Goal: Task Accomplishment & Management: Manage account settings

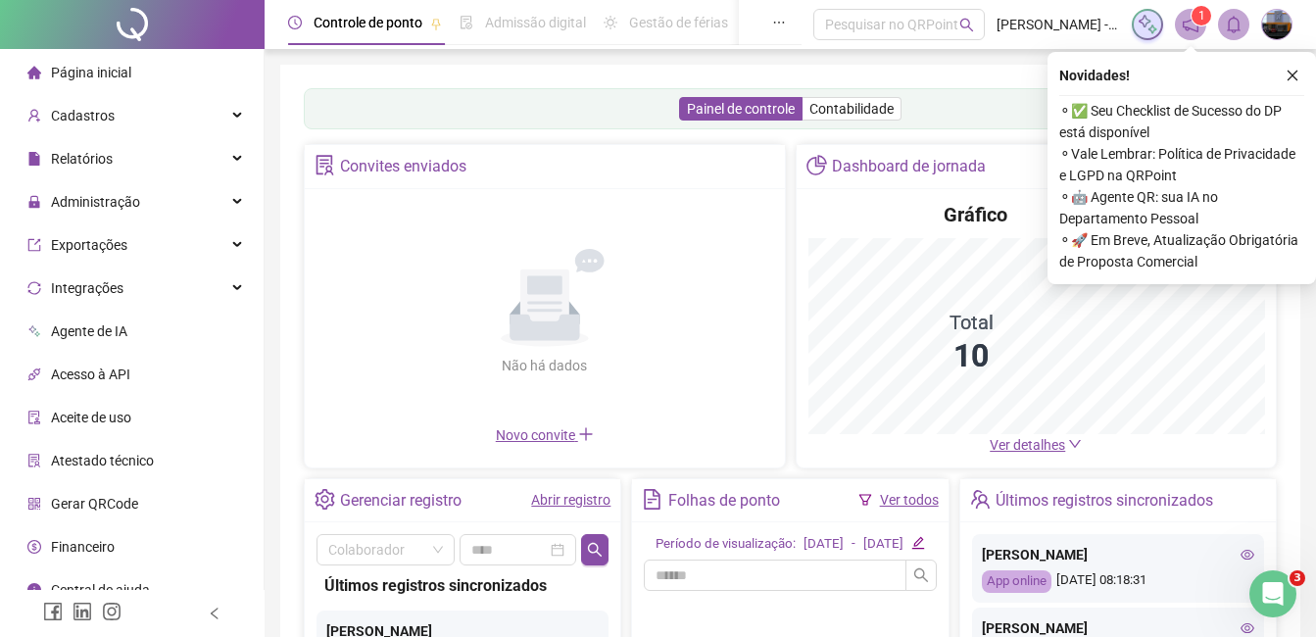
click at [181, 200] on div "Administração" at bounding box center [132, 201] width 256 height 39
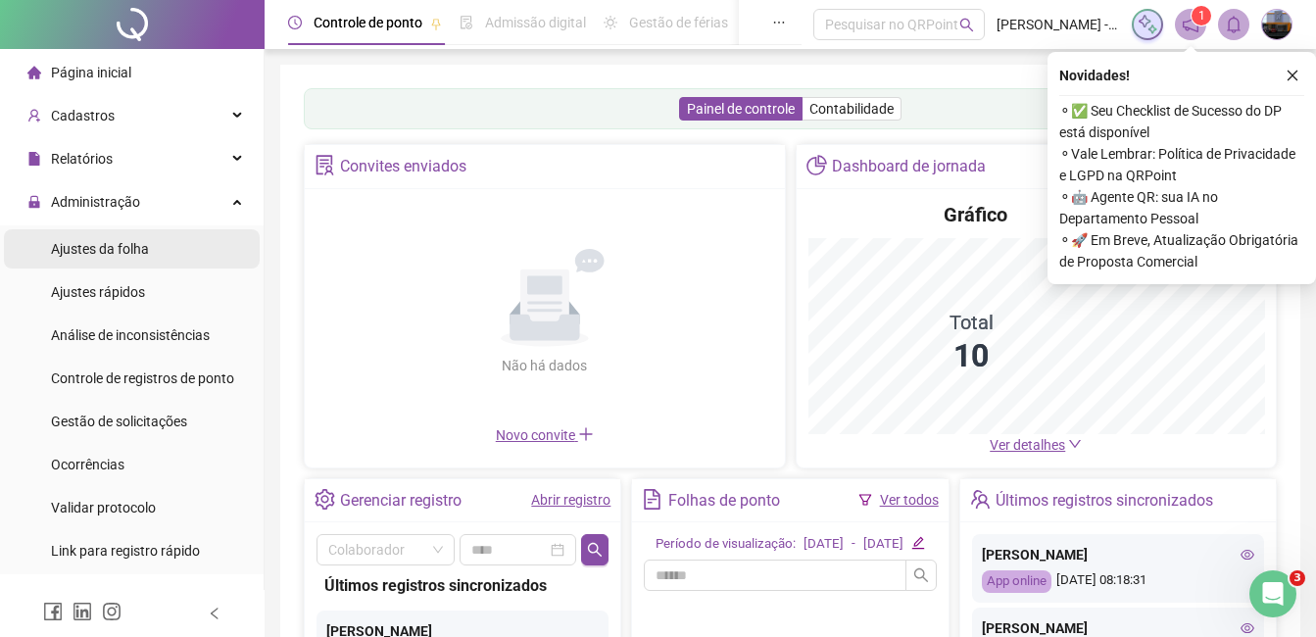
click at [145, 249] on span "Ajustes da folha" at bounding box center [100, 249] width 98 height 16
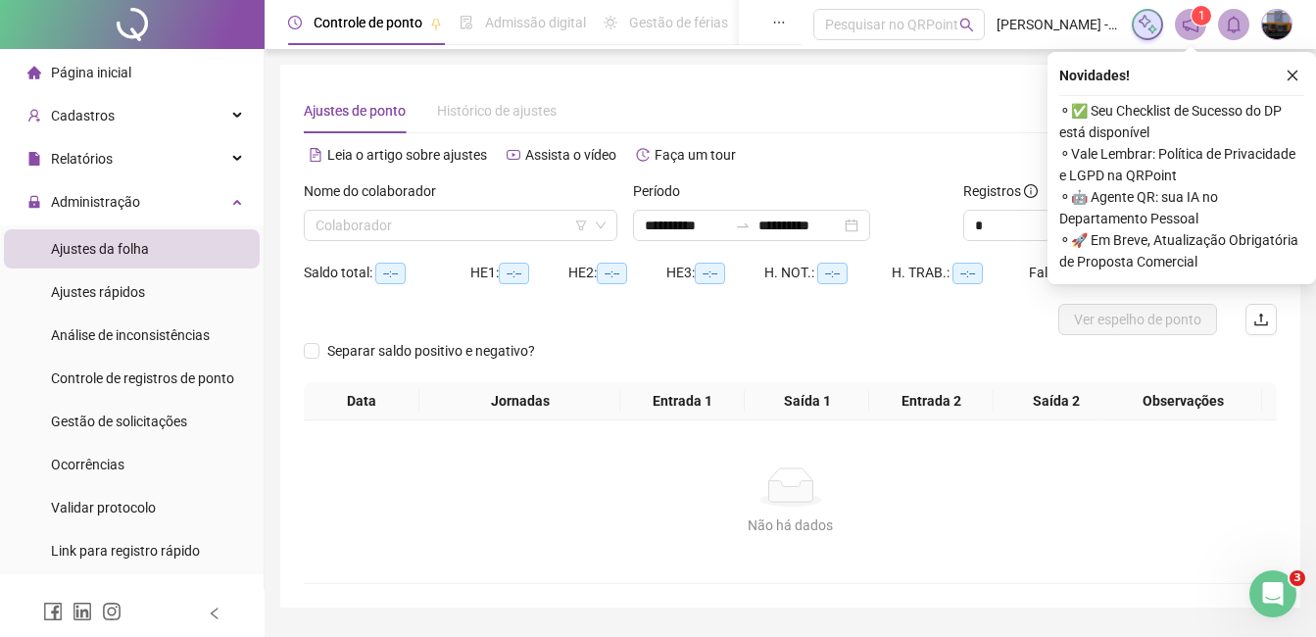
click at [625, 227] on div "**********" at bounding box center [789, 218] width 329 height 76
click at [671, 219] on input "**********" at bounding box center [686, 226] width 82 height 22
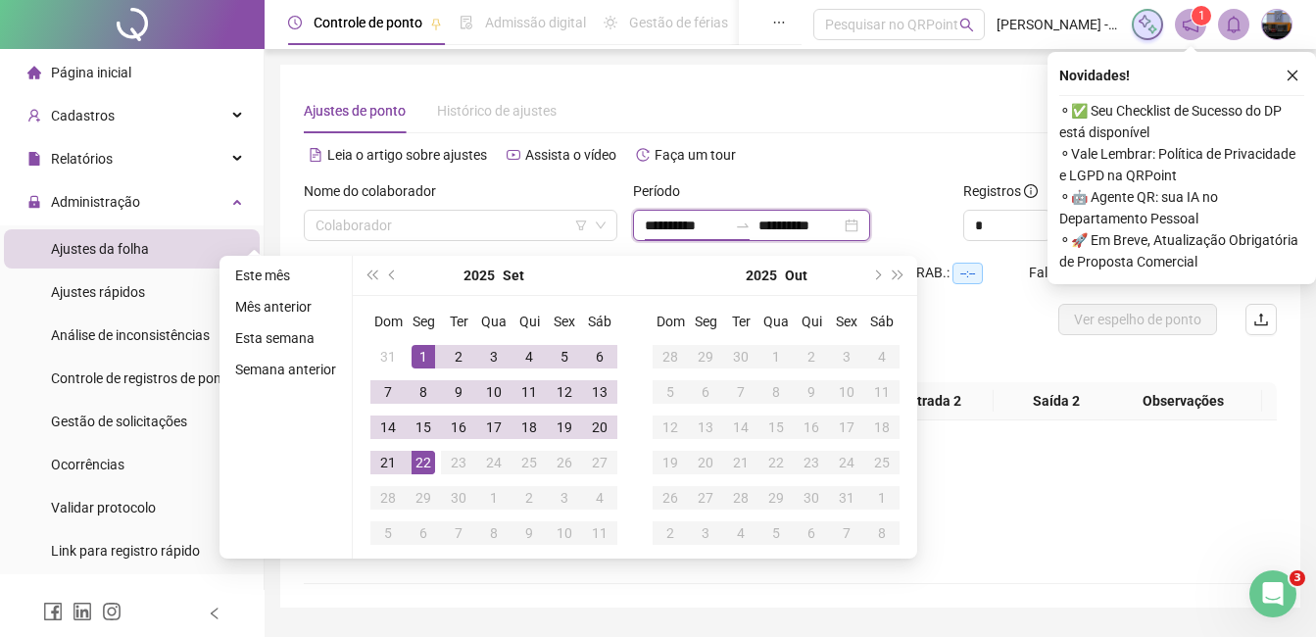
click at [647, 239] on div "**********" at bounding box center [751, 225] width 237 height 31
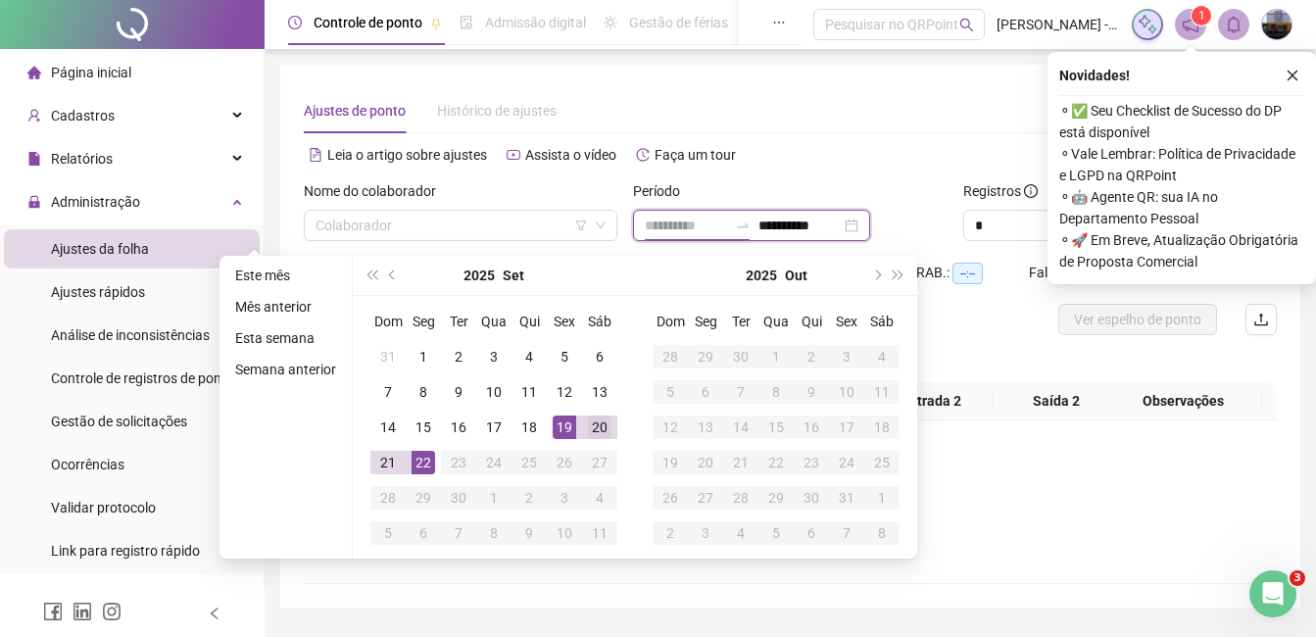
type input "**********"
click at [601, 428] on div "20" at bounding box center [600, 428] width 24 height 24
type input "**********"
click at [423, 461] on div "22" at bounding box center [424, 463] width 24 height 24
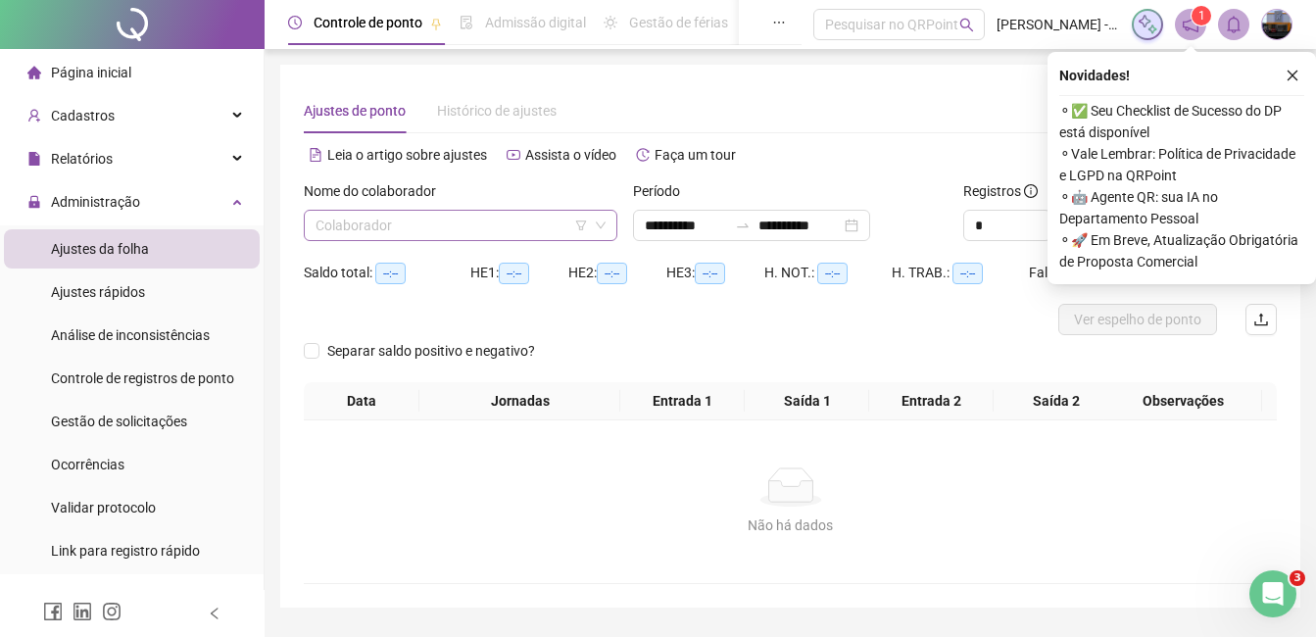
click at [431, 233] on input "search" at bounding box center [452, 225] width 272 height 29
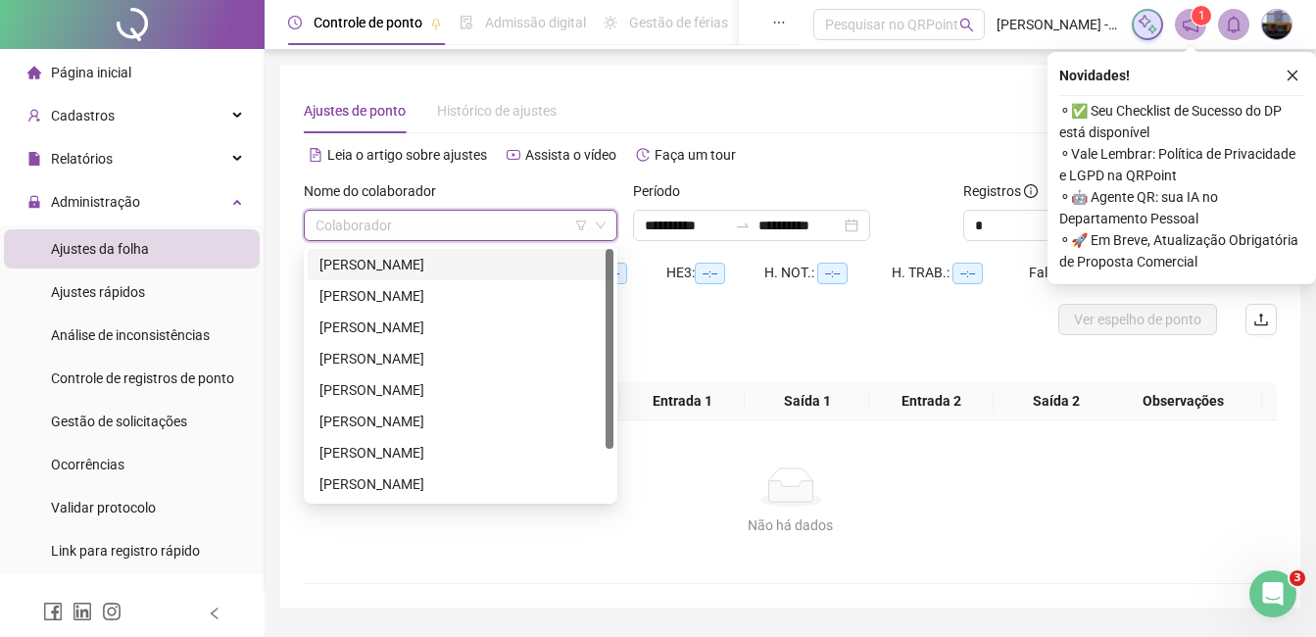
click at [388, 267] on div "[PERSON_NAME]" at bounding box center [461, 265] width 282 height 22
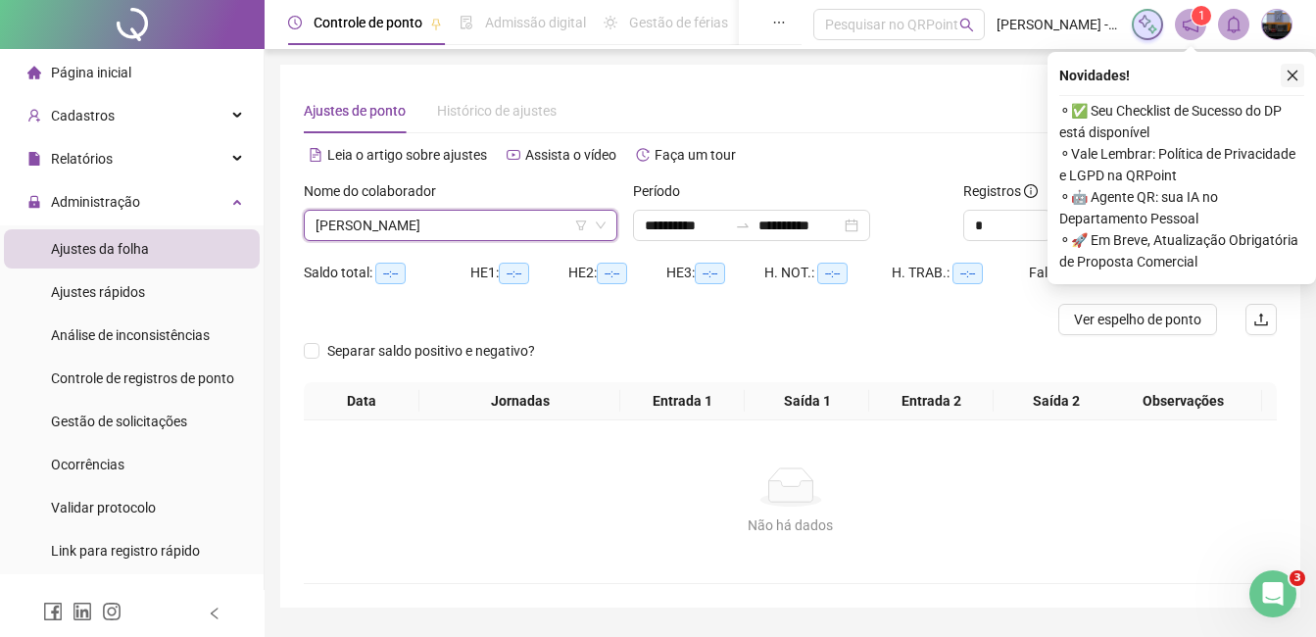
click at [1293, 73] on icon "close" at bounding box center [1293, 76] width 14 height 14
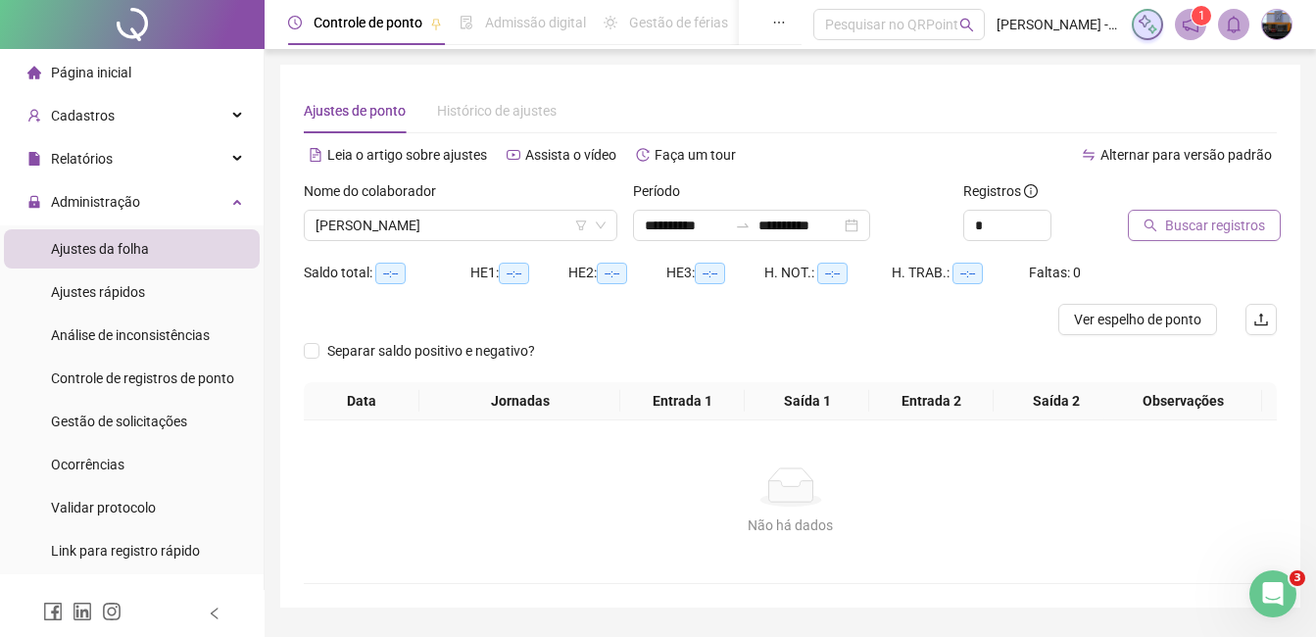
click at [1203, 213] on button "Buscar registros" at bounding box center [1204, 225] width 153 height 31
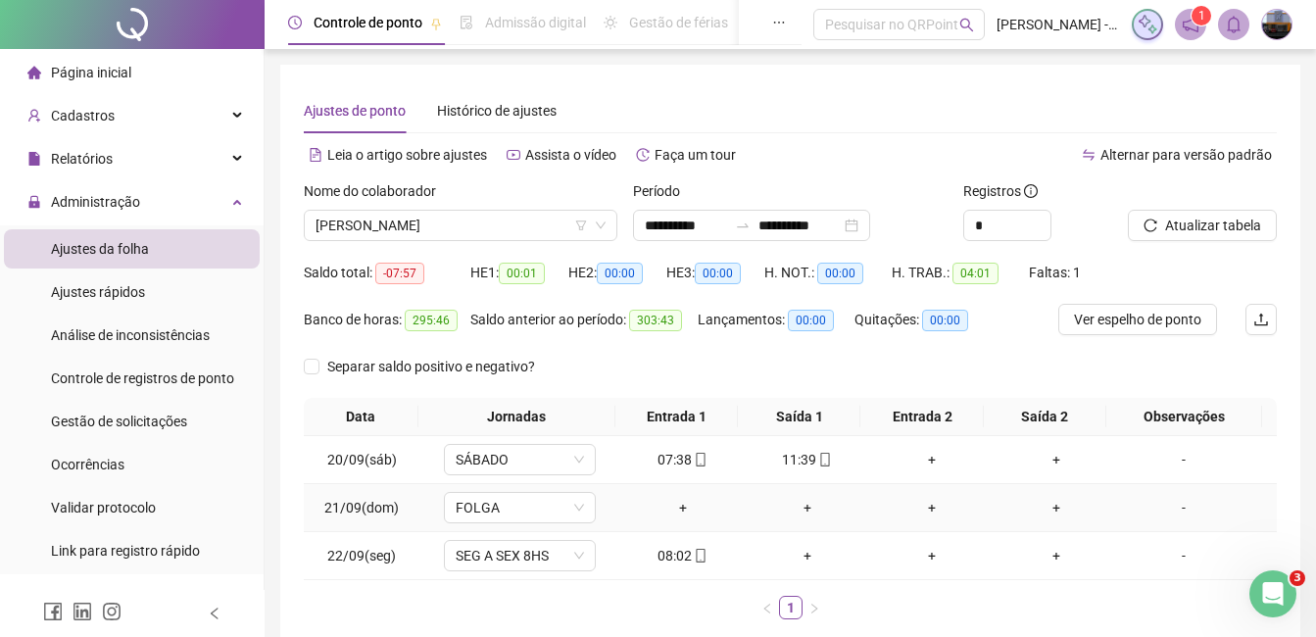
scroll to position [106, 0]
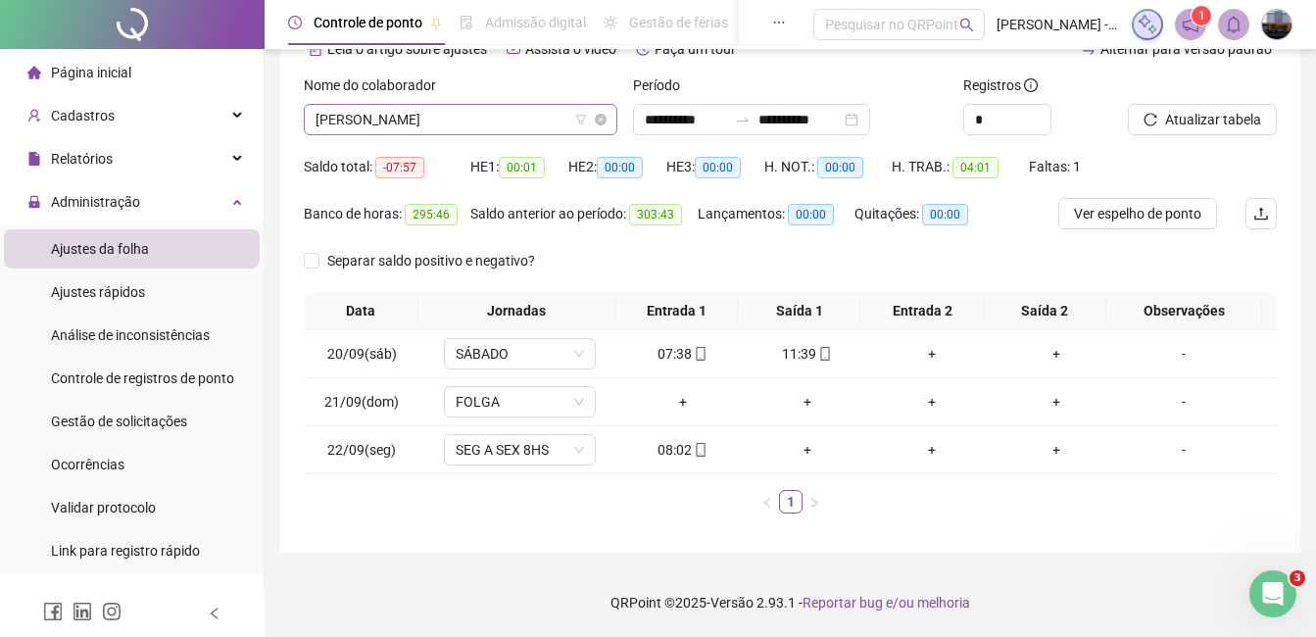
click at [388, 121] on span "[PERSON_NAME]" at bounding box center [461, 119] width 290 height 29
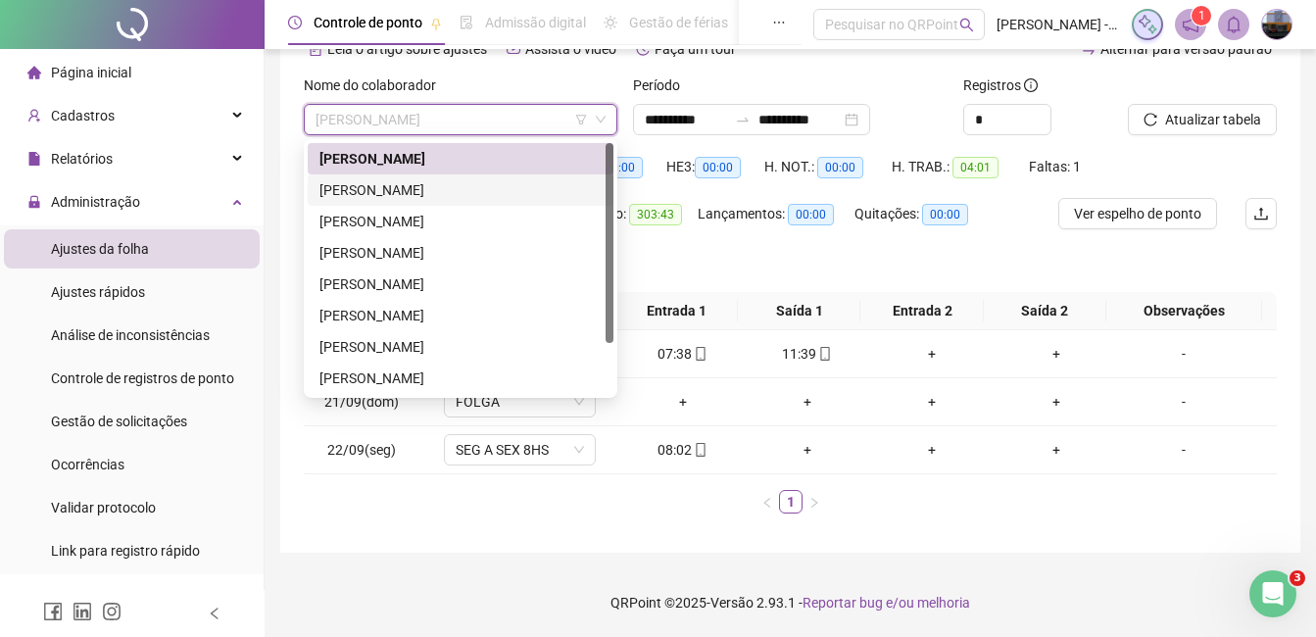
click at [386, 186] on div "[PERSON_NAME]" at bounding box center [461, 190] width 282 height 22
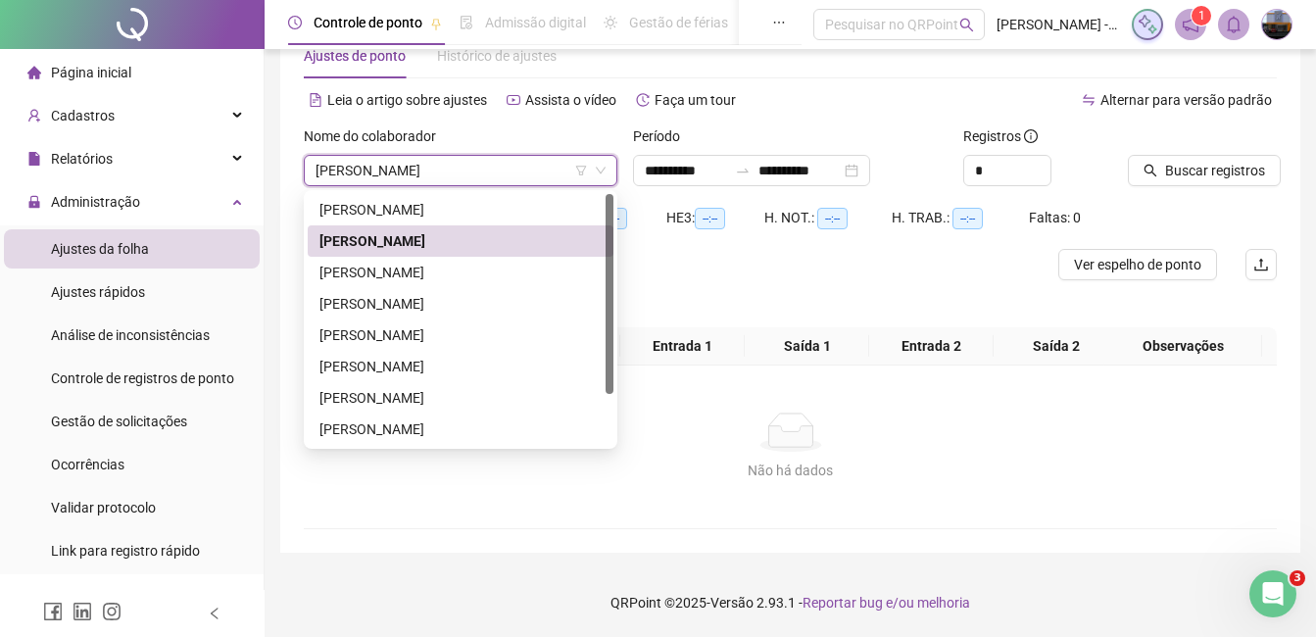
scroll to position [55, 0]
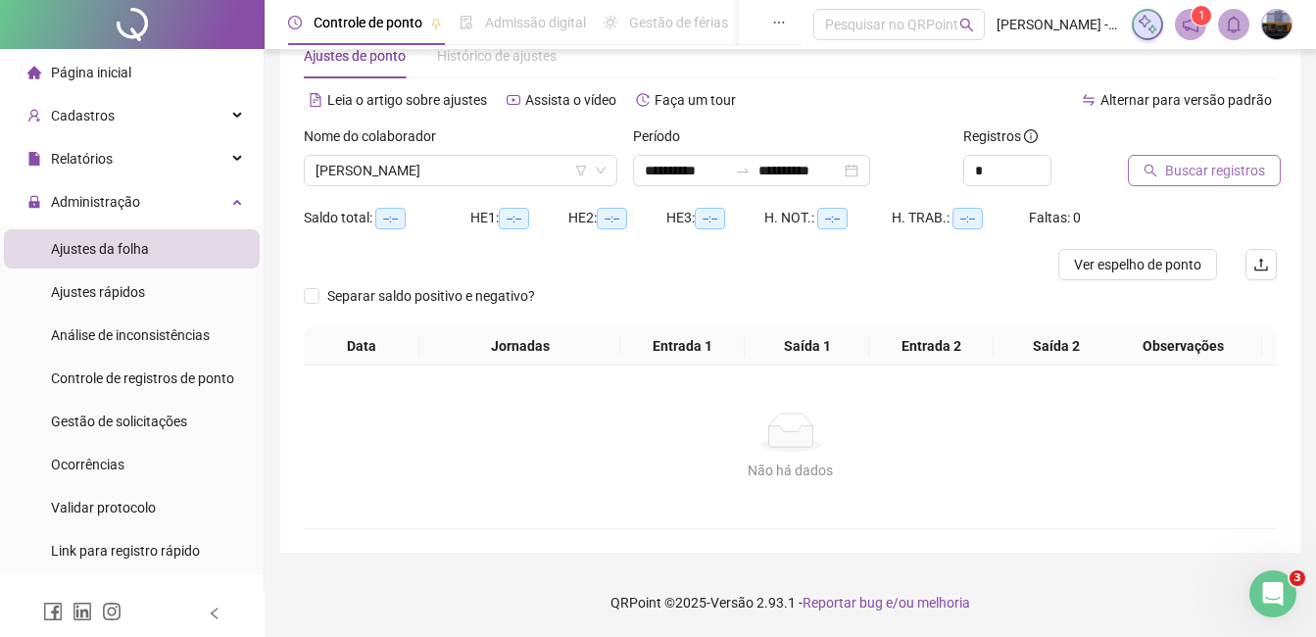
click at [1191, 170] on span "Buscar registros" at bounding box center [1215, 171] width 100 height 22
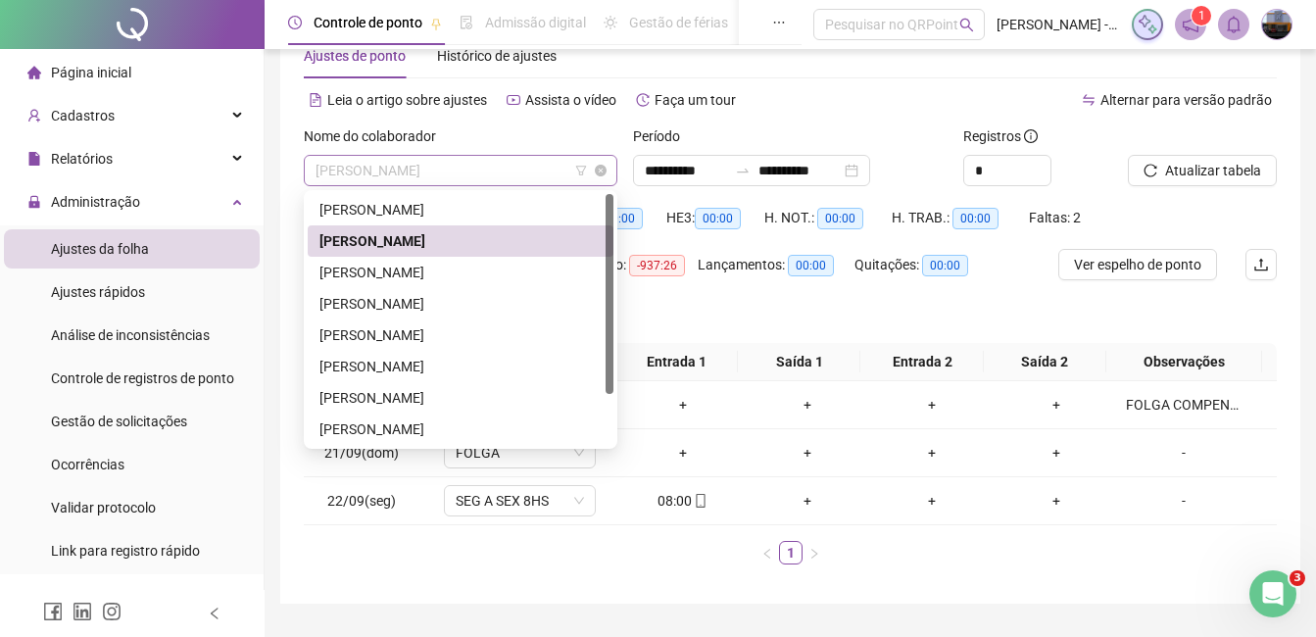
click at [468, 173] on span "[PERSON_NAME]" at bounding box center [461, 170] width 290 height 29
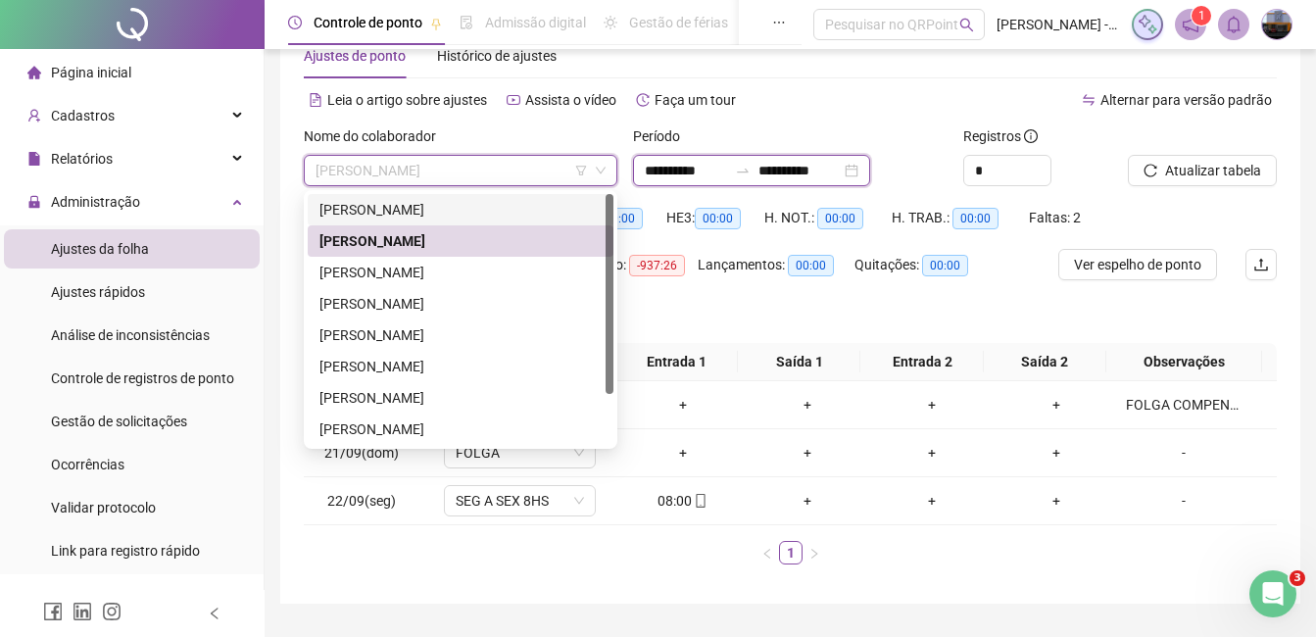
click at [648, 167] on input "**********" at bounding box center [686, 171] width 82 height 22
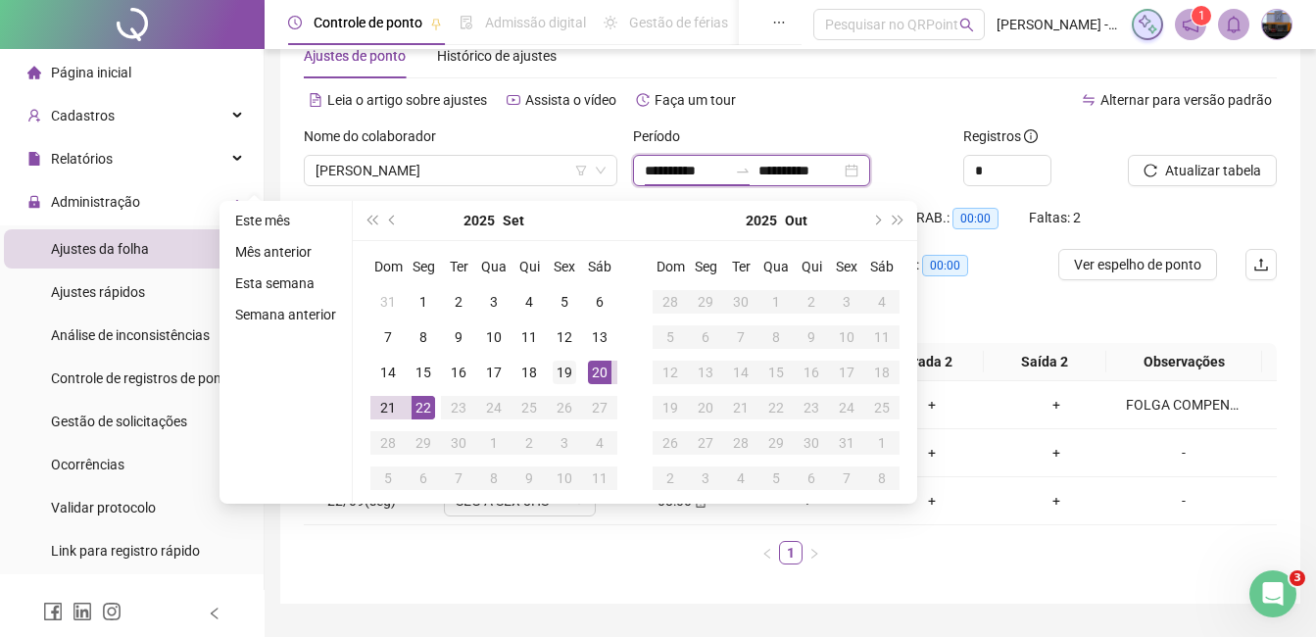
type input "**********"
click at [559, 364] on div "19" at bounding box center [565, 373] width 24 height 24
click at [425, 416] on div "22" at bounding box center [424, 408] width 24 height 24
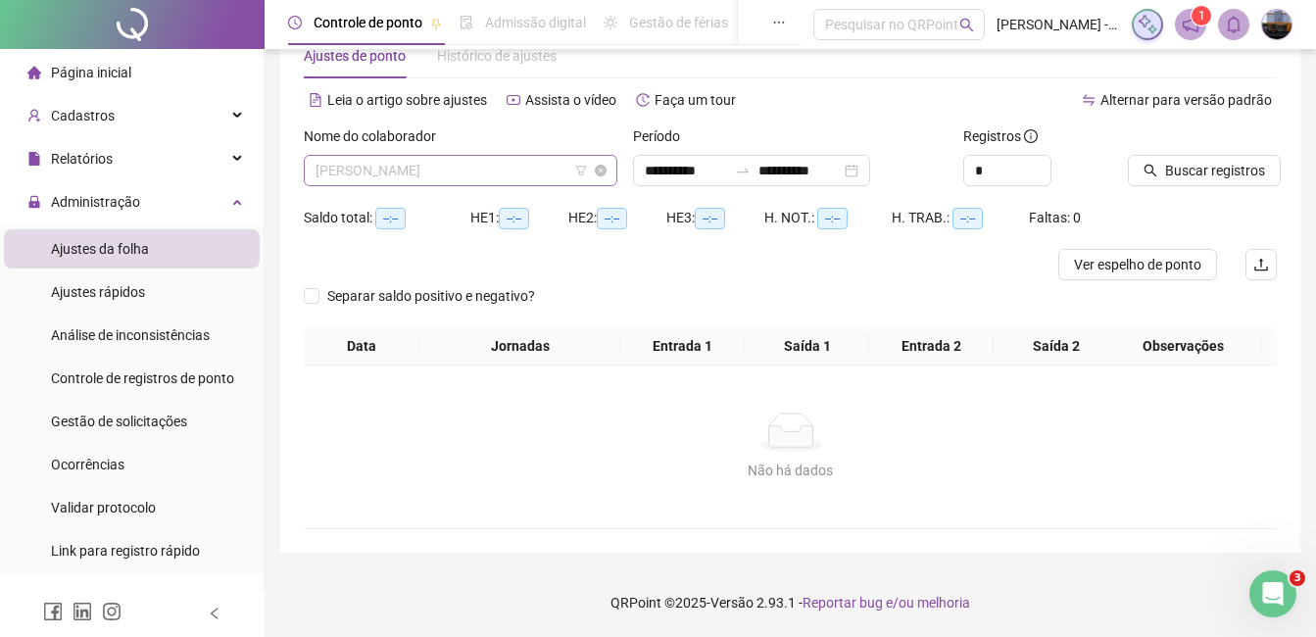
click at [435, 179] on span "[PERSON_NAME]" at bounding box center [461, 170] width 290 height 29
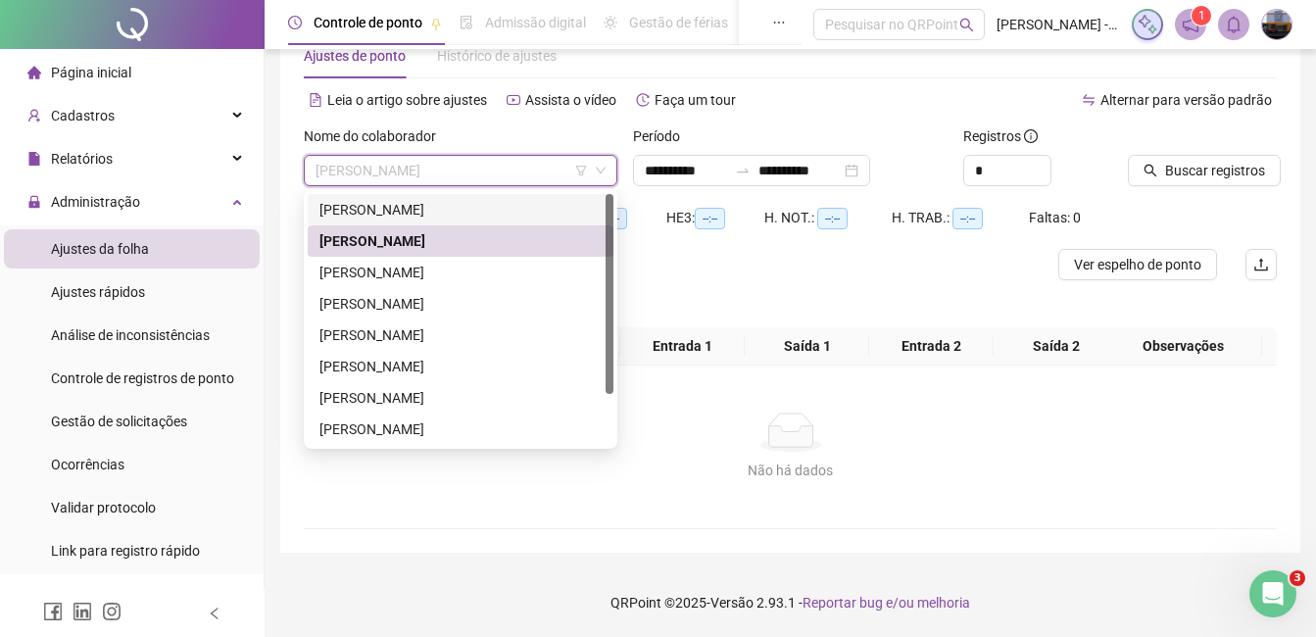
click at [436, 212] on div "[PERSON_NAME]" at bounding box center [461, 210] width 282 height 22
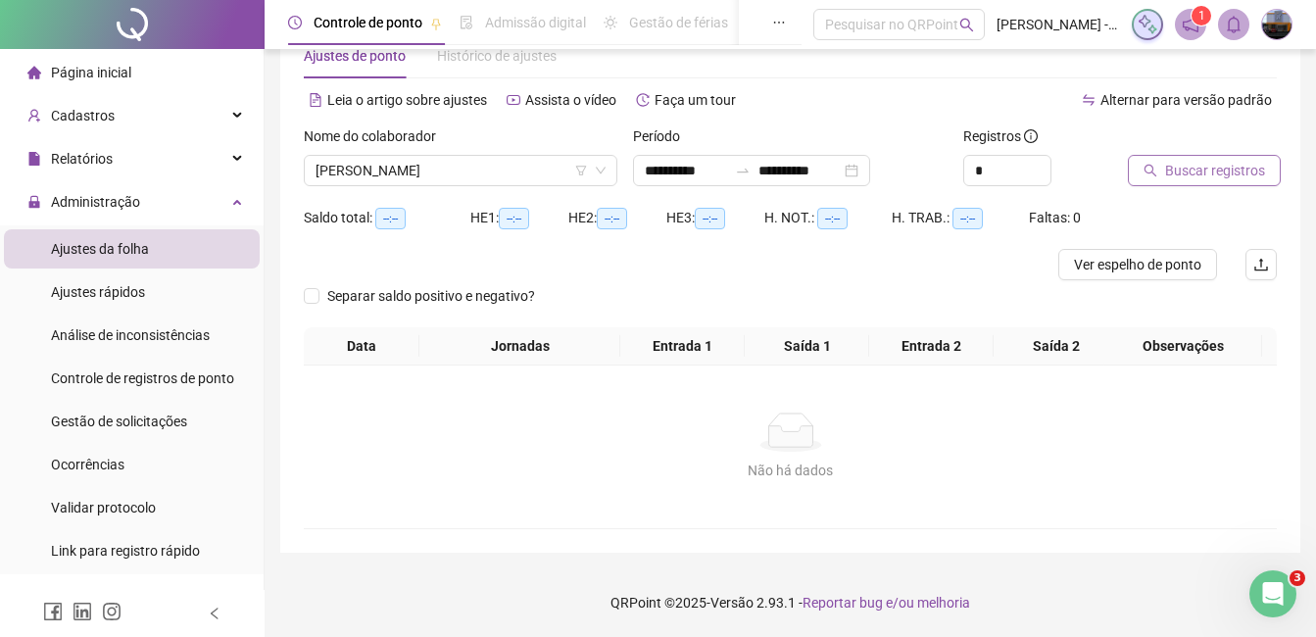
click at [1183, 176] on span "Buscar registros" at bounding box center [1215, 171] width 100 height 22
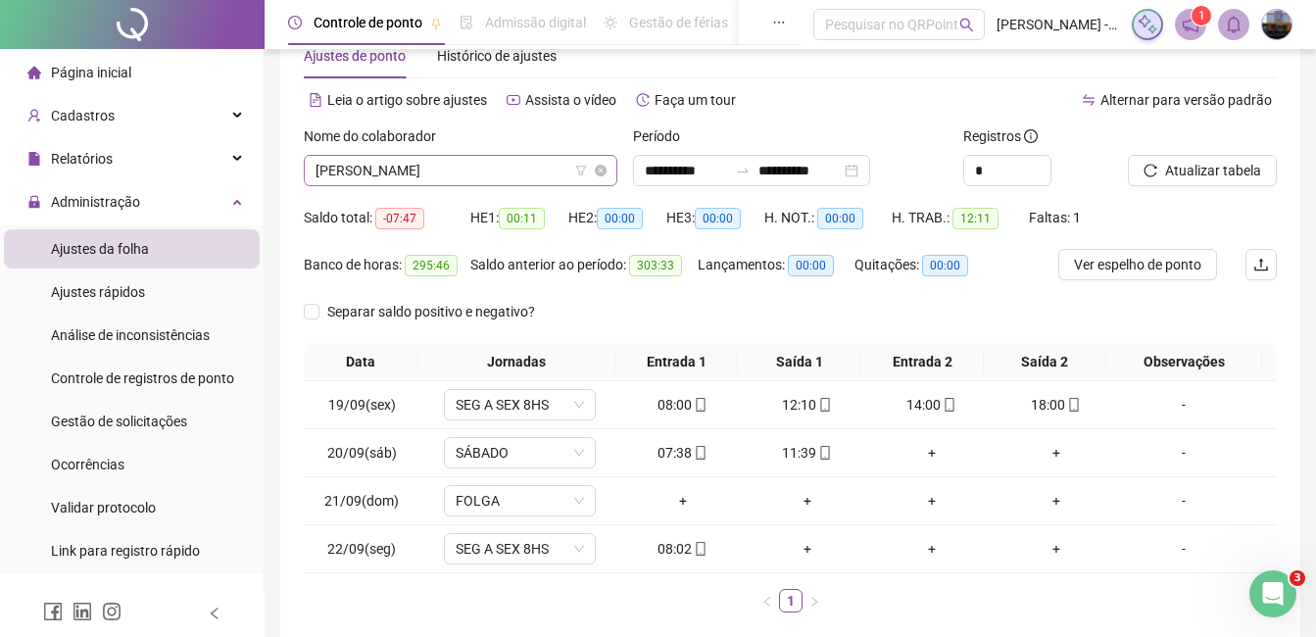
click at [453, 171] on span "[PERSON_NAME]" at bounding box center [461, 170] width 290 height 29
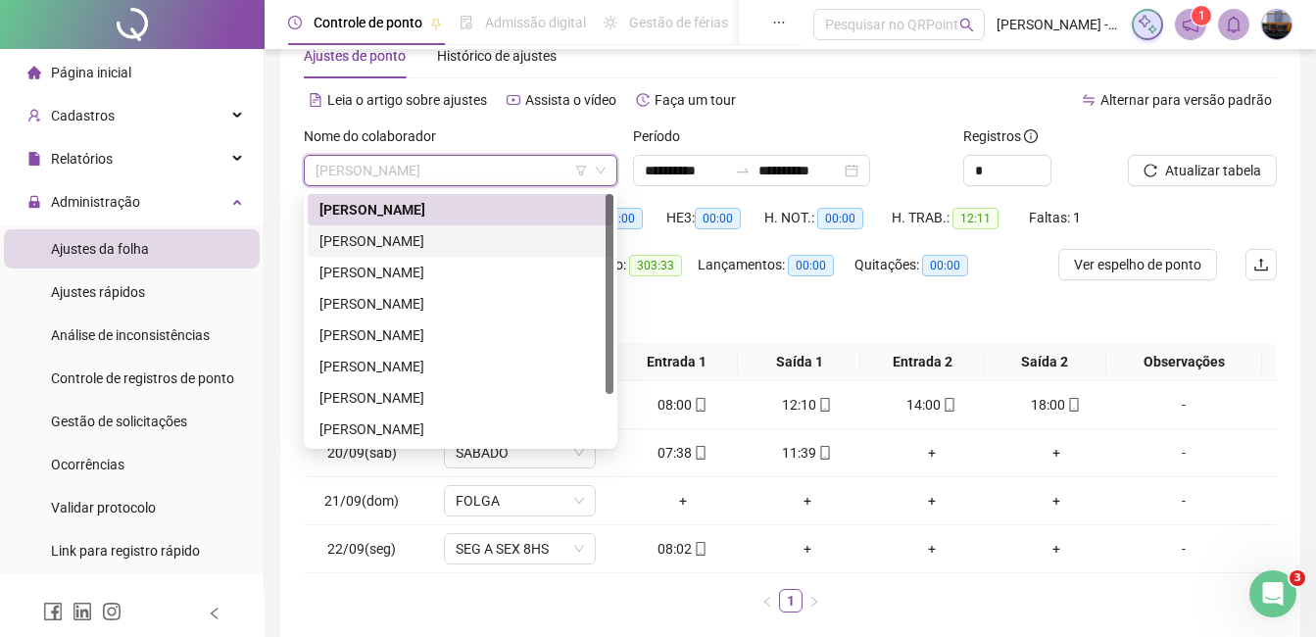
click at [459, 238] on div "[PERSON_NAME]" at bounding box center [461, 241] width 282 height 22
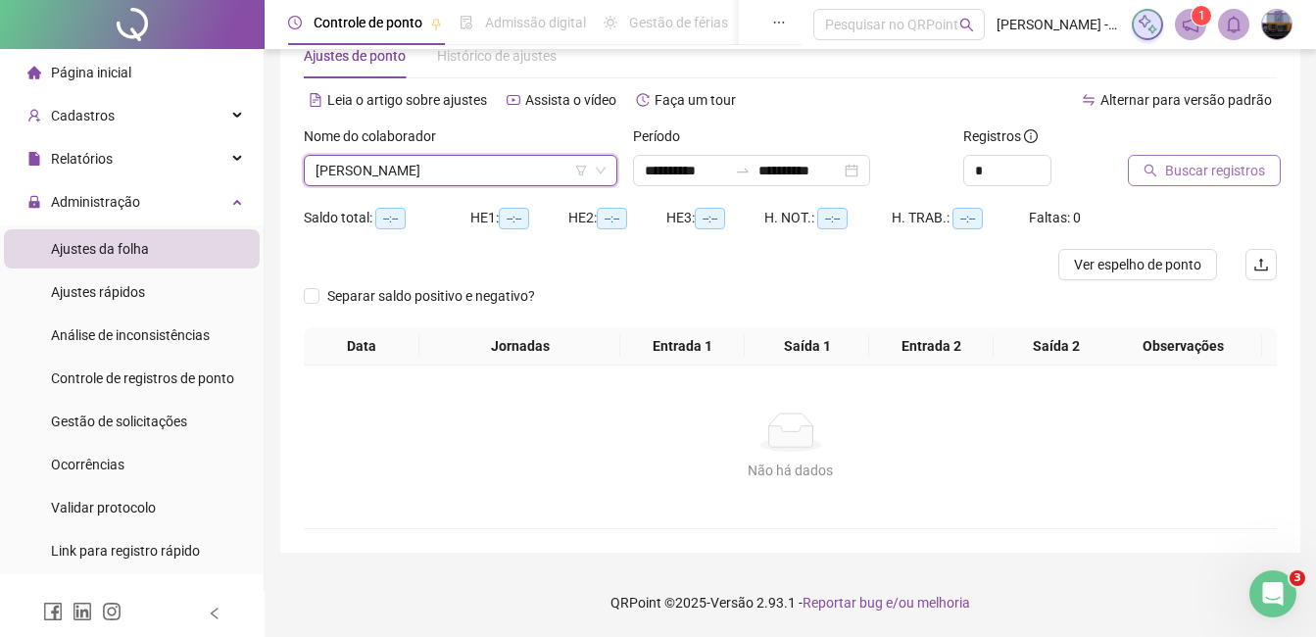
click at [1196, 166] on span "Buscar registros" at bounding box center [1215, 171] width 100 height 22
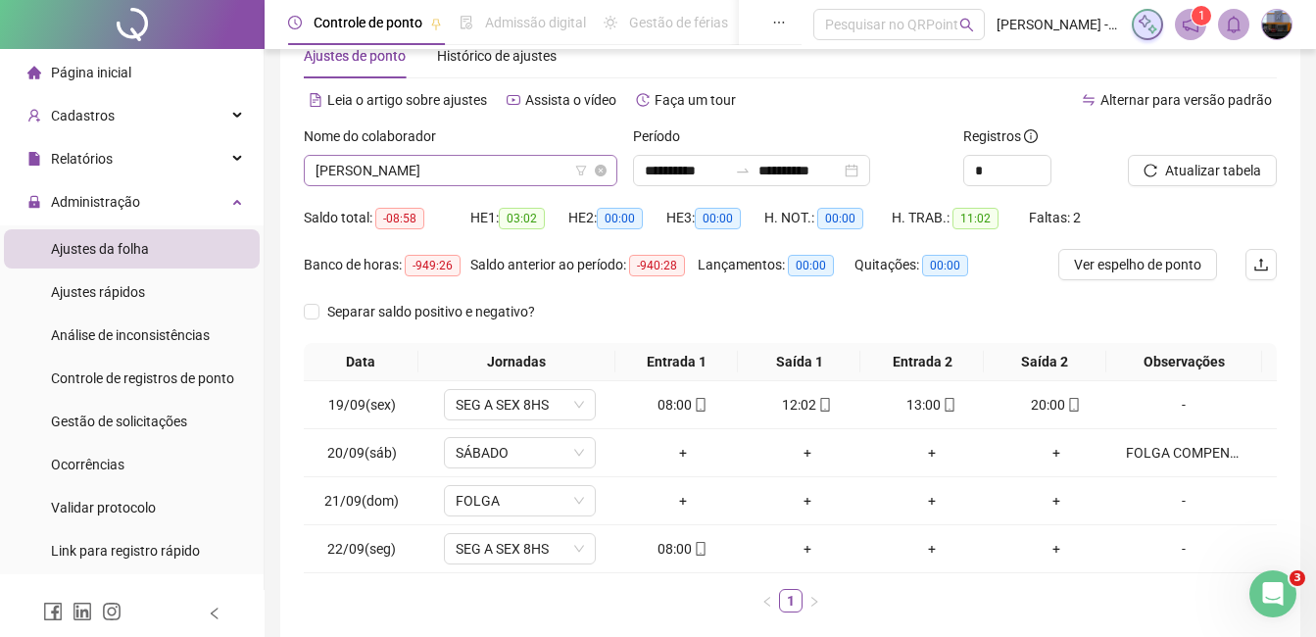
click at [467, 168] on span "[PERSON_NAME]" at bounding box center [461, 170] width 290 height 29
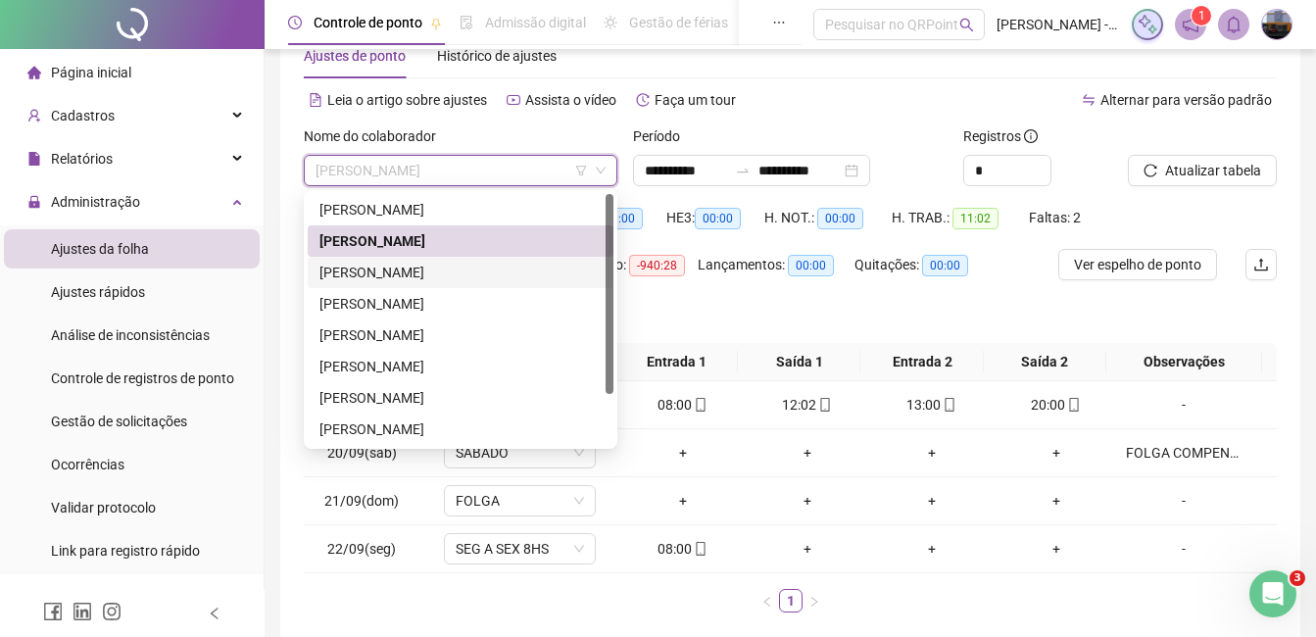
click at [439, 272] on div "[PERSON_NAME]" at bounding box center [461, 273] width 282 height 22
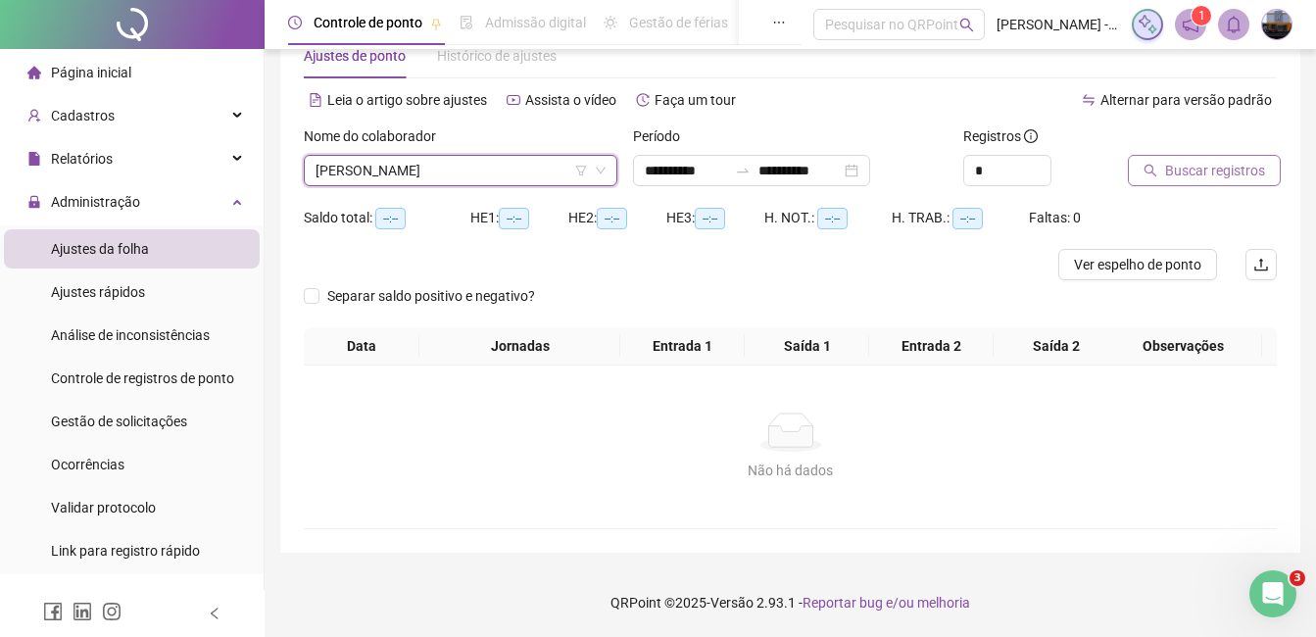
click at [1211, 174] on span "Buscar registros" at bounding box center [1215, 171] width 100 height 22
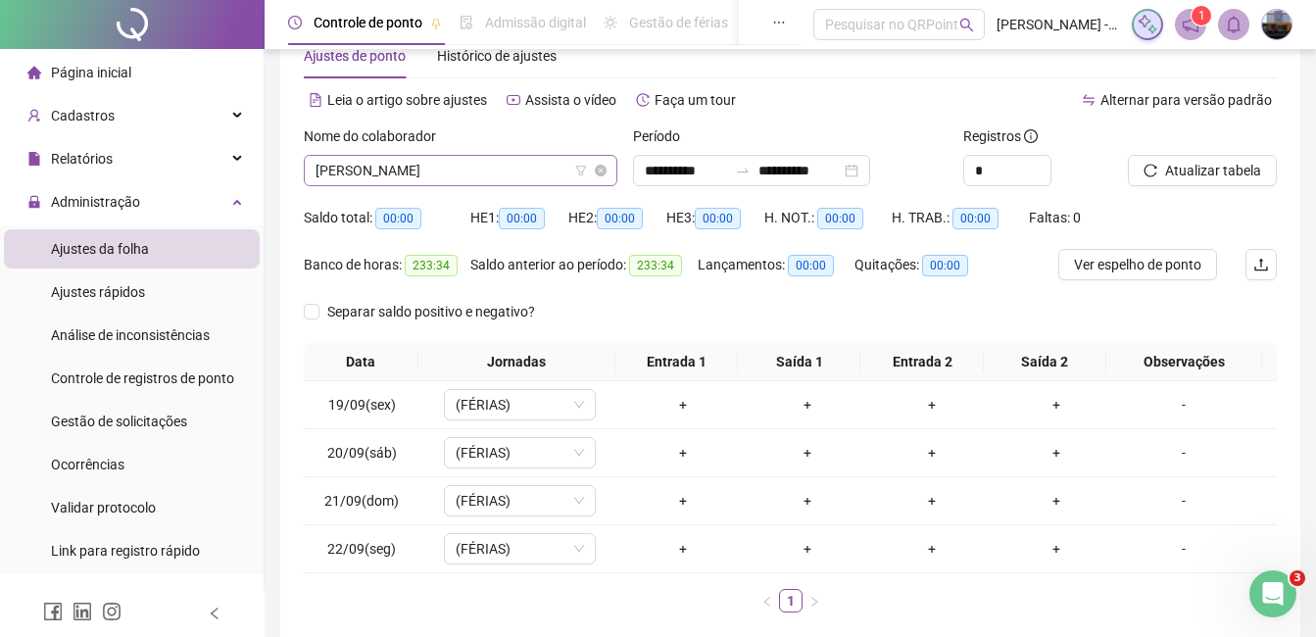
click at [401, 168] on span "[PERSON_NAME]" at bounding box center [461, 170] width 290 height 29
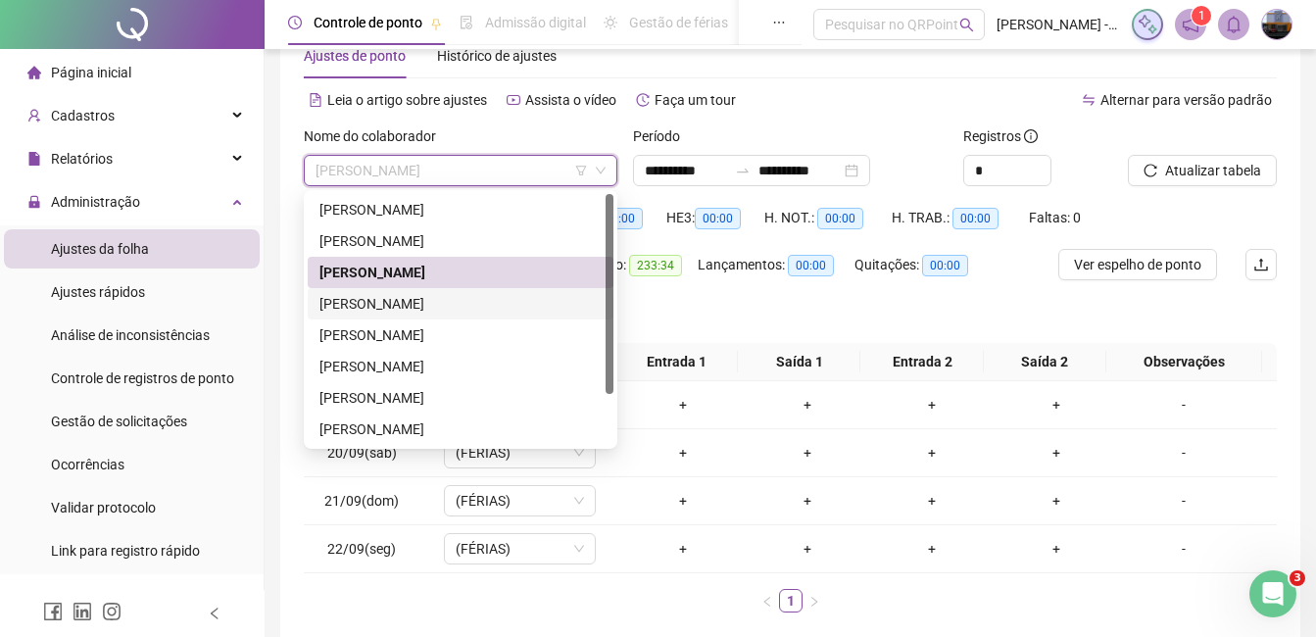
click at [411, 299] on div "[PERSON_NAME]" at bounding box center [461, 304] width 282 height 22
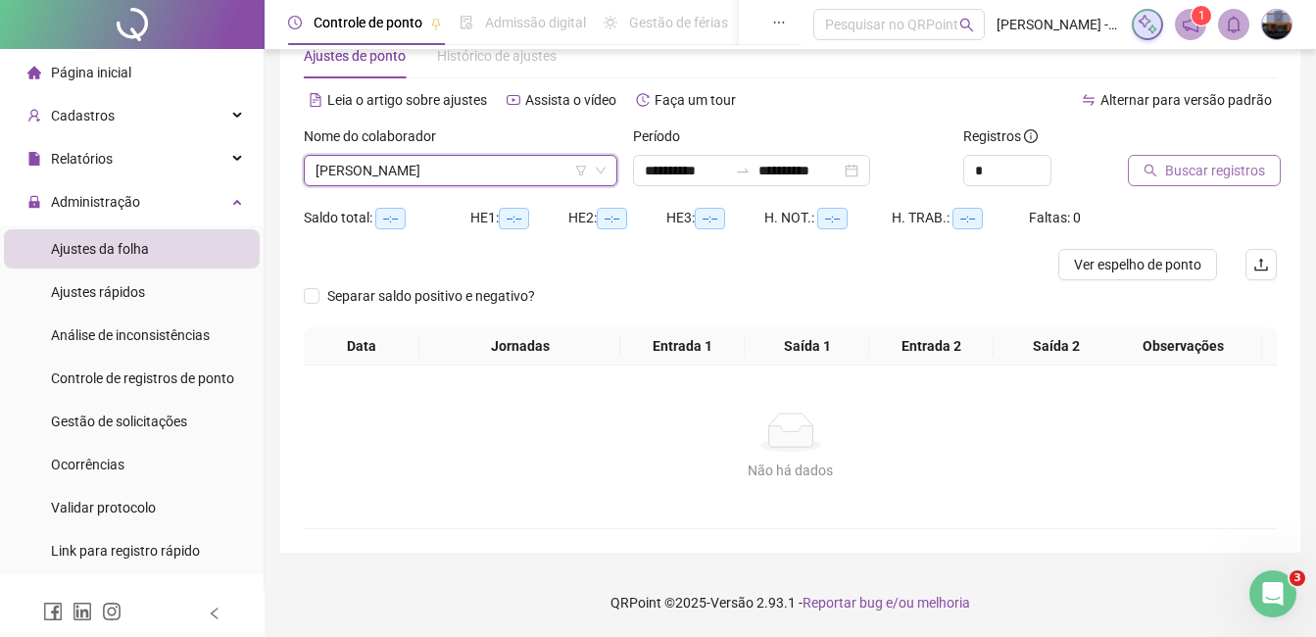
click at [1140, 165] on button "Buscar registros" at bounding box center [1204, 170] width 153 height 31
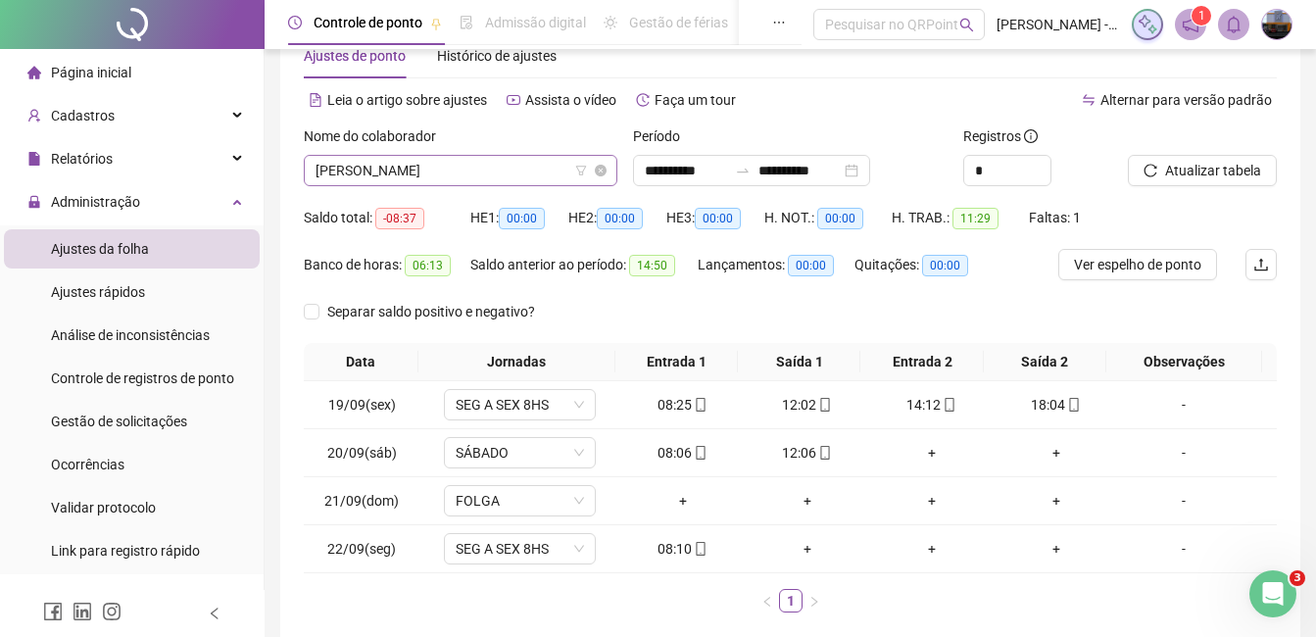
click at [403, 168] on span "[PERSON_NAME]" at bounding box center [461, 170] width 290 height 29
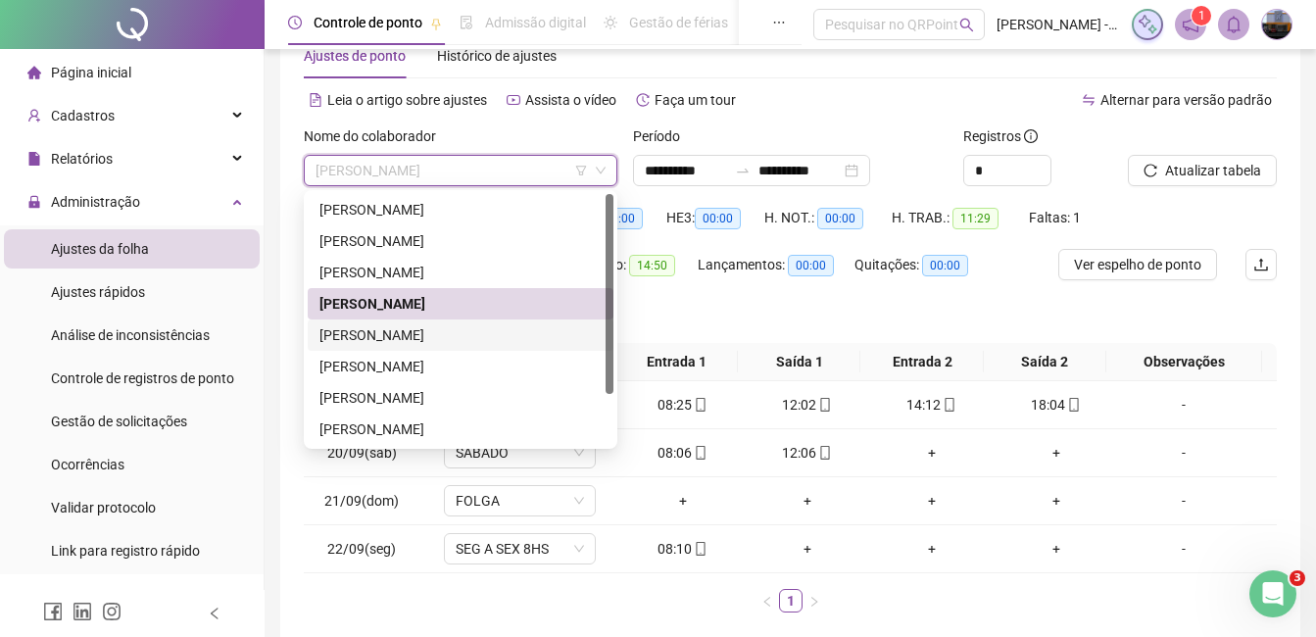
click at [420, 332] on div "[PERSON_NAME]" at bounding box center [461, 335] width 282 height 22
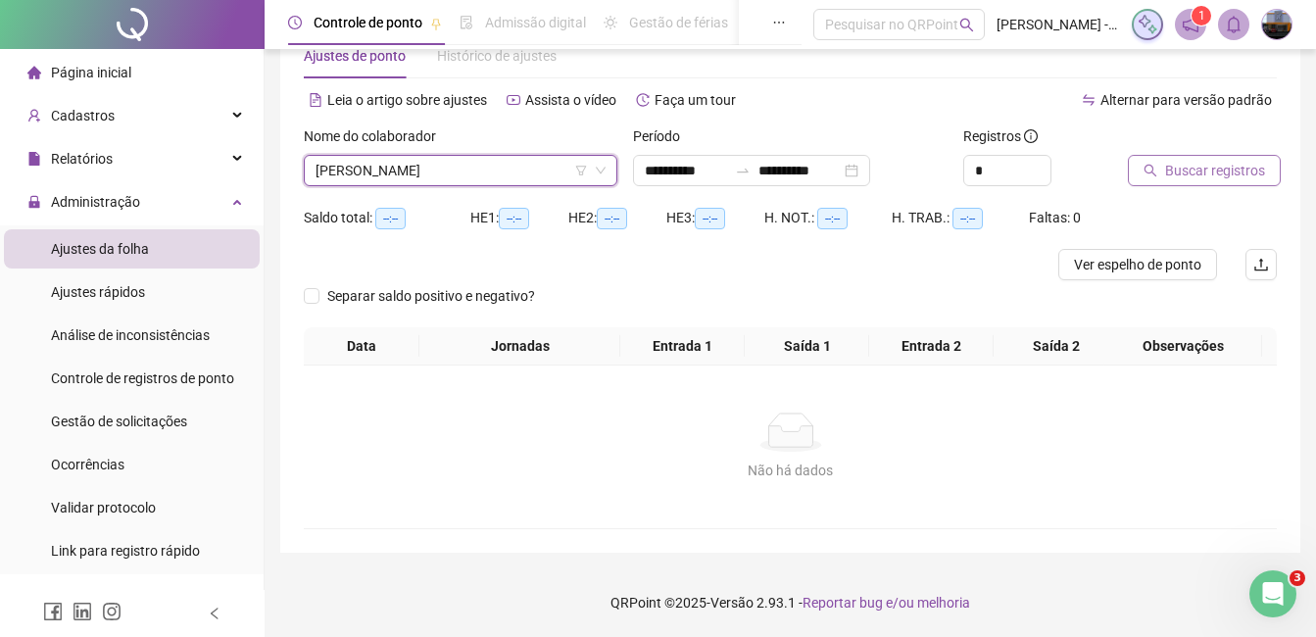
click at [1223, 177] on span "Buscar registros" at bounding box center [1215, 171] width 100 height 22
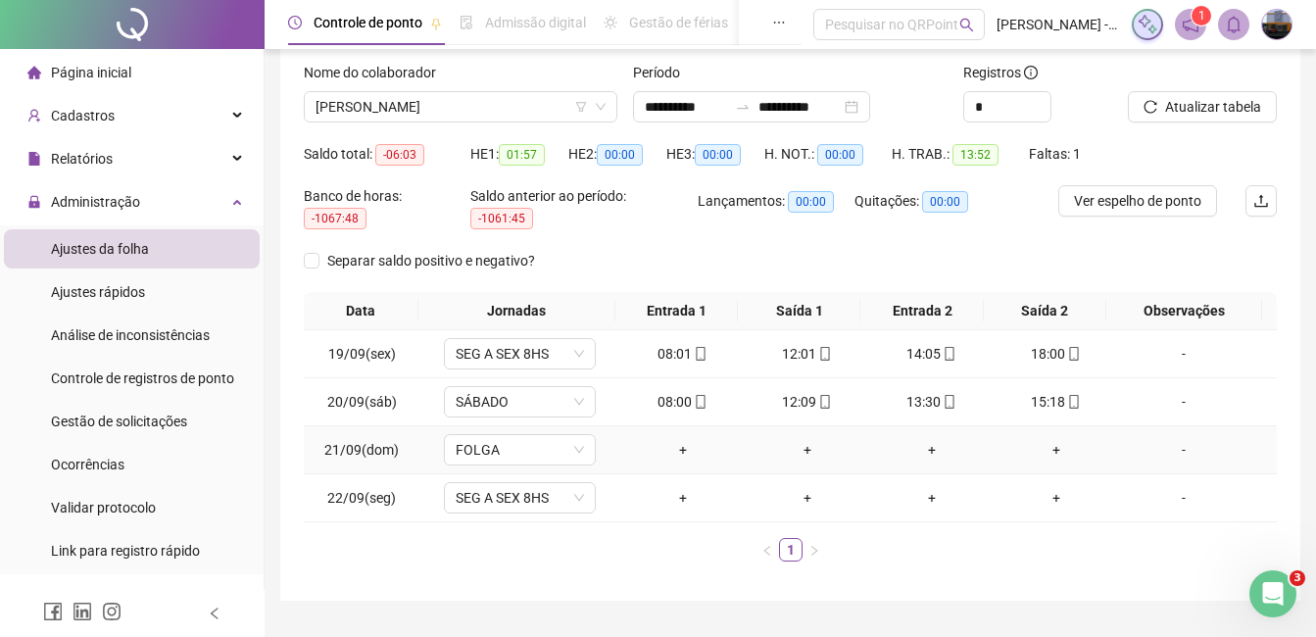
scroll to position [153, 0]
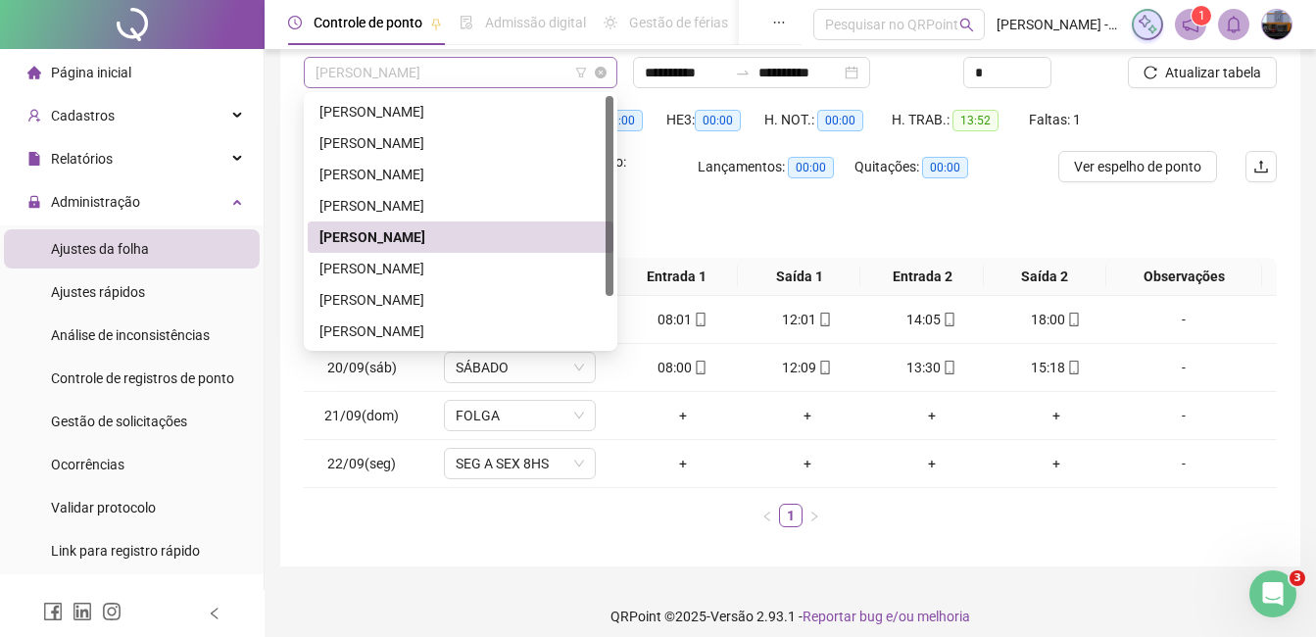
click at [441, 77] on span "[PERSON_NAME]" at bounding box center [461, 72] width 290 height 29
click at [424, 268] on div "[PERSON_NAME]" at bounding box center [461, 269] width 282 height 22
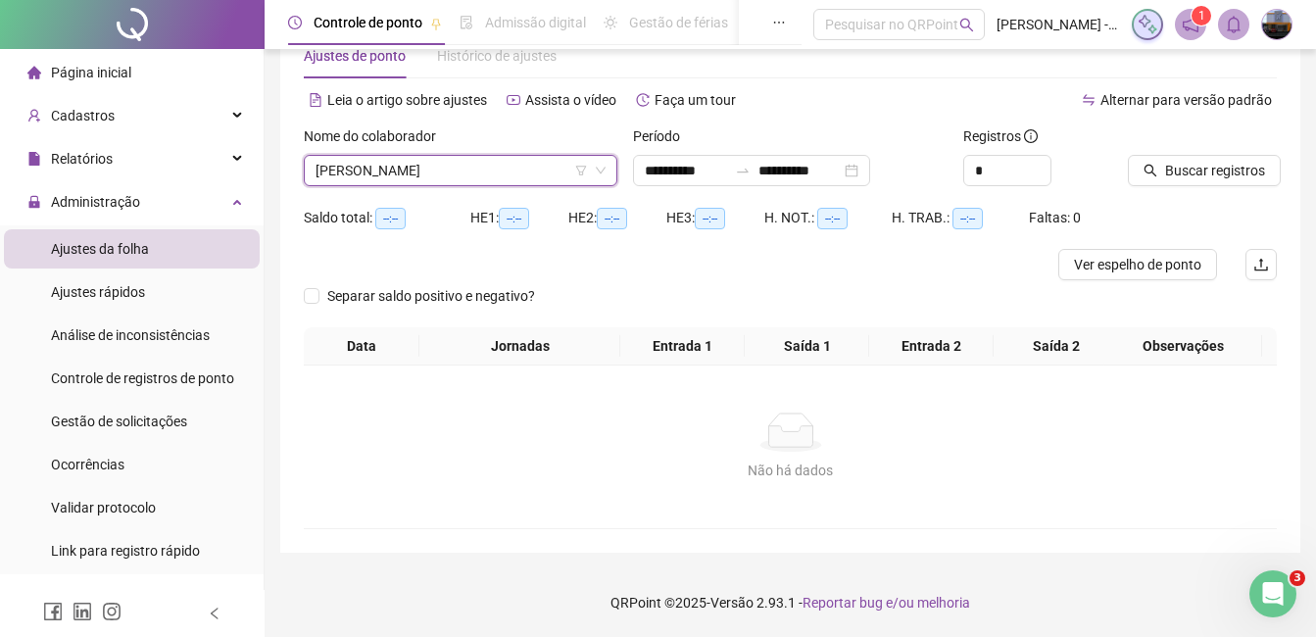
scroll to position [55, 0]
click at [1179, 169] on span "Buscar registros" at bounding box center [1215, 171] width 100 height 22
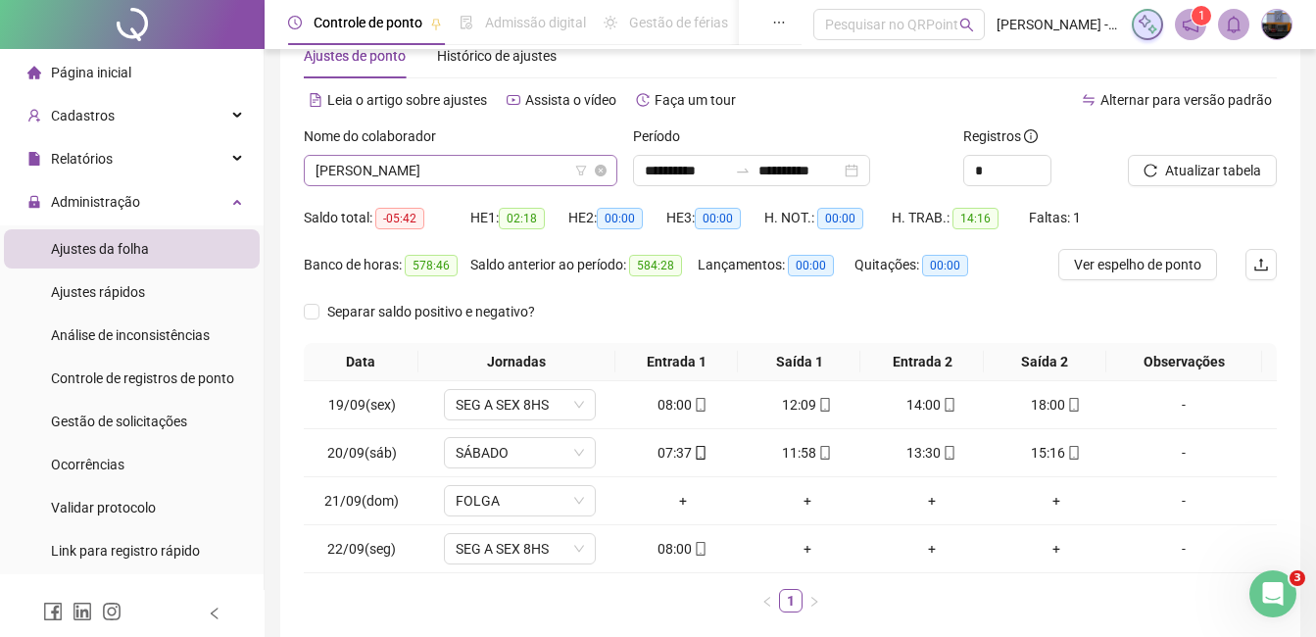
click at [399, 170] on span "[PERSON_NAME]" at bounding box center [461, 170] width 290 height 29
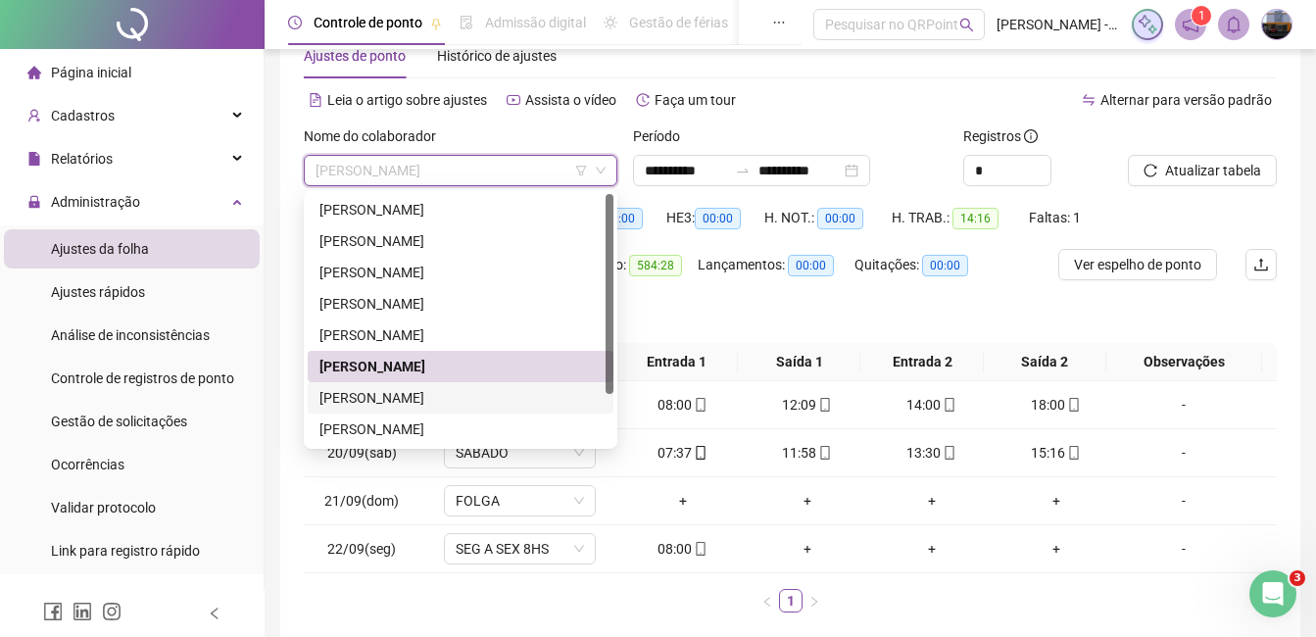
click at [398, 390] on div "[PERSON_NAME]" at bounding box center [461, 398] width 282 height 22
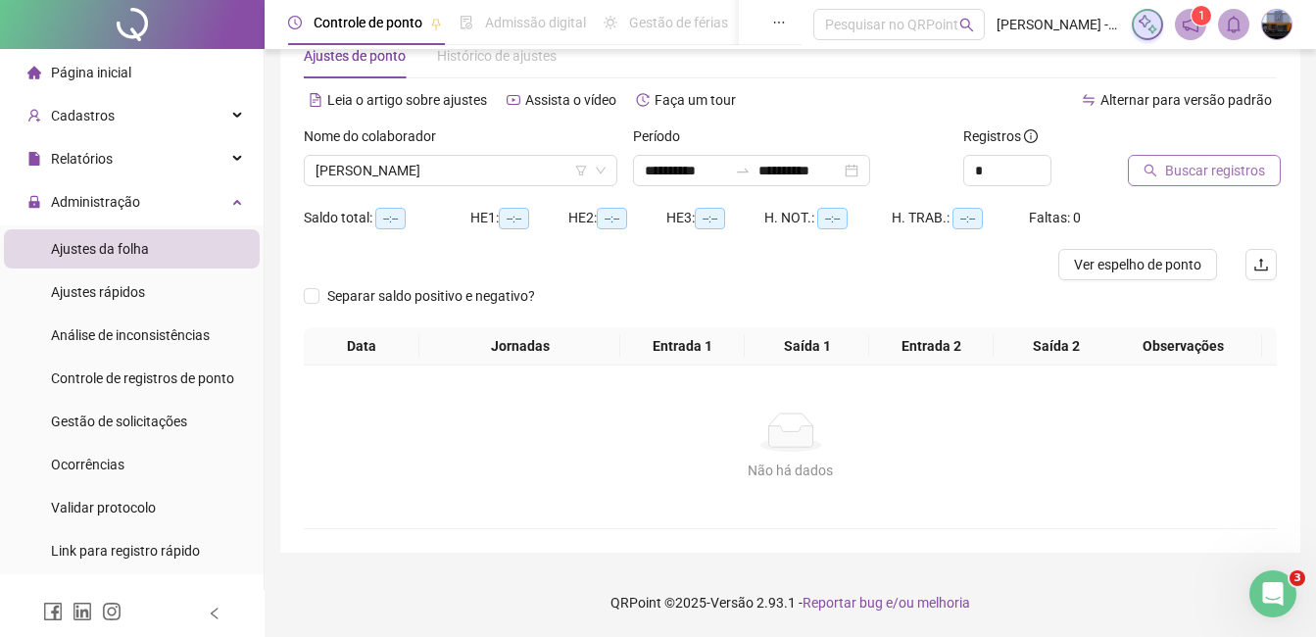
click at [1174, 182] on button "Buscar registros" at bounding box center [1204, 170] width 153 height 31
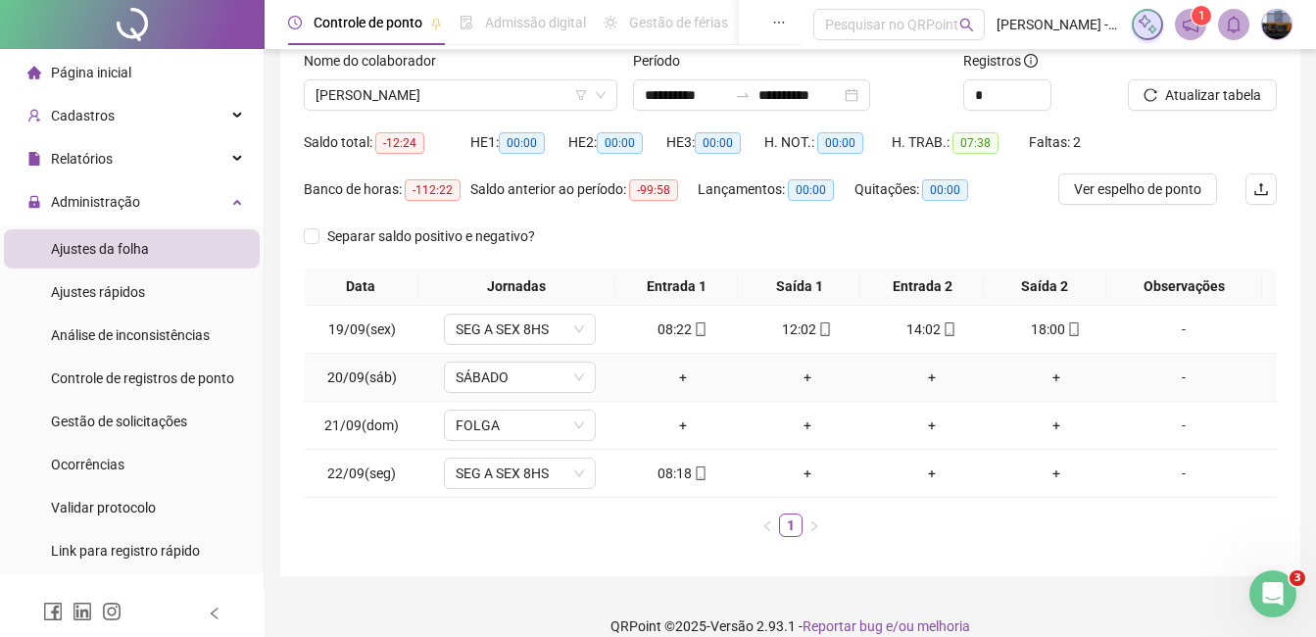
scroll to position [153, 0]
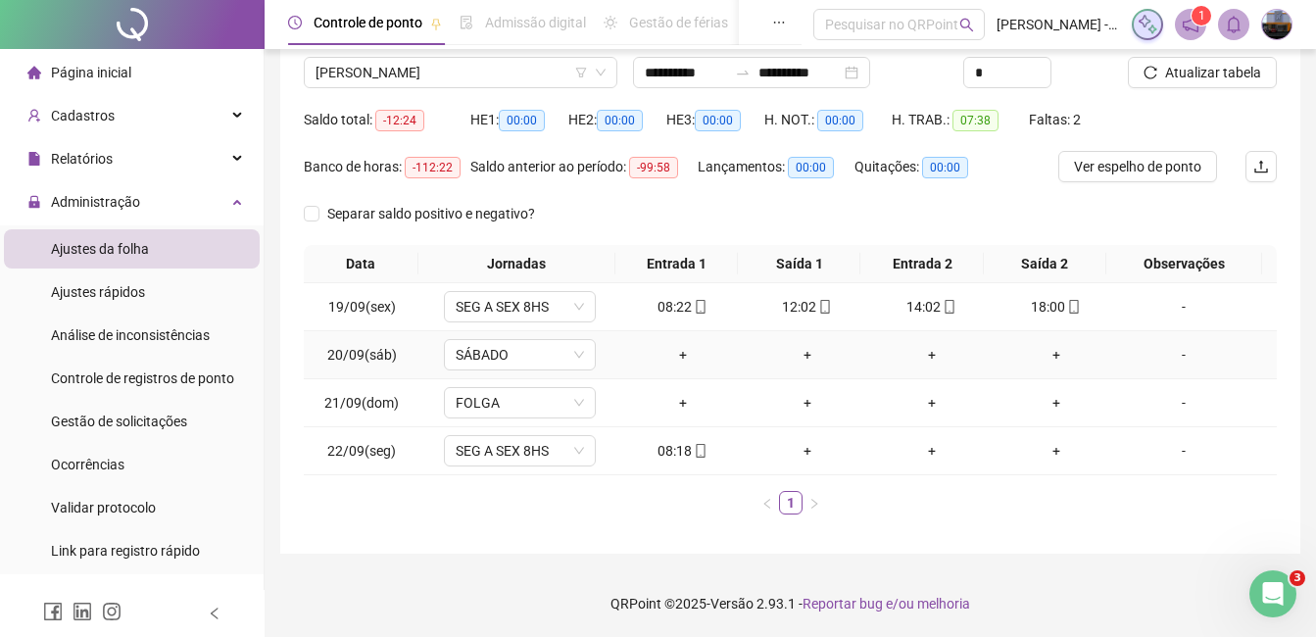
click at [1169, 355] on div "-" at bounding box center [1184, 355] width 116 height 22
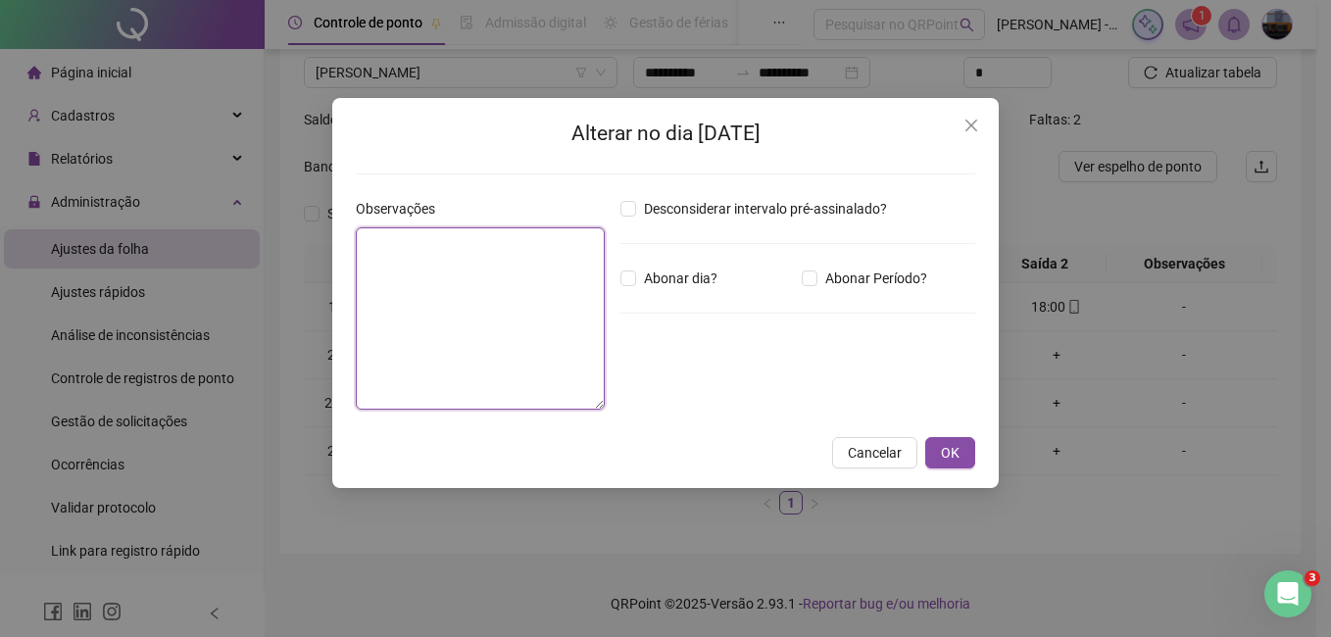
click at [425, 315] on textarea at bounding box center [480, 318] width 249 height 182
click at [969, 123] on icon "close" at bounding box center [971, 126] width 12 height 12
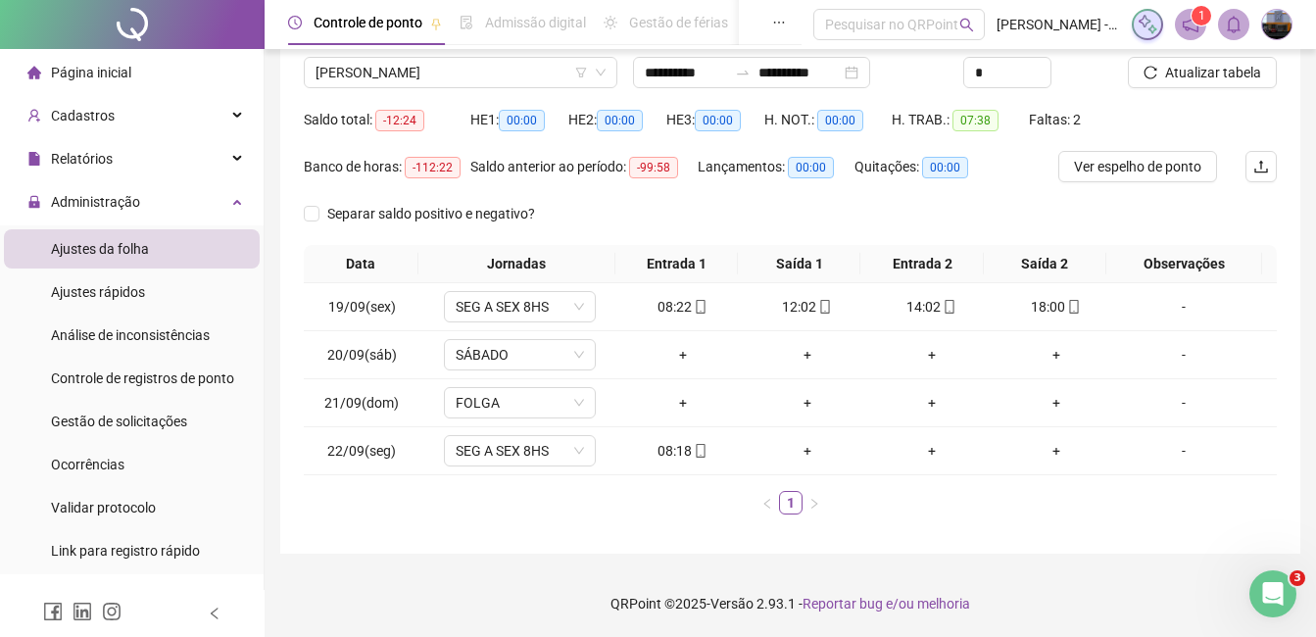
click at [517, 88] on div "Nome do colaborador [PERSON_NAME]" at bounding box center [460, 65] width 329 height 76
click at [517, 73] on span "[PERSON_NAME]" at bounding box center [461, 72] width 290 height 29
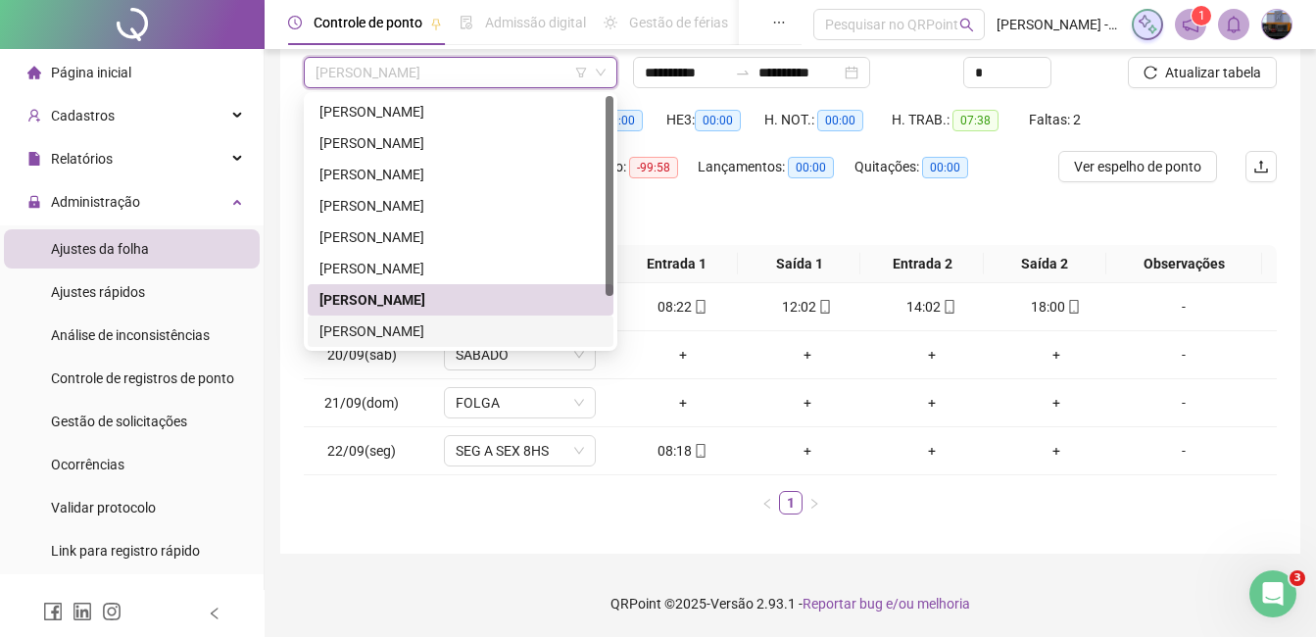
click at [359, 333] on div "[PERSON_NAME]" at bounding box center [461, 332] width 282 height 22
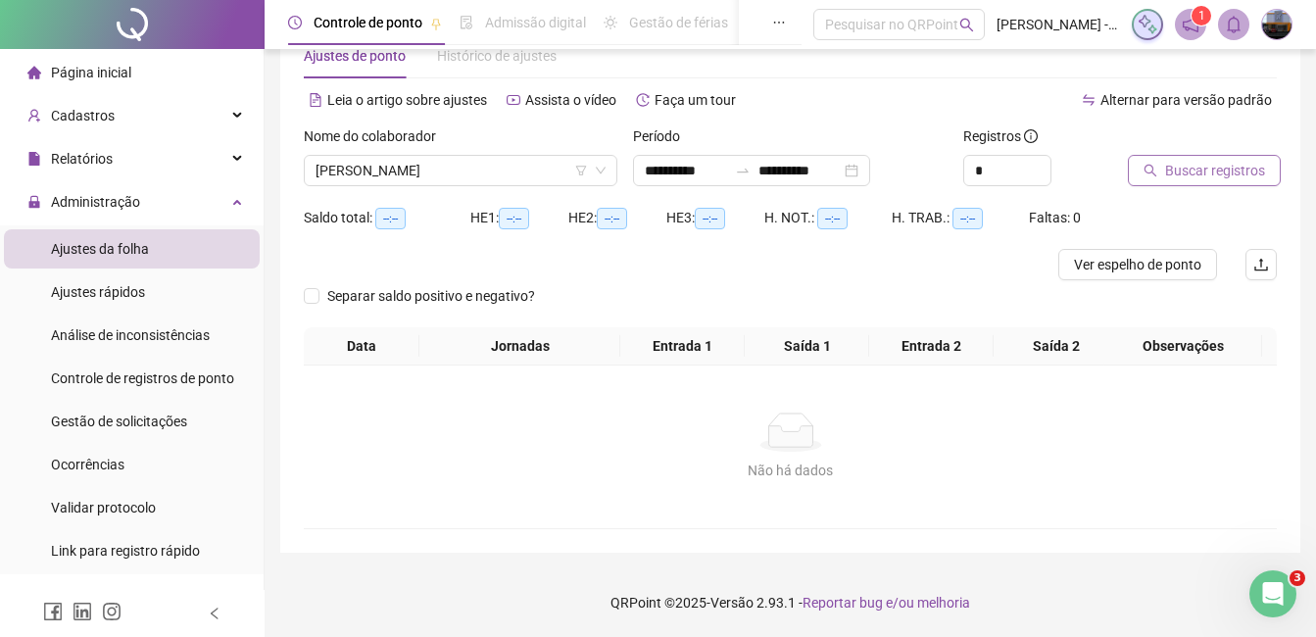
click at [1214, 179] on span "Buscar registros" at bounding box center [1215, 171] width 100 height 22
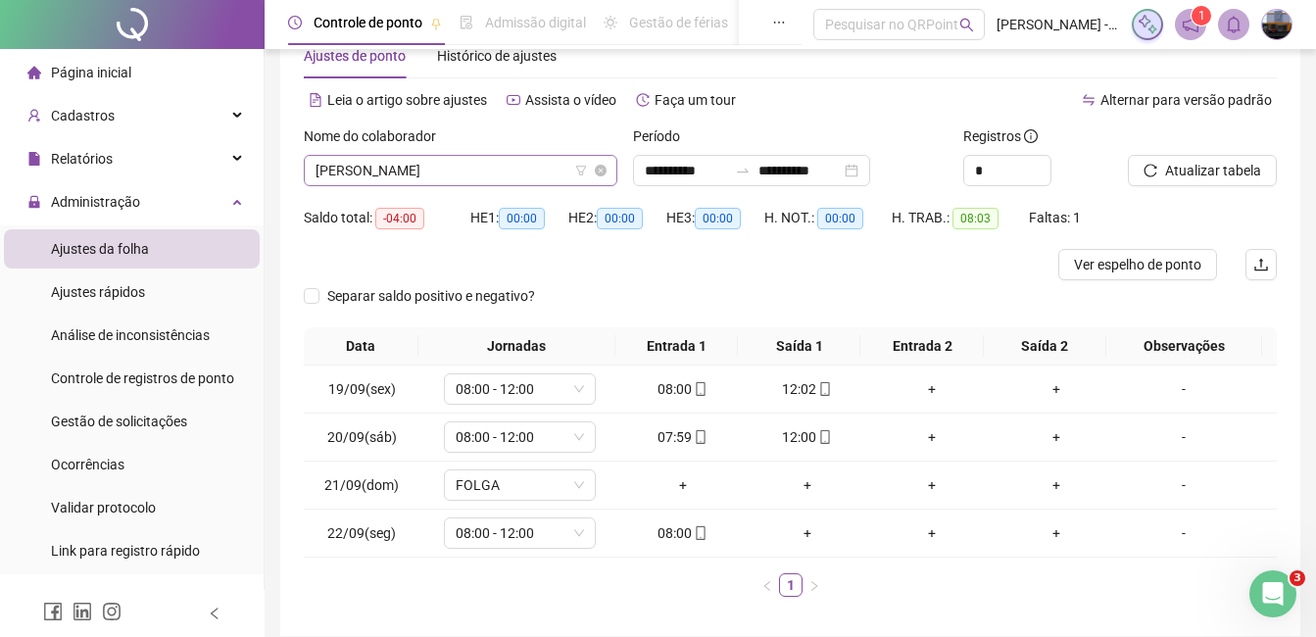
click at [410, 177] on span "[PERSON_NAME]" at bounding box center [461, 170] width 290 height 29
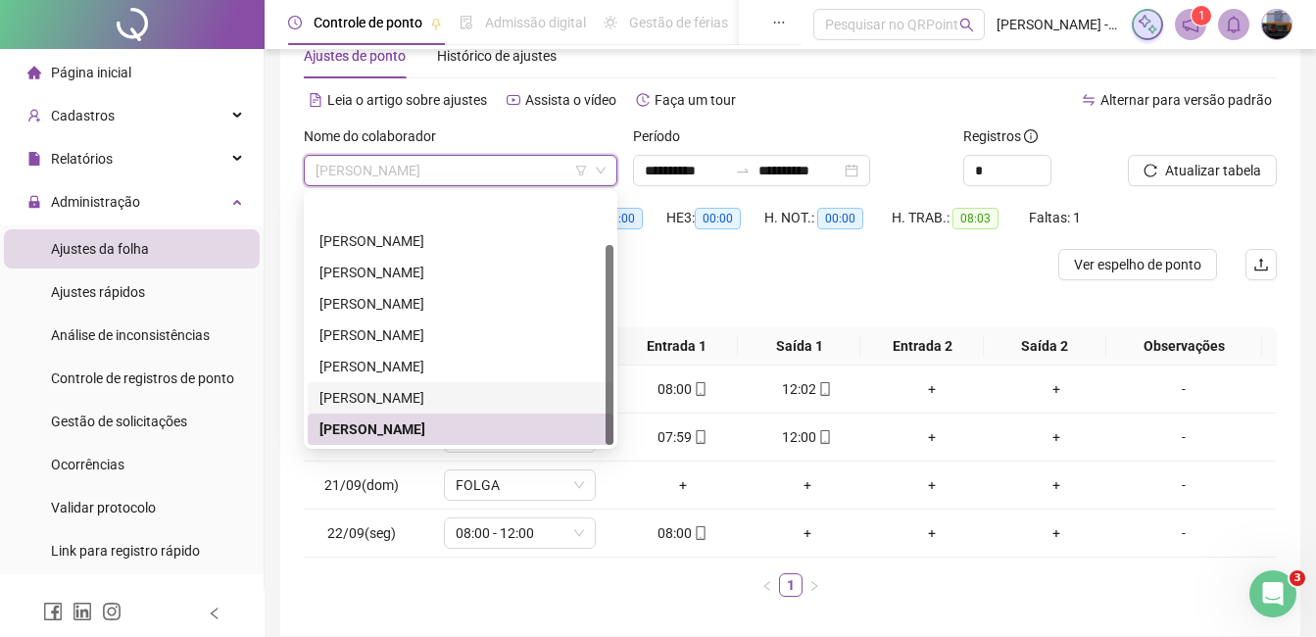
scroll to position [63, 0]
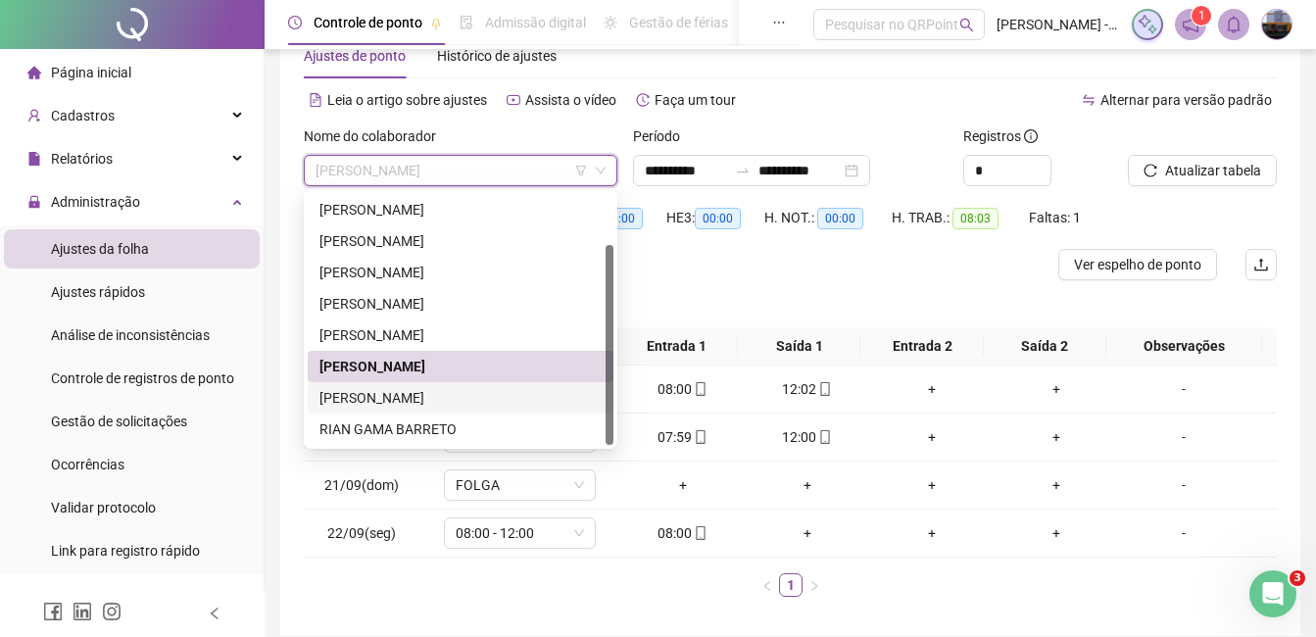
click at [408, 394] on div "[PERSON_NAME]" at bounding box center [461, 398] width 282 height 22
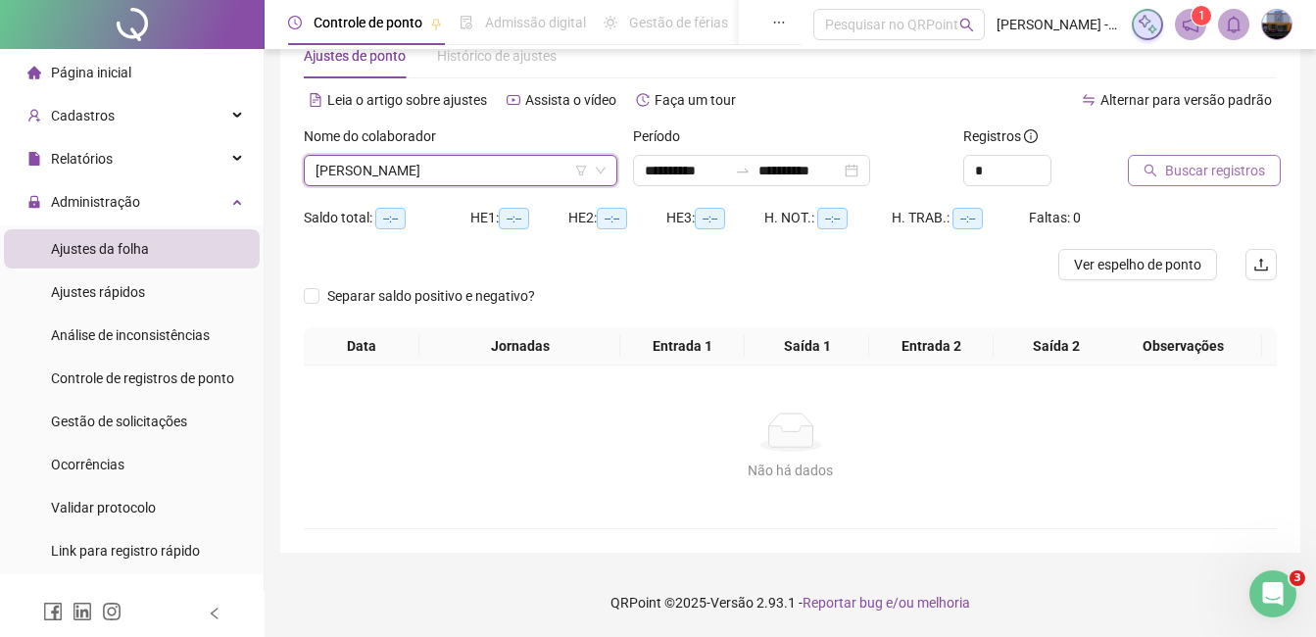
click at [1227, 166] on span "Buscar registros" at bounding box center [1215, 171] width 100 height 22
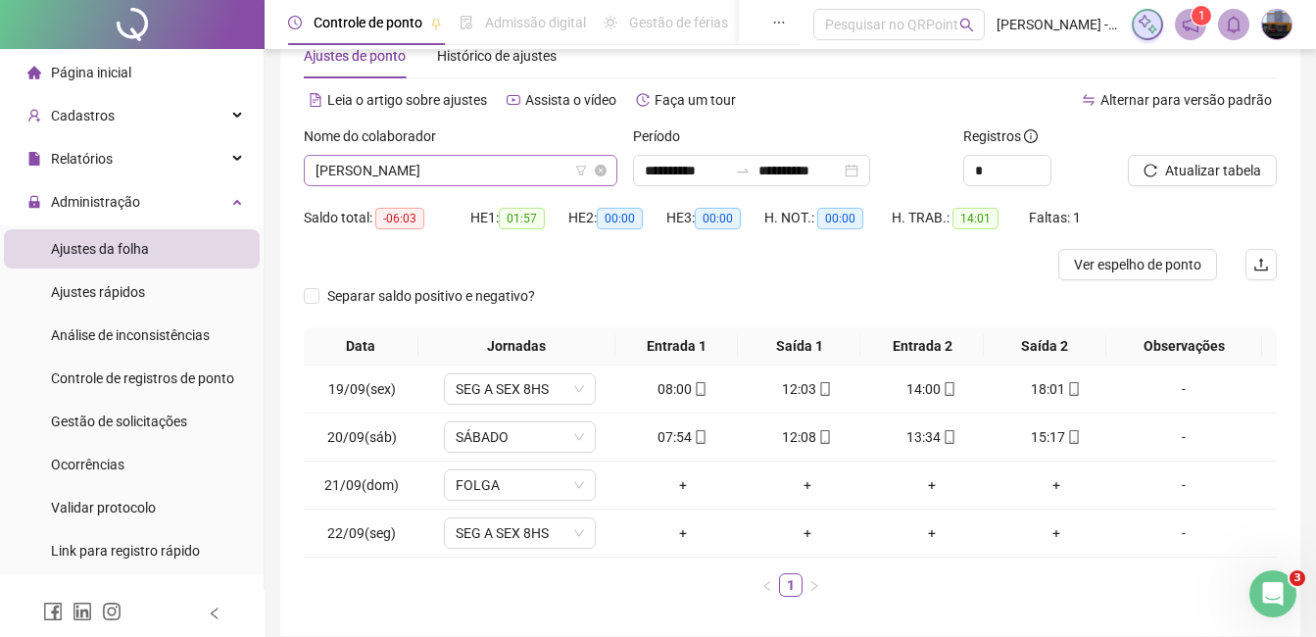
click at [454, 174] on span "[PERSON_NAME]" at bounding box center [461, 170] width 290 height 29
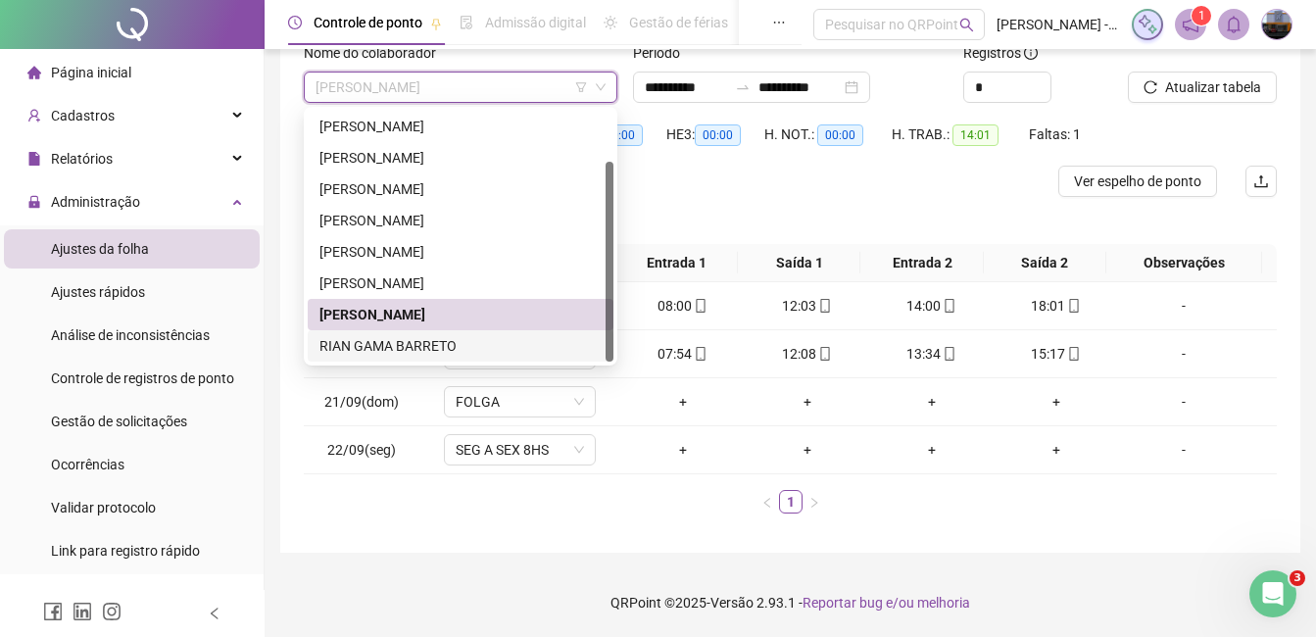
click at [401, 351] on div "RIAN GAMA BARRETO" at bounding box center [461, 346] width 282 height 22
click at [401, 282] on th "Data" at bounding box center [361, 263] width 115 height 38
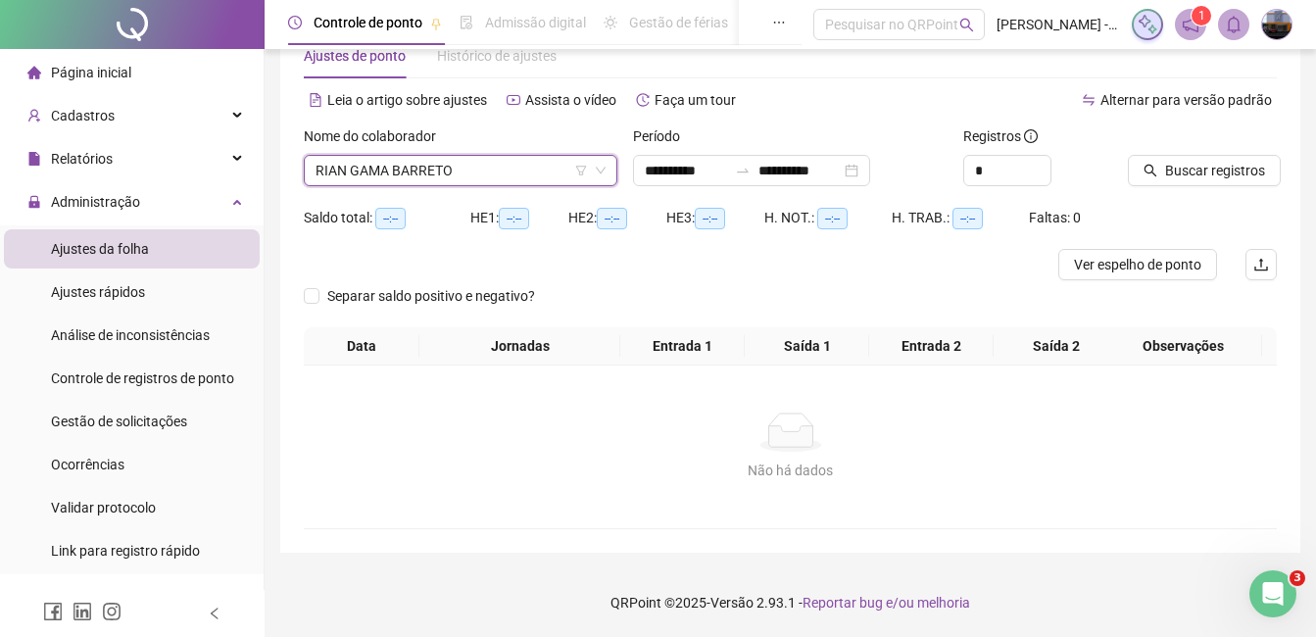
scroll to position [55, 0]
click at [1143, 160] on button "Buscar registros" at bounding box center [1204, 170] width 153 height 31
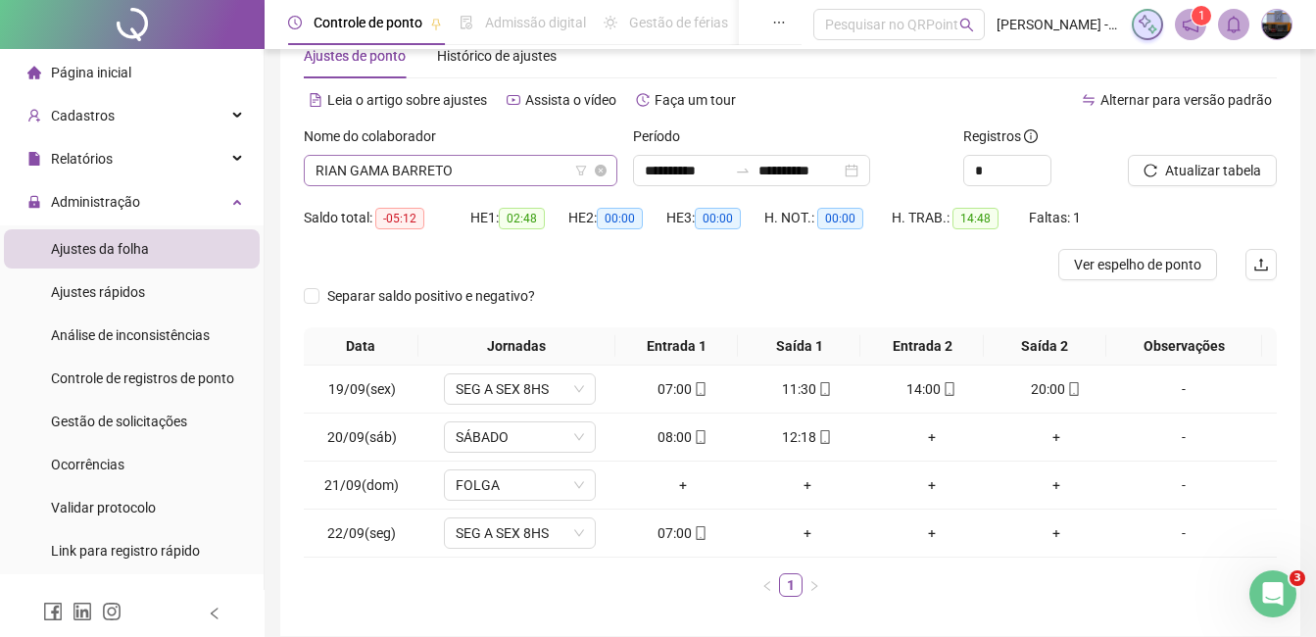
click at [444, 180] on span "RIAN GAMA BARRETO" at bounding box center [461, 170] width 290 height 29
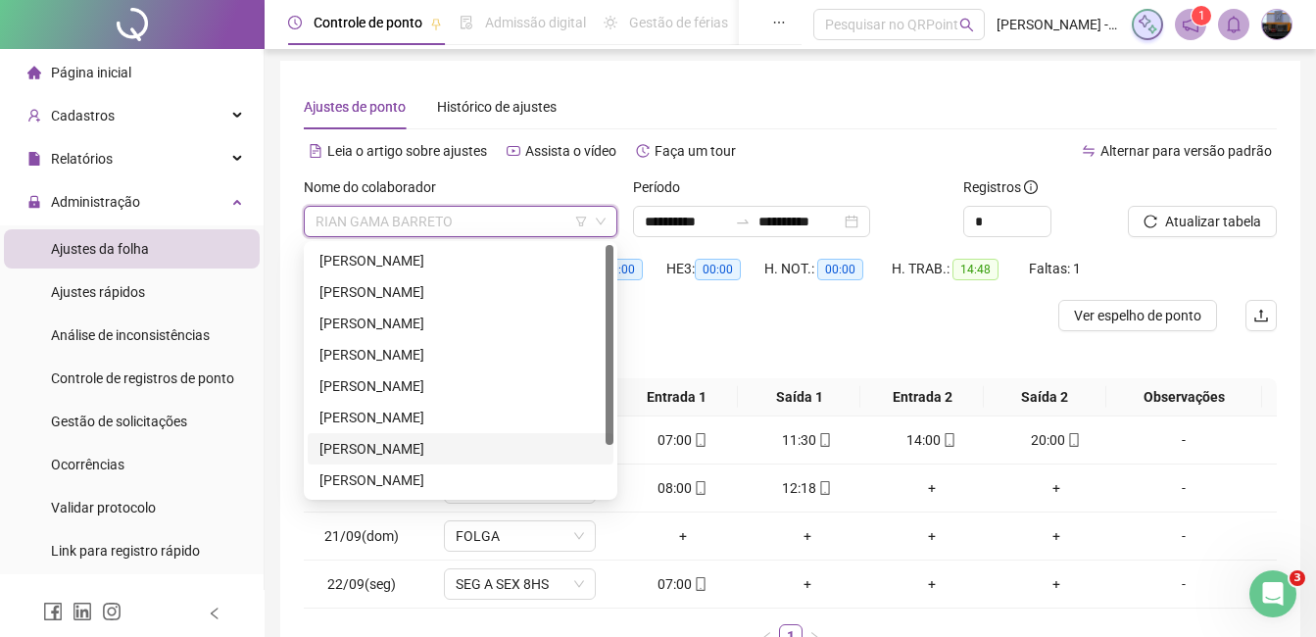
scroll to position [0, 0]
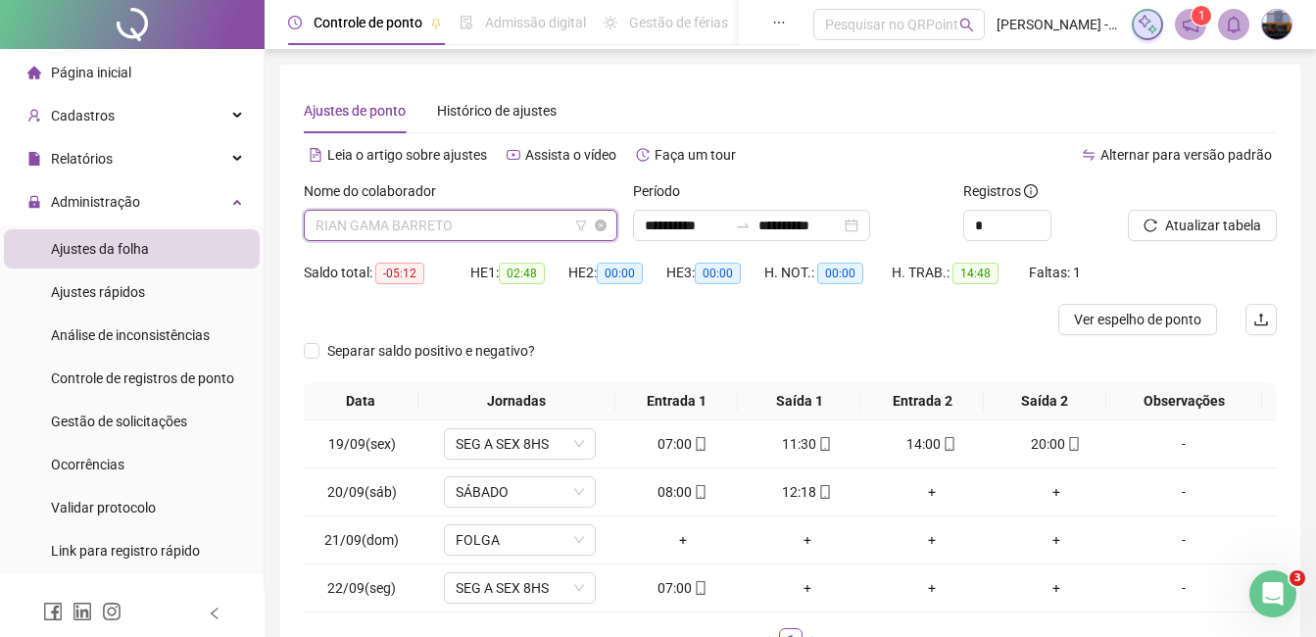
click at [426, 220] on span "RIAN GAMA BARRETO" at bounding box center [461, 225] width 290 height 29
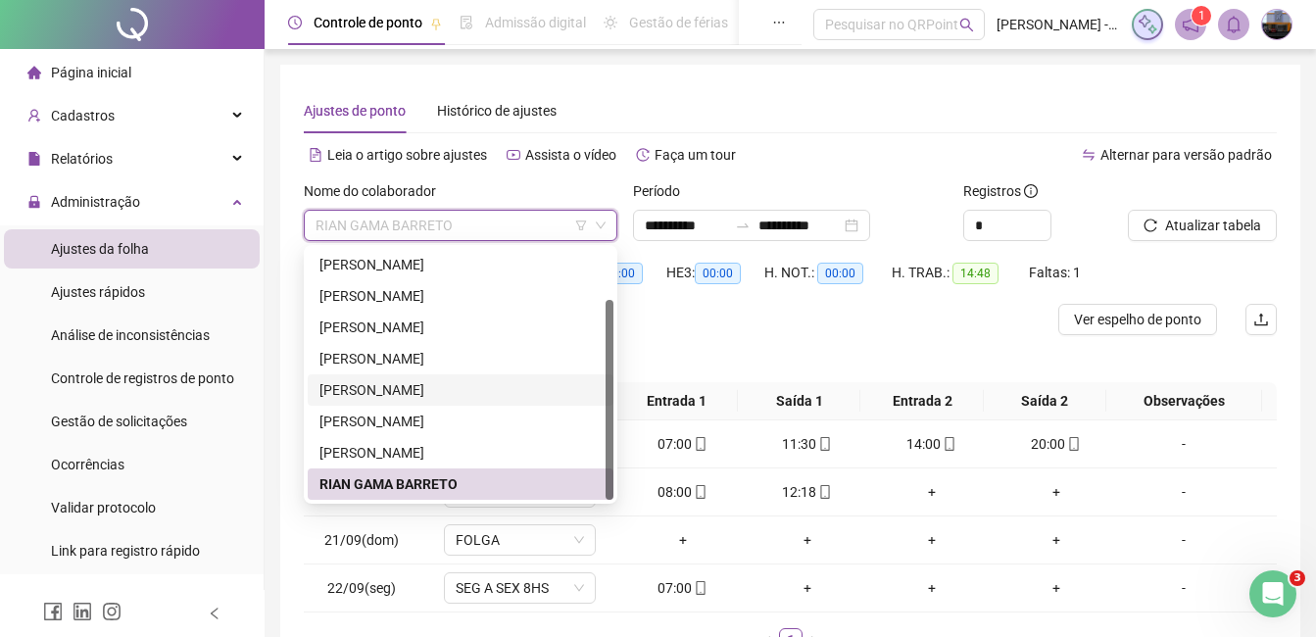
click at [409, 395] on div "[PERSON_NAME]" at bounding box center [461, 390] width 282 height 22
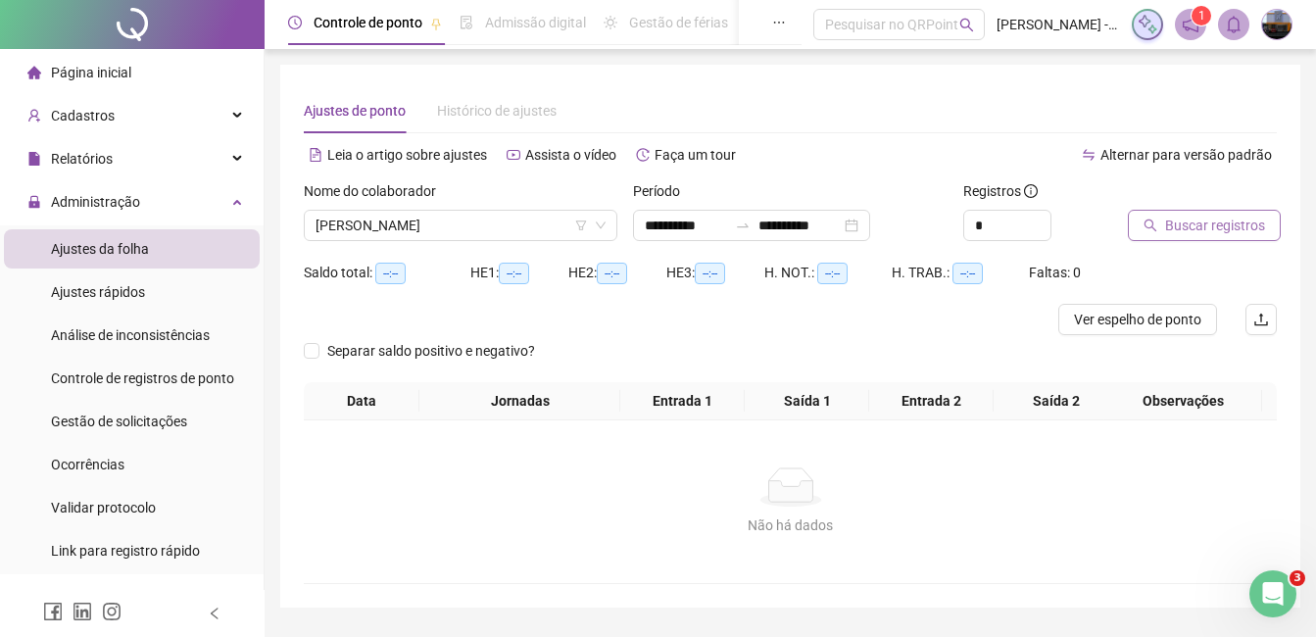
click at [1163, 234] on button "Buscar registros" at bounding box center [1204, 225] width 153 height 31
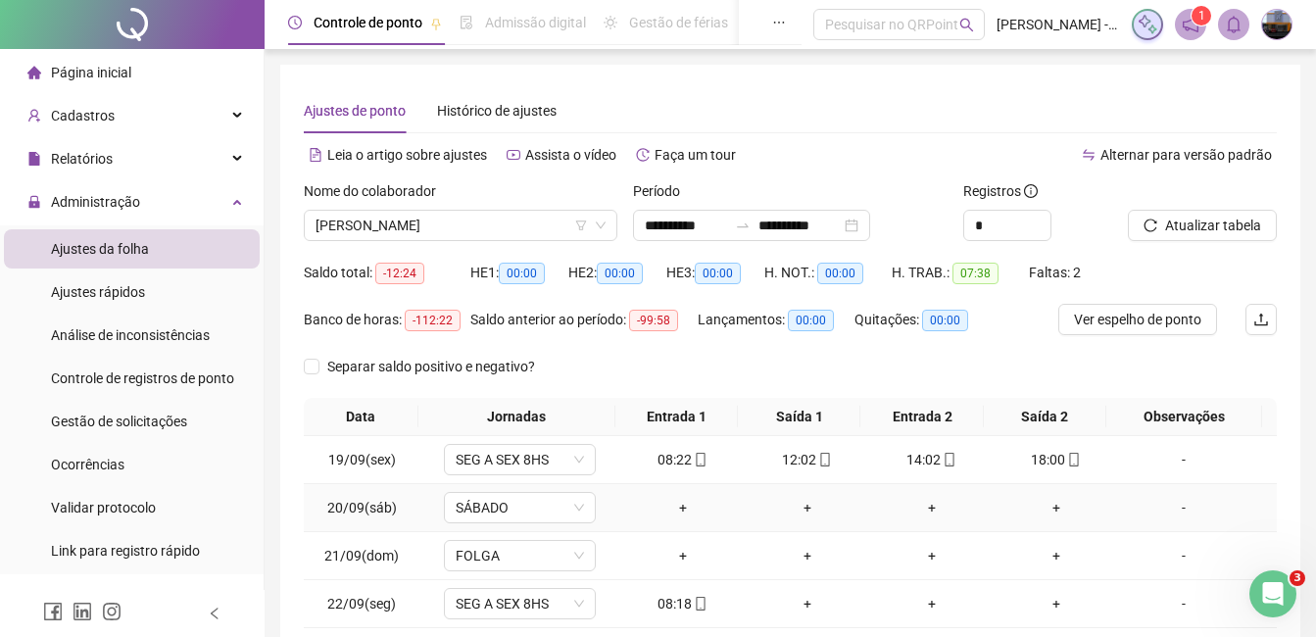
click at [1178, 513] on div "-" at bounding box center [1184, 508] width 116 height 22
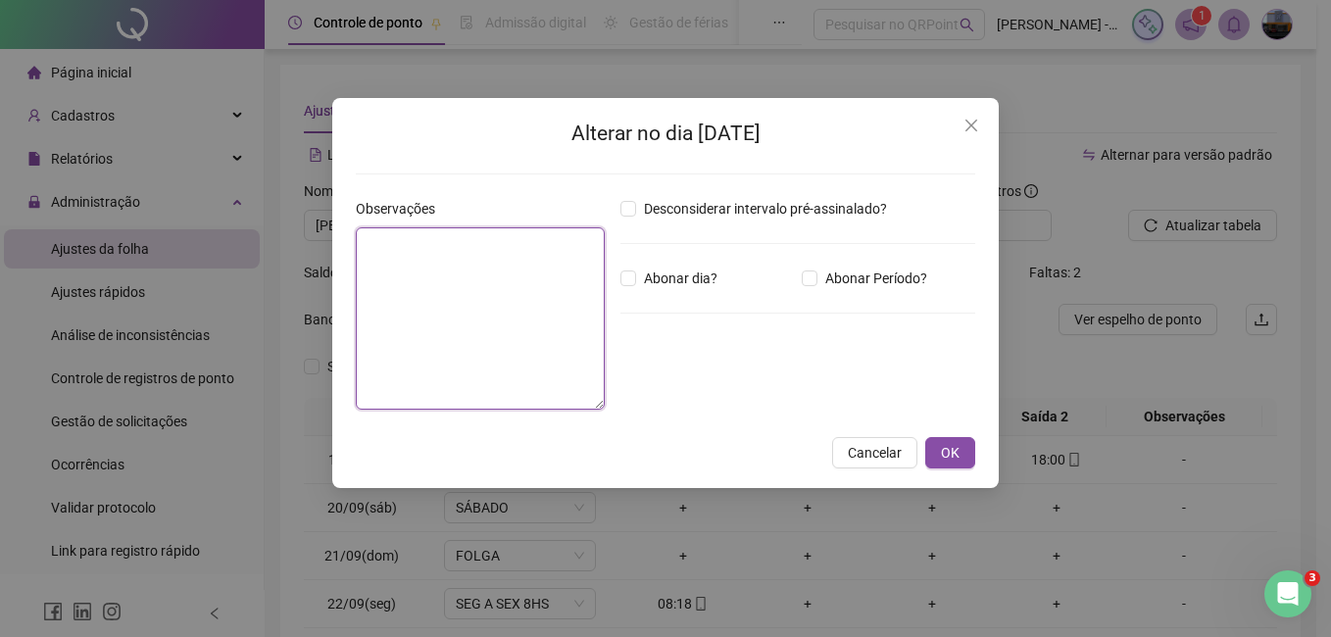
click at [469, 338] on textarea at bounding box center [480, 318] width 249 height 182
type textarea "*****"
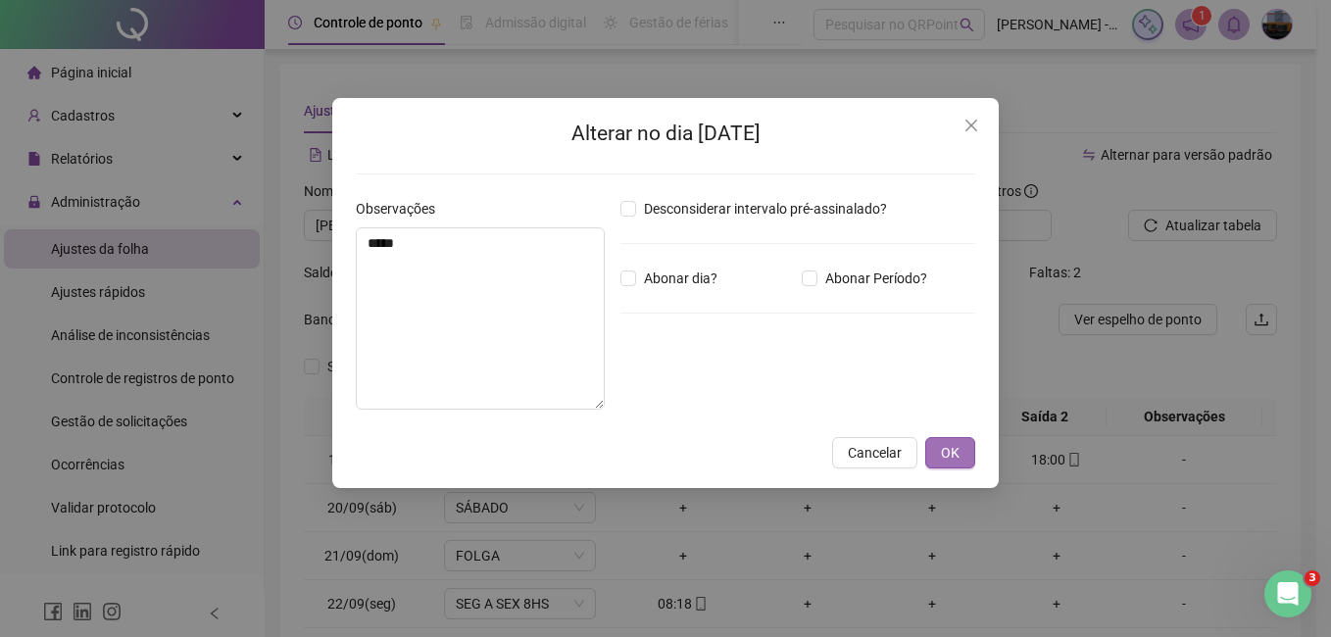
click at [950, 460] on span "OK" at bounding box center [950, 453] width 19 height 22
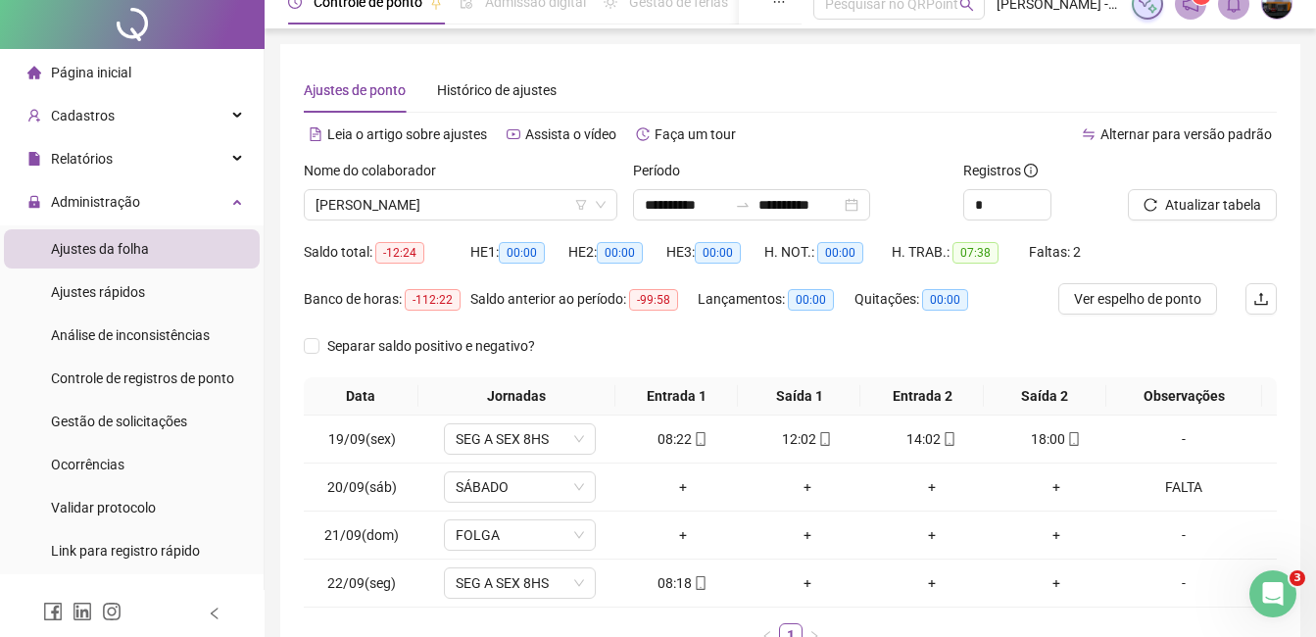
scroll to position [0, 0]
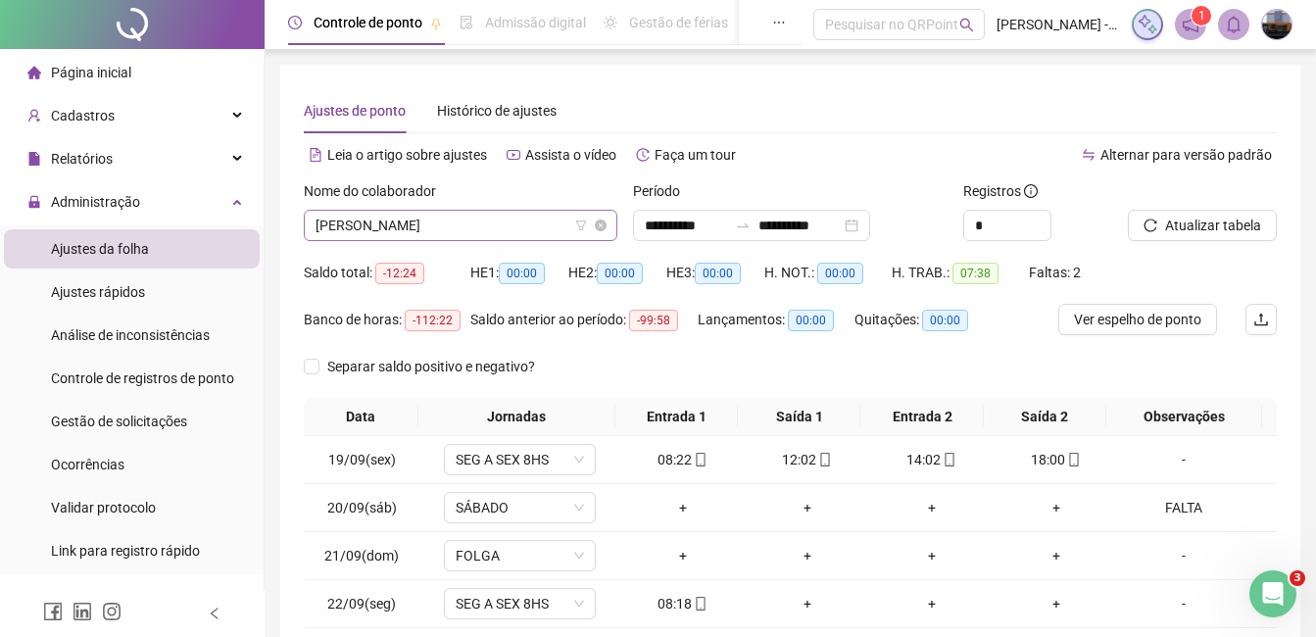
click at [399, 222] on span "[PERSON_NAME]" at bounding box center [461, 225] width 290 height 29
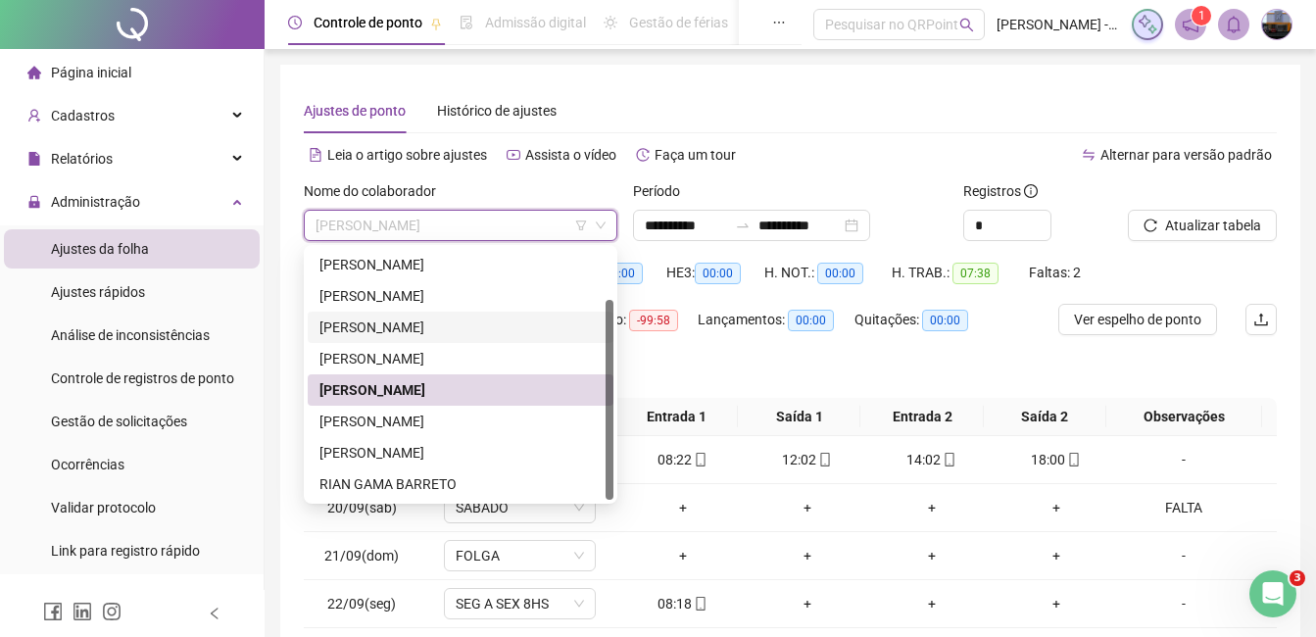
click at [436, 329] on div "[PERSON_NAME]" at bounding box center [461, 328] width 282 height 22
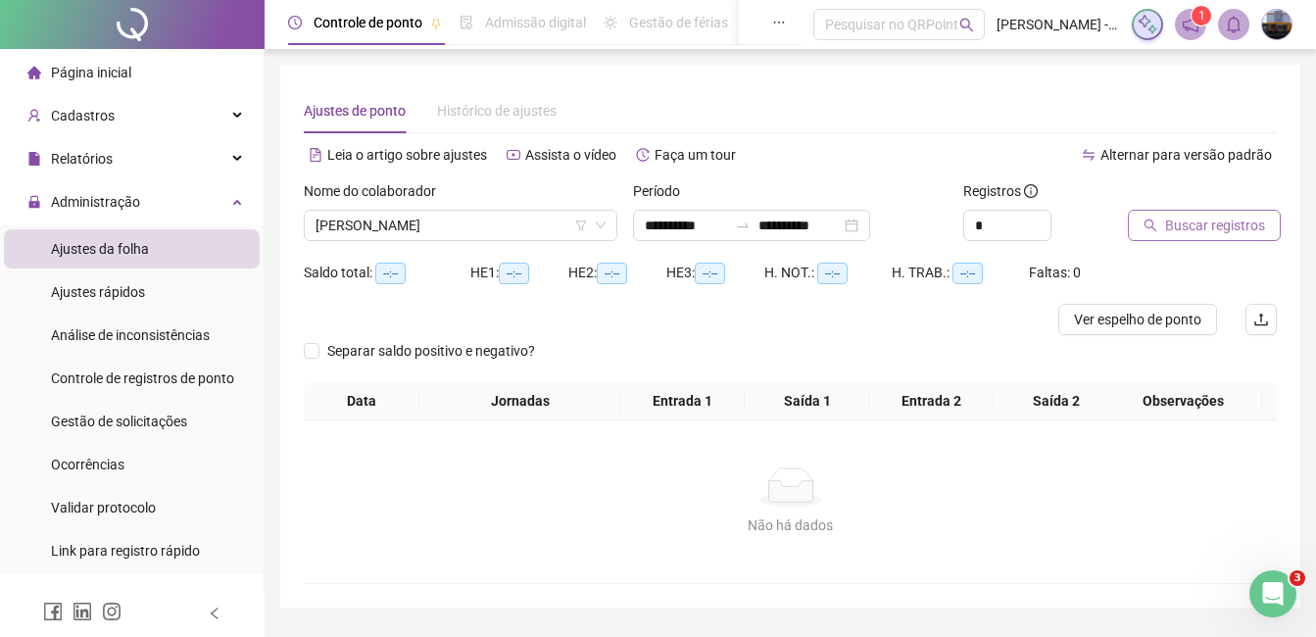
click at [1182, 232] on span "Buscar registros" at bounding box center [1215, 226] width 100 height 22
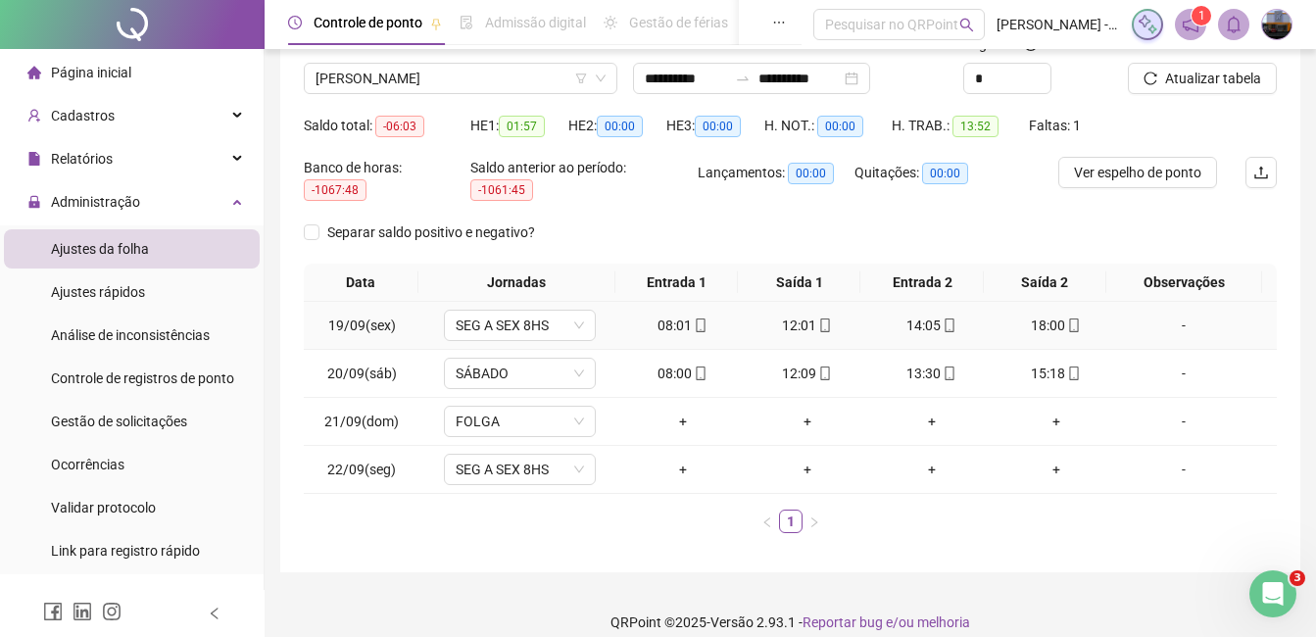
scroll to position [166, 0]
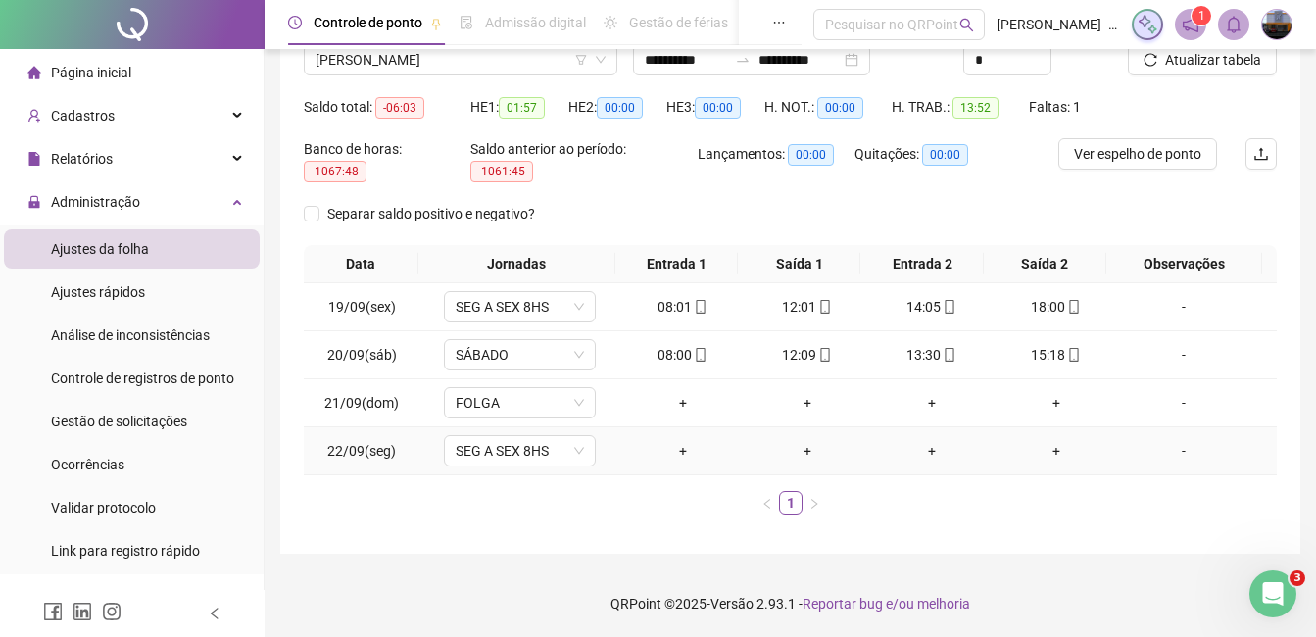
click at [1179, 451] on div "-" at bounding box center [1184, 451] width 116 height 22
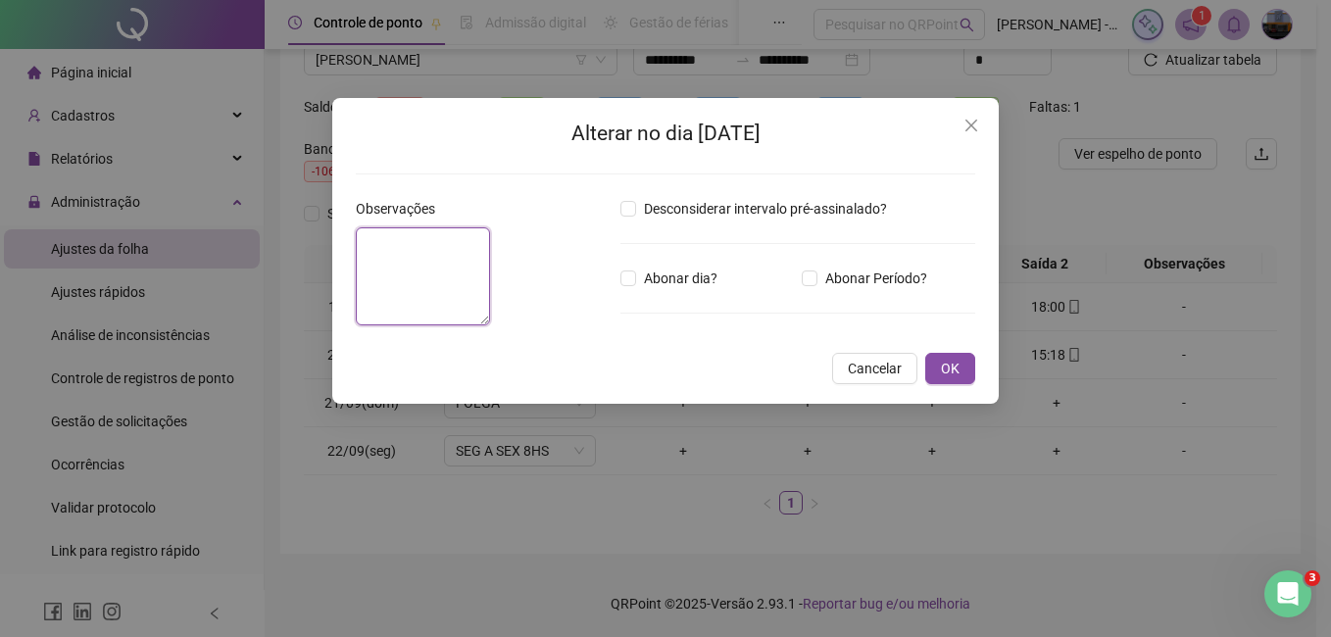
click at [490, 281] on textarea at bounding box center [423, 276] width 134 height 98
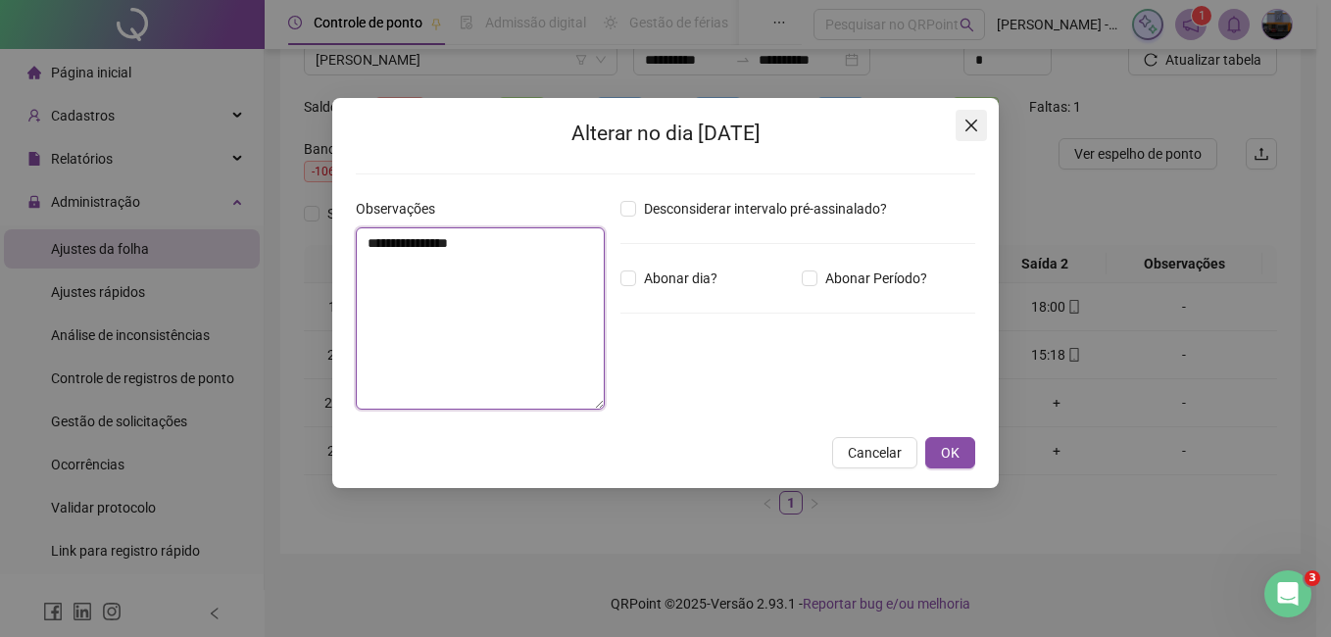
type textarea "**********"
click at [974, 123] on icon "close" at bounding box center [971, 126] width 12 height 12
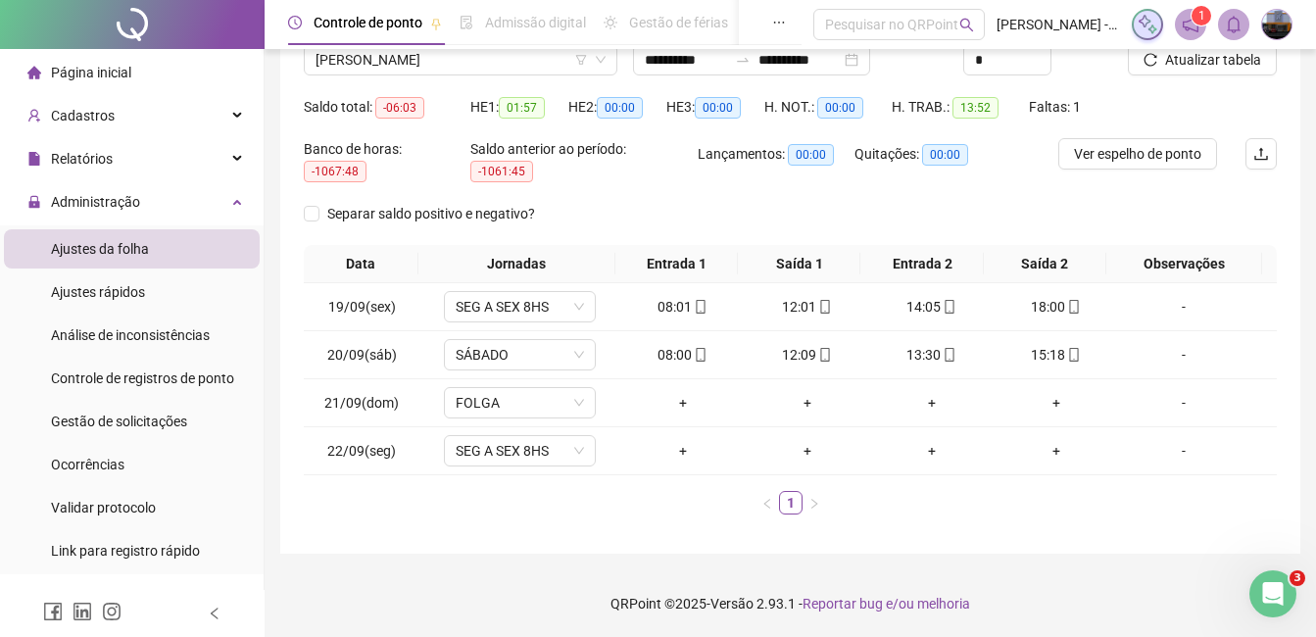
scroll to position [68, 0]
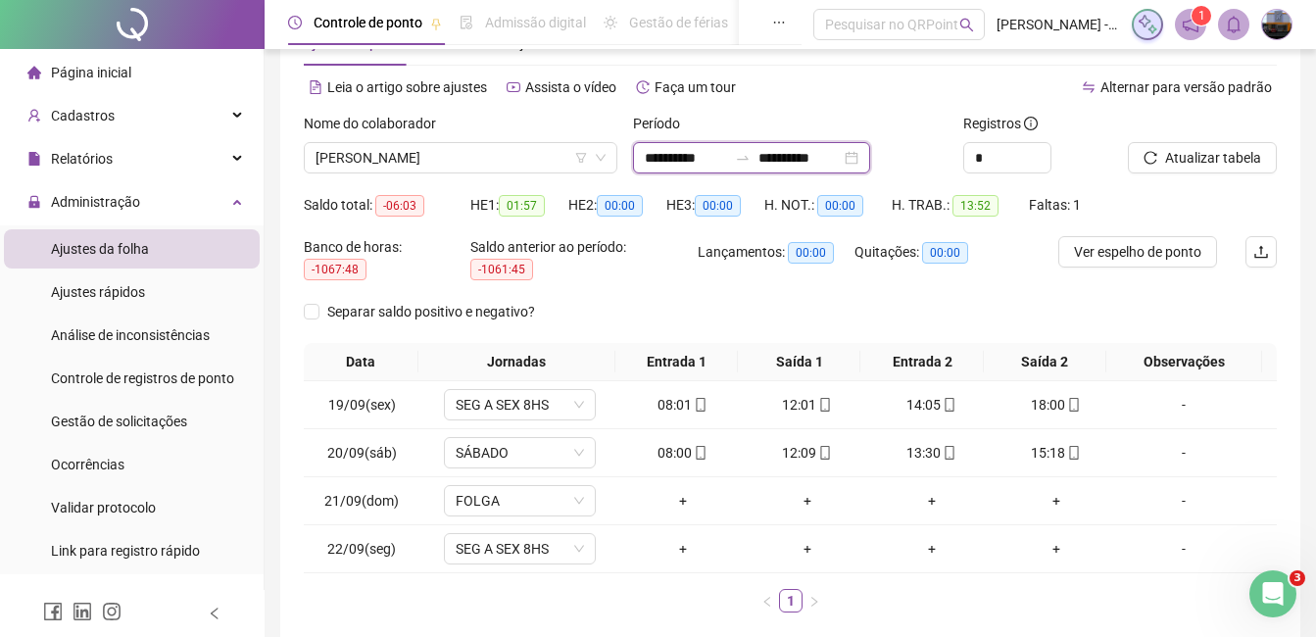
click at [650, 157] on input "**********" at bounding box center [686, 158] width 82 height 22
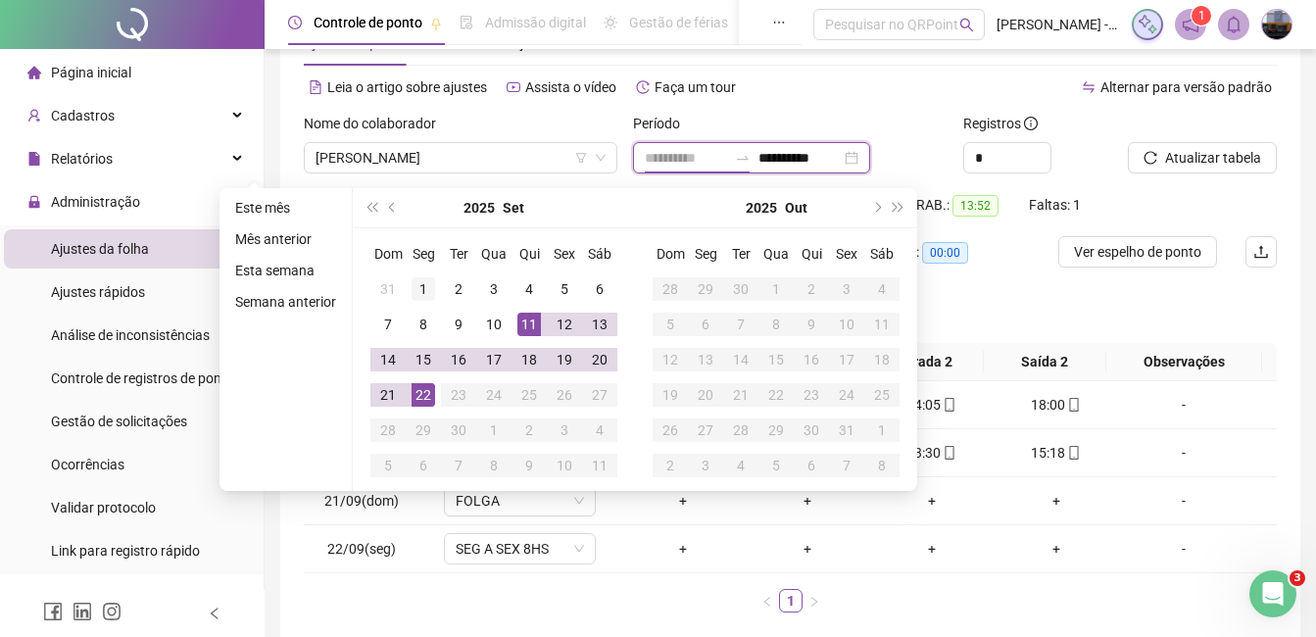
type input "**********"
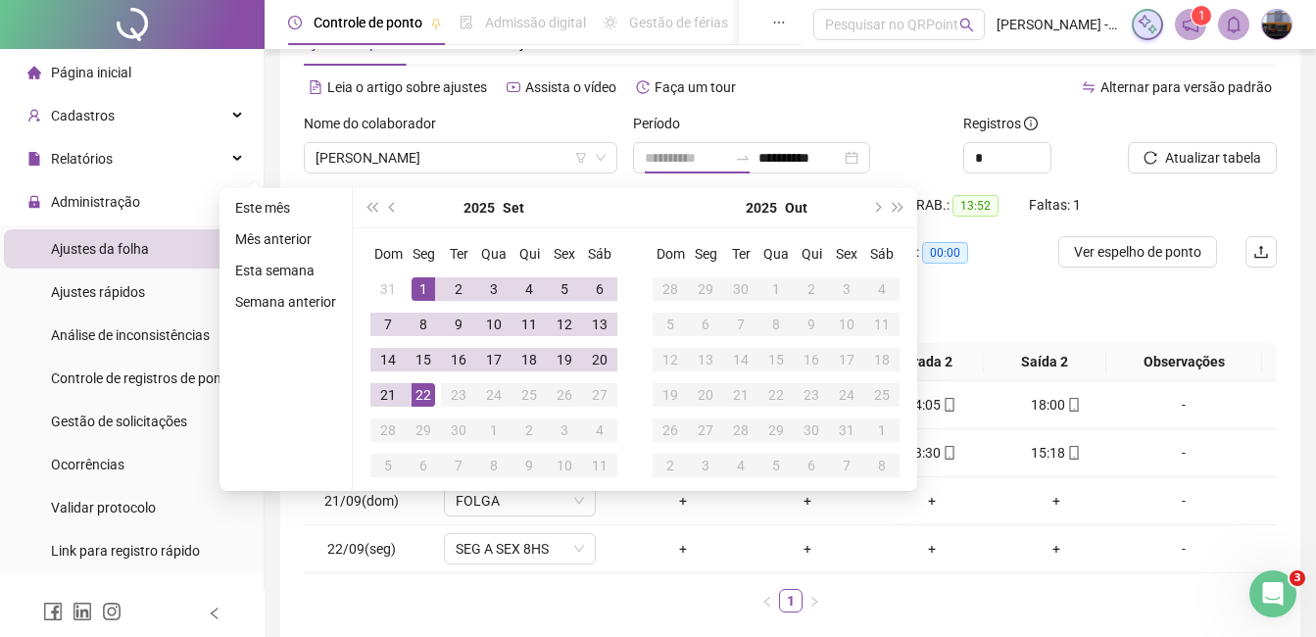
click at [423, 279] on div "1" at bounding box center [424, 289] width 24 height 24
type input "**********"
click at [423, 392] on div "22" at bounding box center [424, 395] width 24 height 24
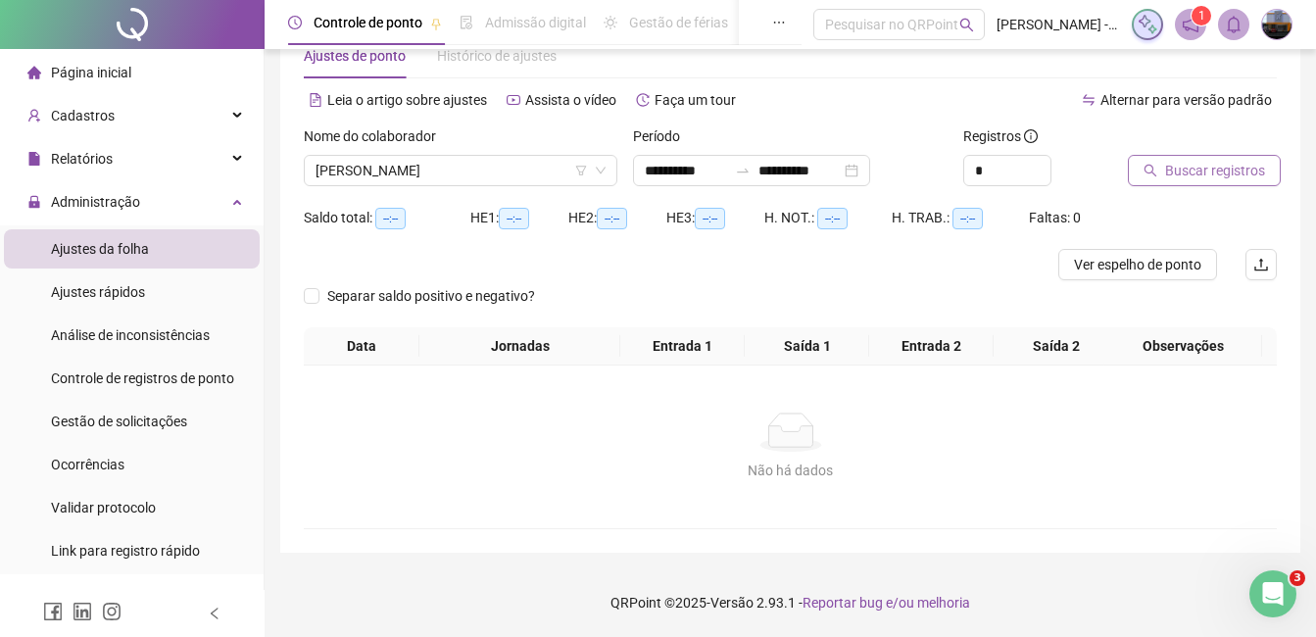
click at [1207, 174] on span "Buscar registros" at bounding box center [1215, 171] width 100 height 22
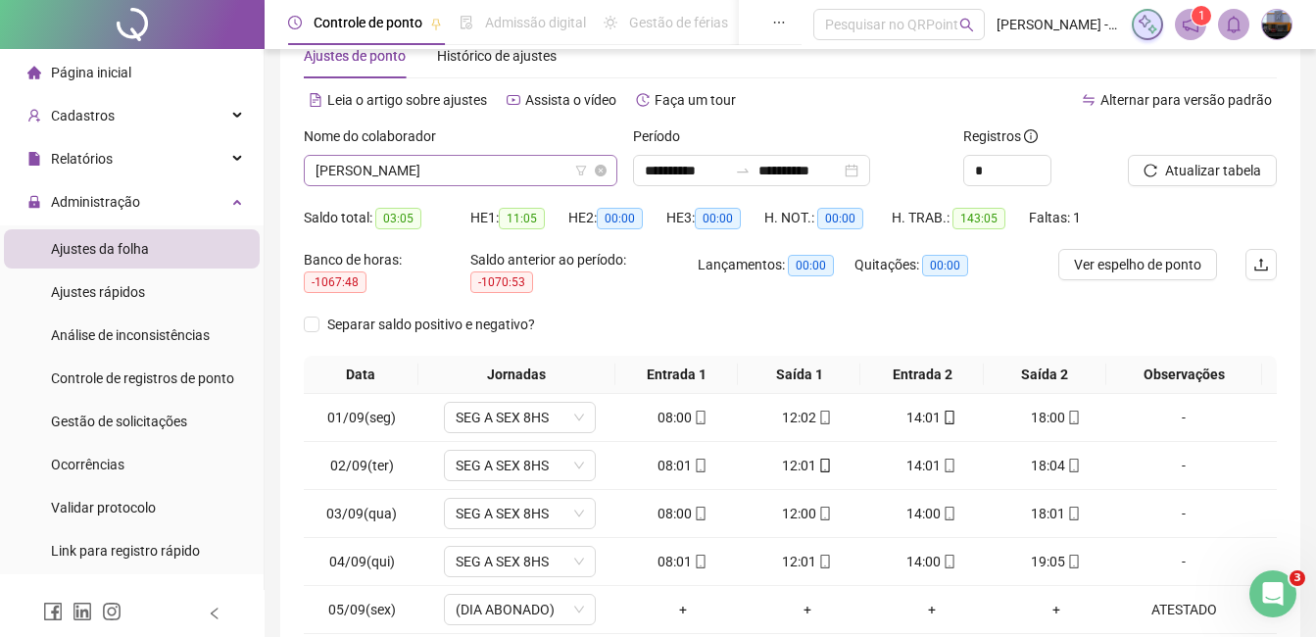
click at [423, 172] on span "[PERSON_NAME]" at bounding box center [461, 170] width 290 height 29
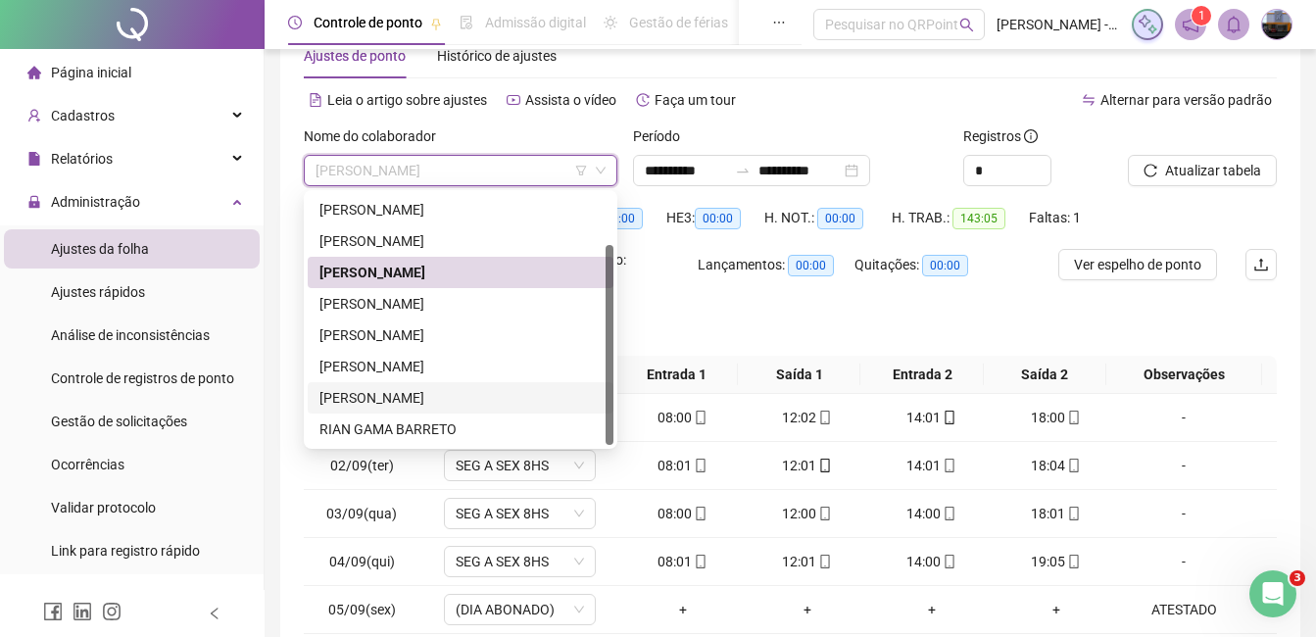
click at [408, 398] on div "[PERSON_NAME]" at bounding box center [461, 398] width 282 height 22
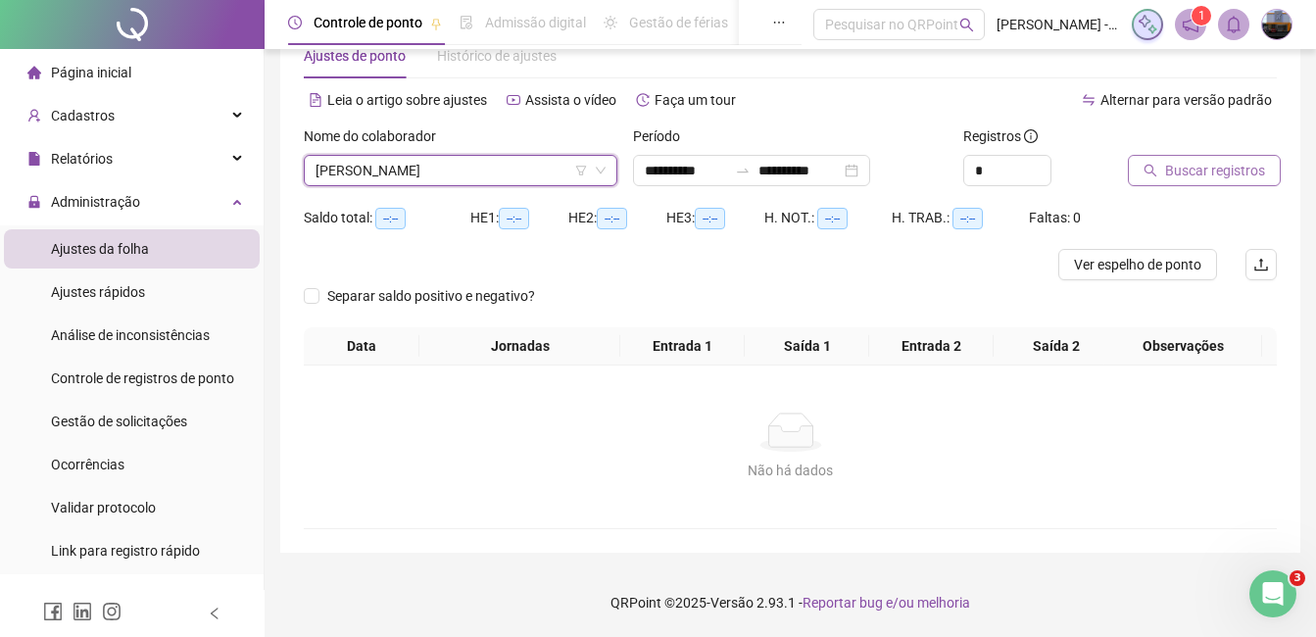
click at [1225, 175] on span "Buscar registros" at bounding box center [1215, 171] width 100 height 22
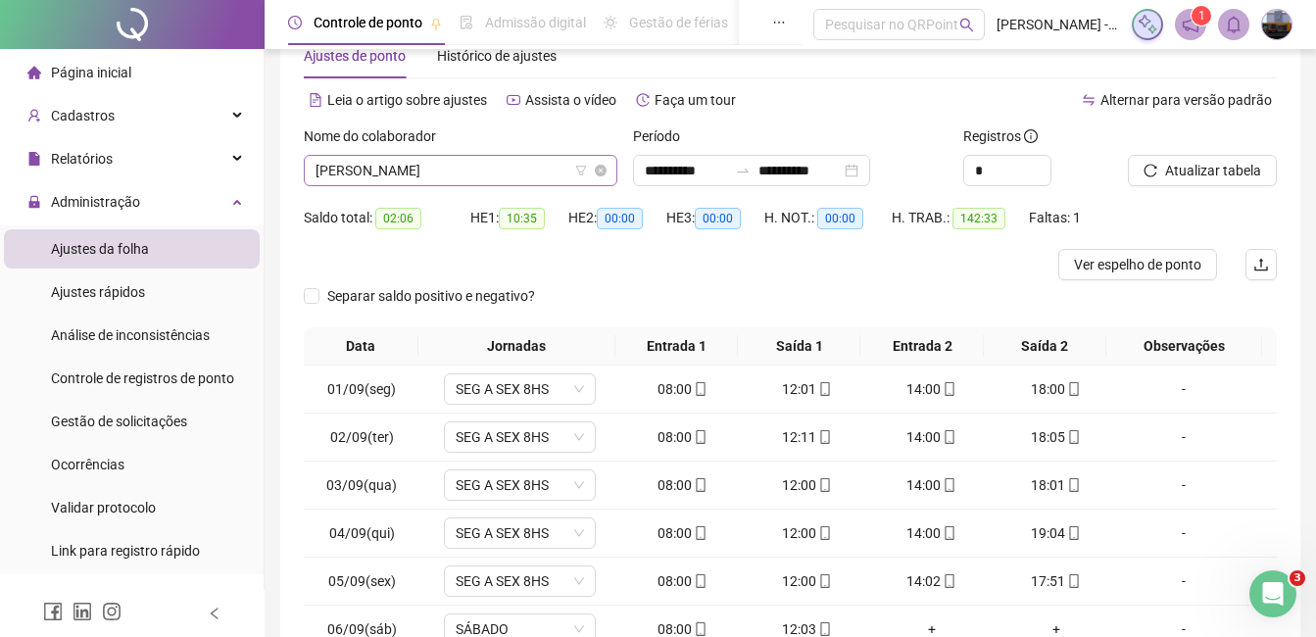
click at [440, 171] on span "[PERSON_NAME]" at bounding box center [461, 170] width 290 height 29
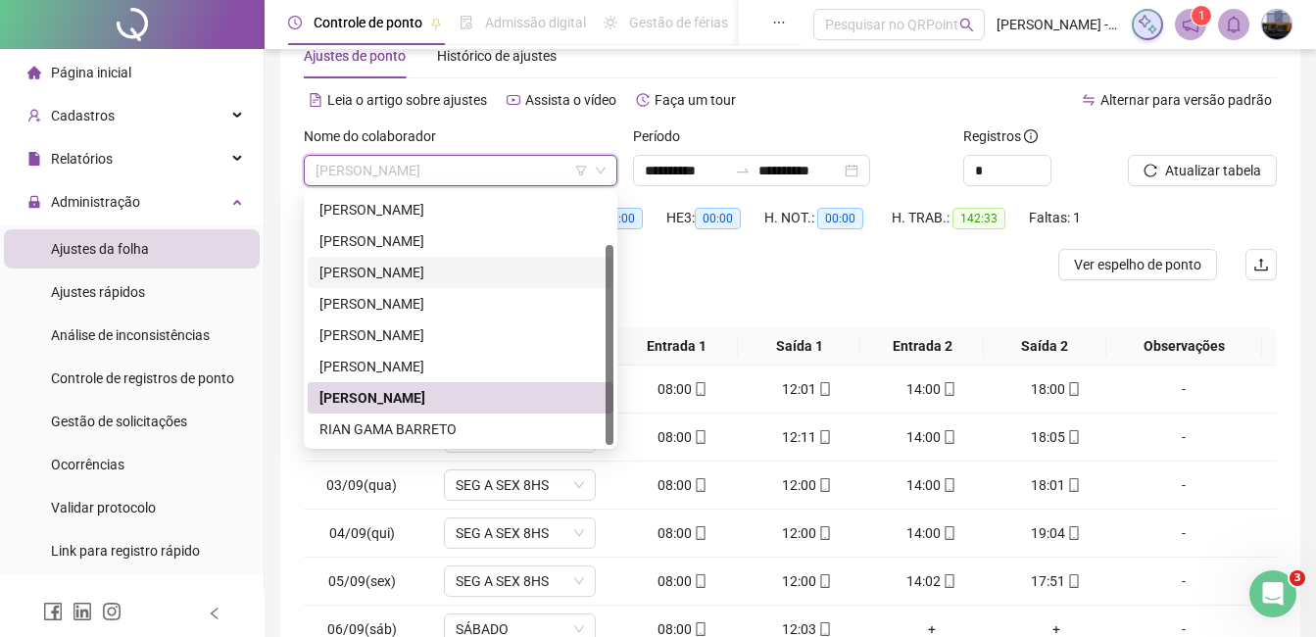
click at [406, 268] on div "[PERSON_NAME]" at bounding box center [461, 273] width 282 height 22
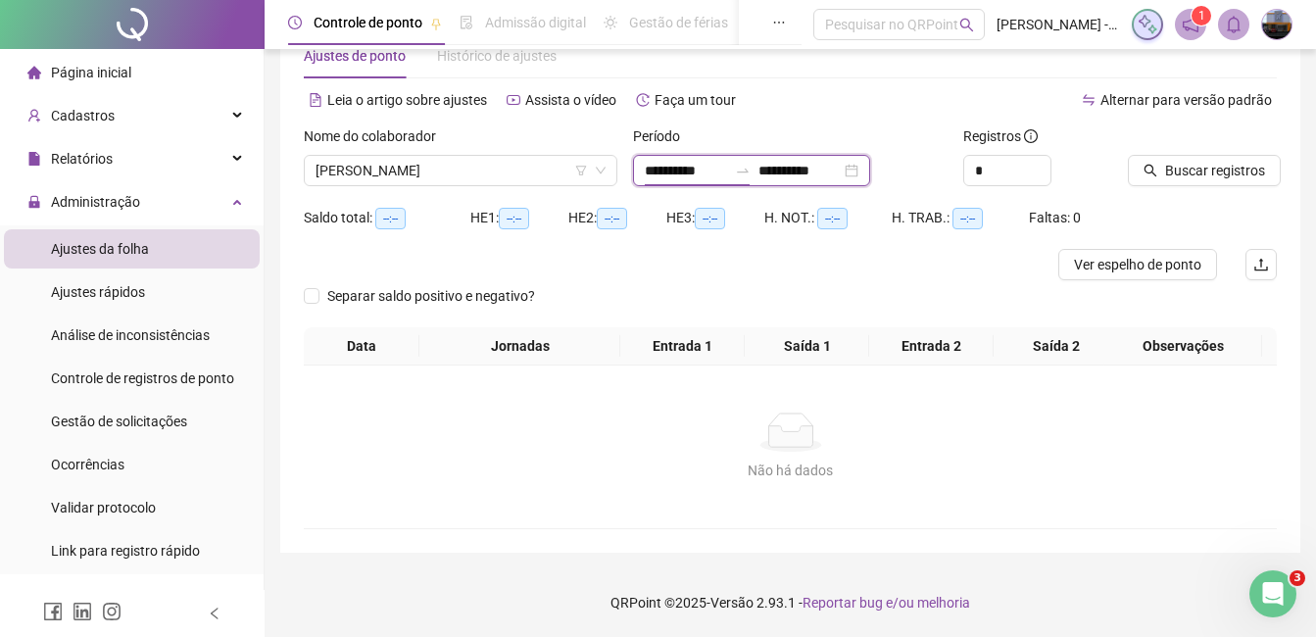
click at [646, 167] on input "**********" at bounding box center [686, 171] width 82 height 22
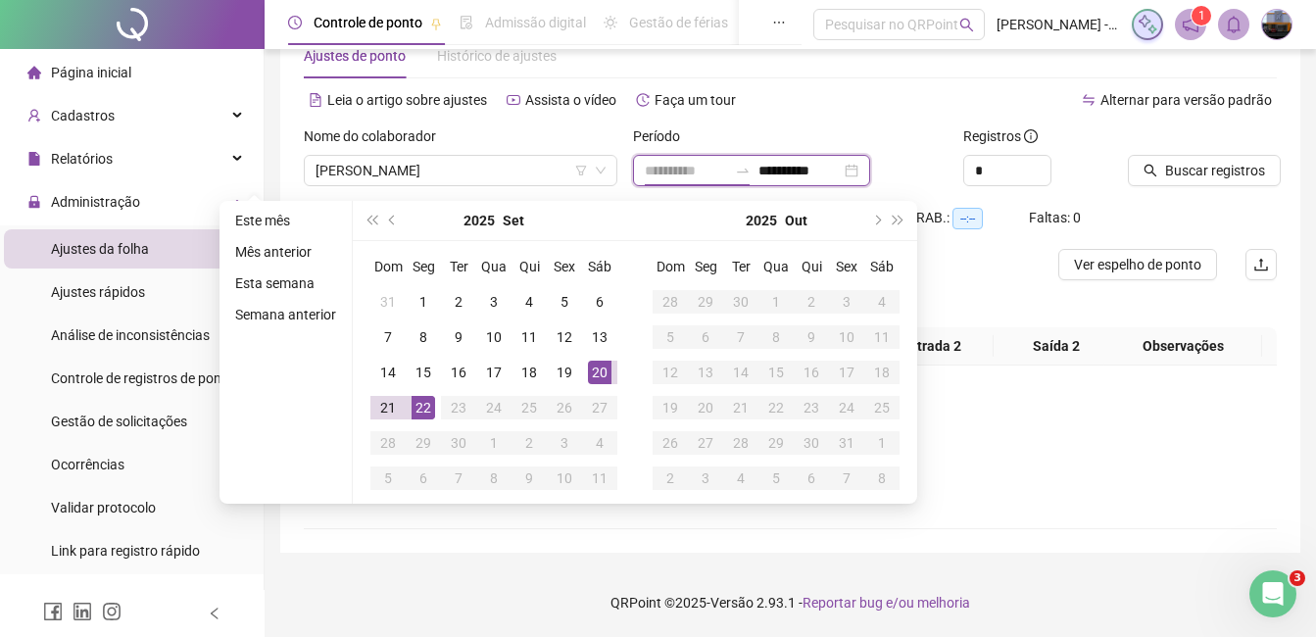
type input "**********"
click at [600, 370] on div "20" at bounding box center [600, 373] width 24 height 24
click at [423, 407] on div "22" at bounding box center [424, 408] width 24 height 24
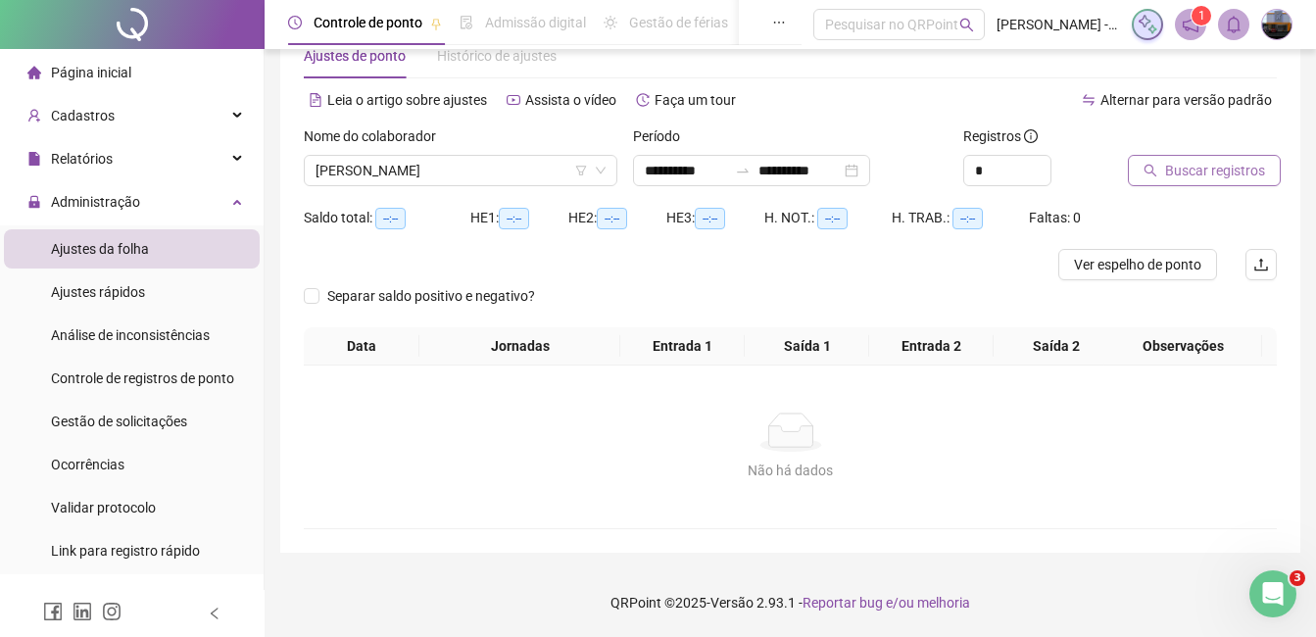
click at [1169, 173] on span "Buscar registros" at bounding box center [1215, 171] width 100 height 22
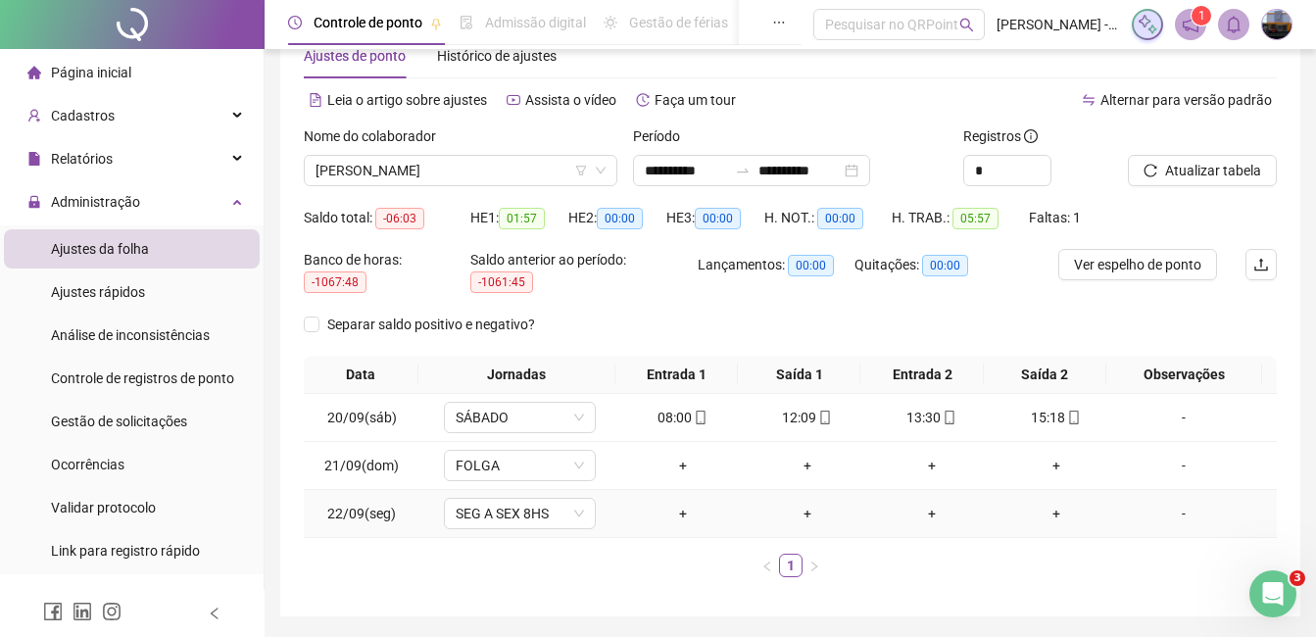
click at [1174, 516] on div "-" at bounding box center [1184, 514] width 116 height 22
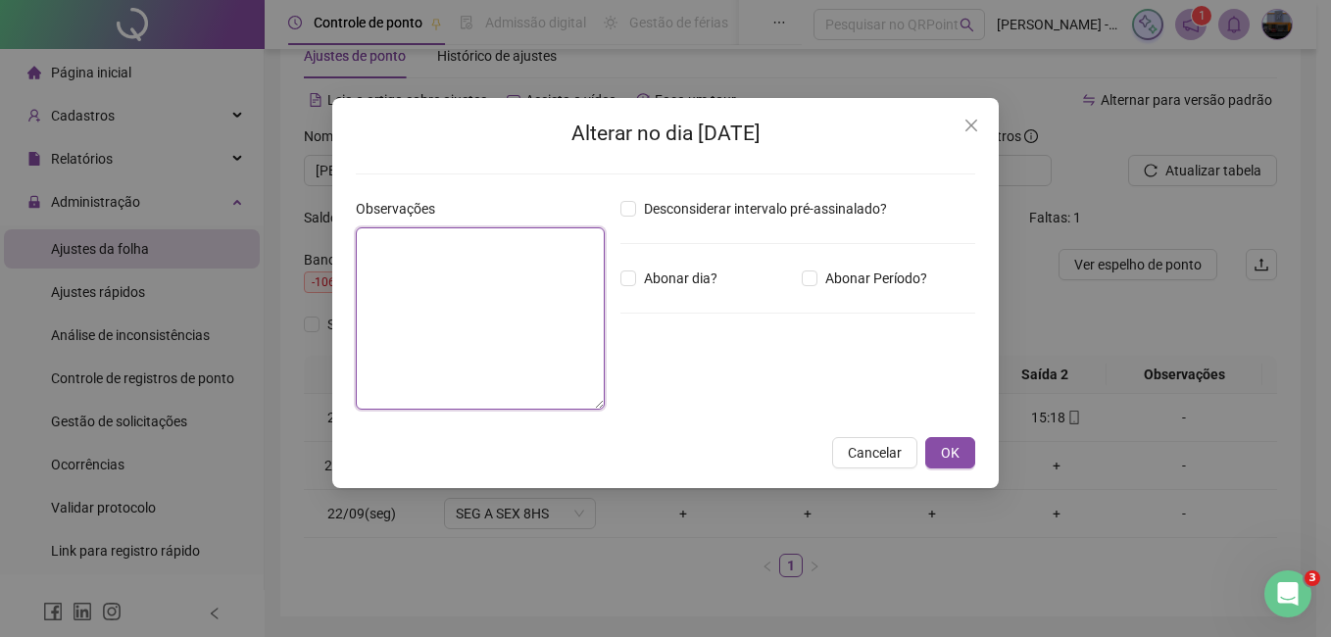
click at [464, 295] on textarea at bounding box center [480, 318] width 249 height 182
type textarea "*"
click at [956, 112] on button "Close" at bounding box center [971, 125] width 31 height 31
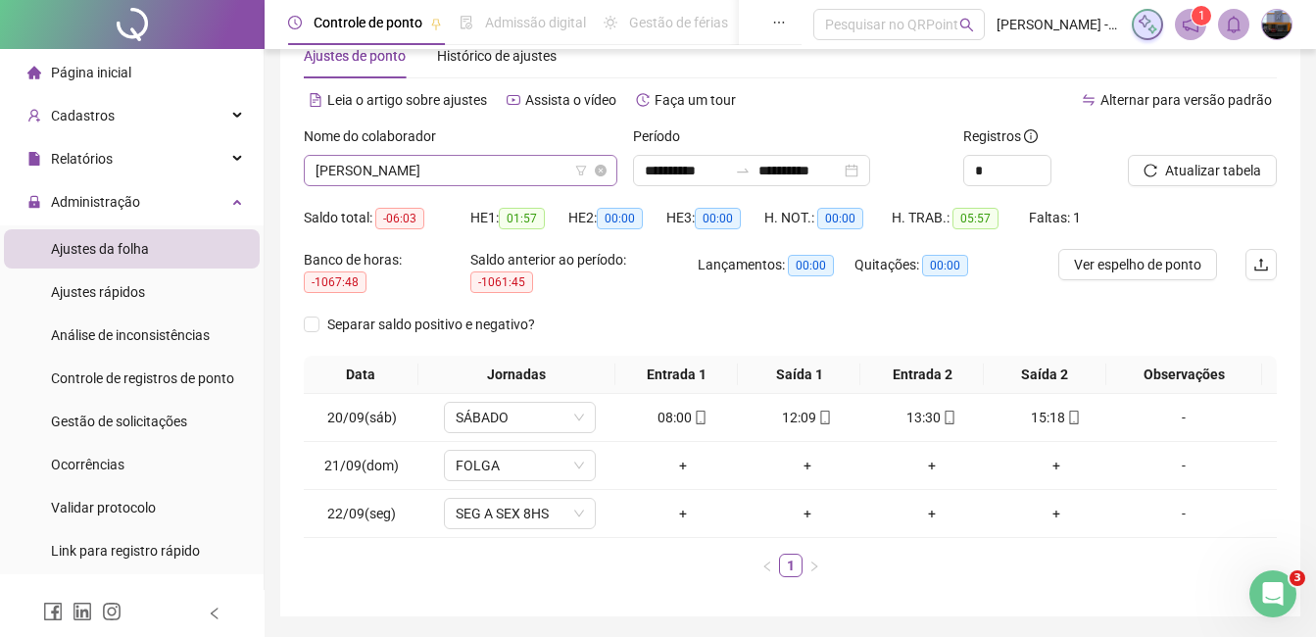
click at [469, 171] on span "[PERSON_NAME]" at bounding box center [461, 170] width 290 height 29
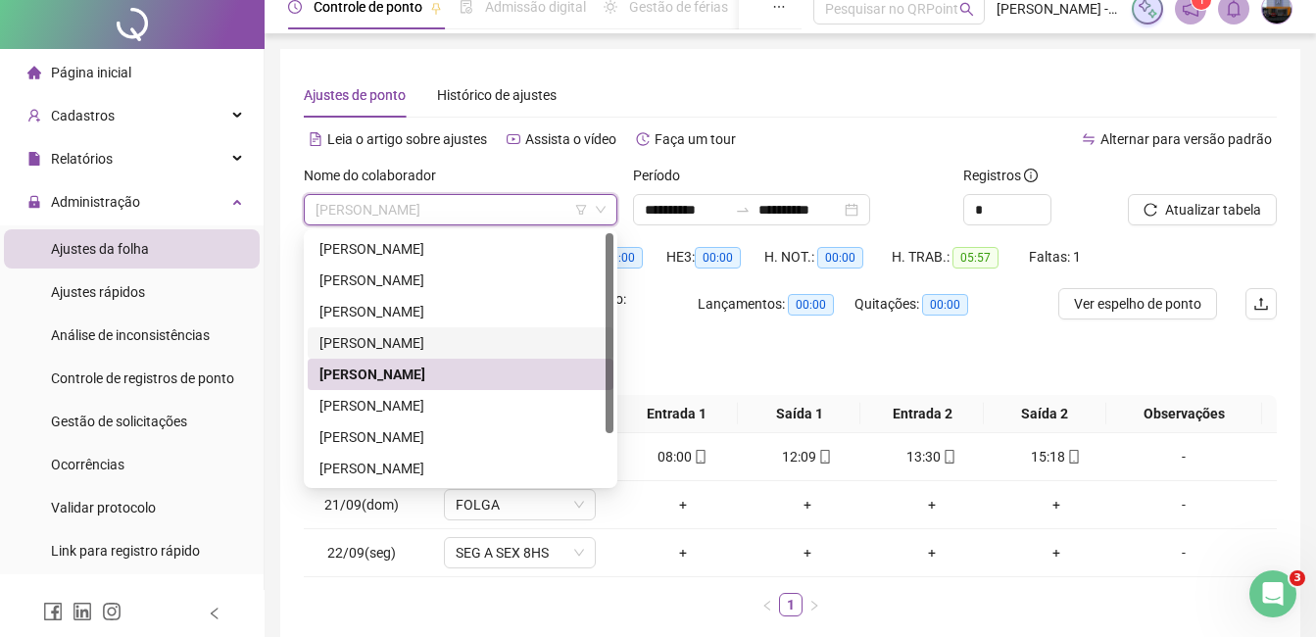
scroll to position [0, 0]
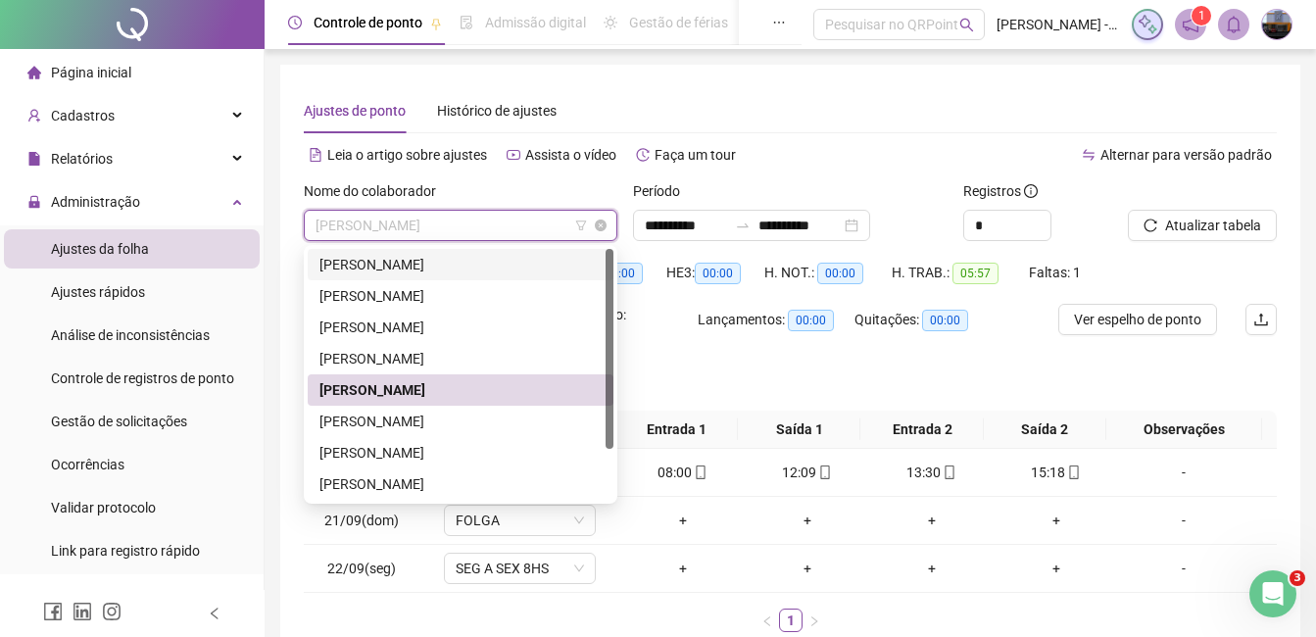
click at [551, 220] on span "[PERSON_NAME]" at bounding box center [461, 225] width 290 height 29
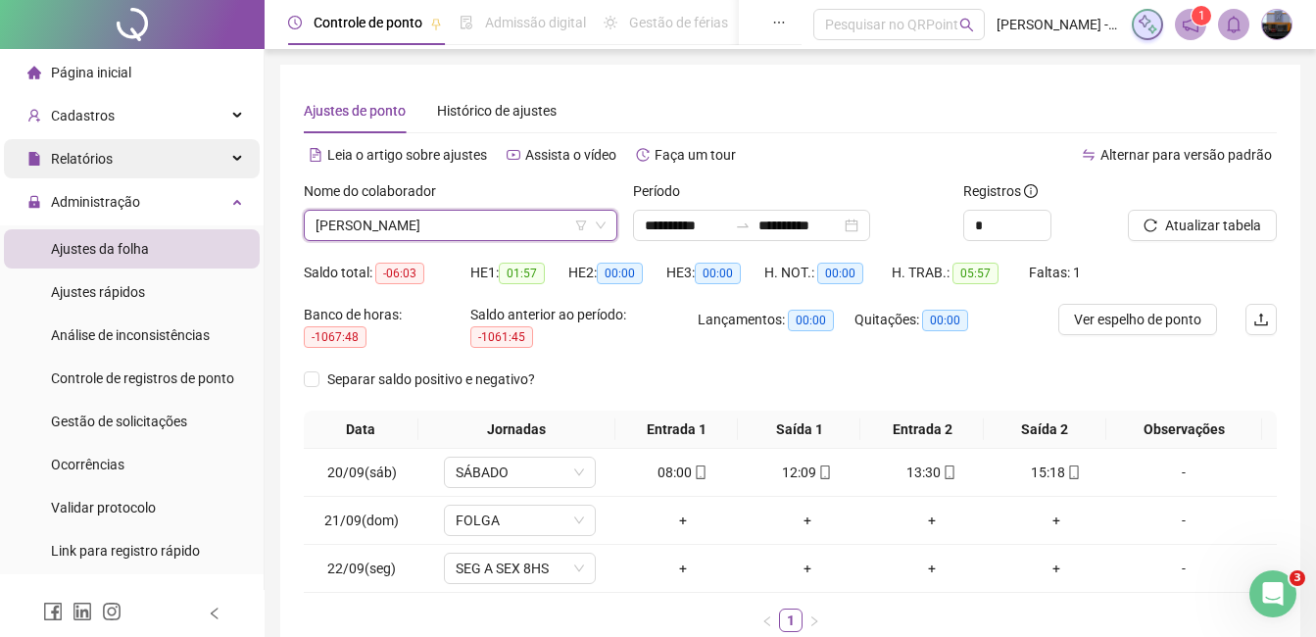
click at [131, 167] on div "Relatórios" at bounding box center [132, 158] width 256 height 39
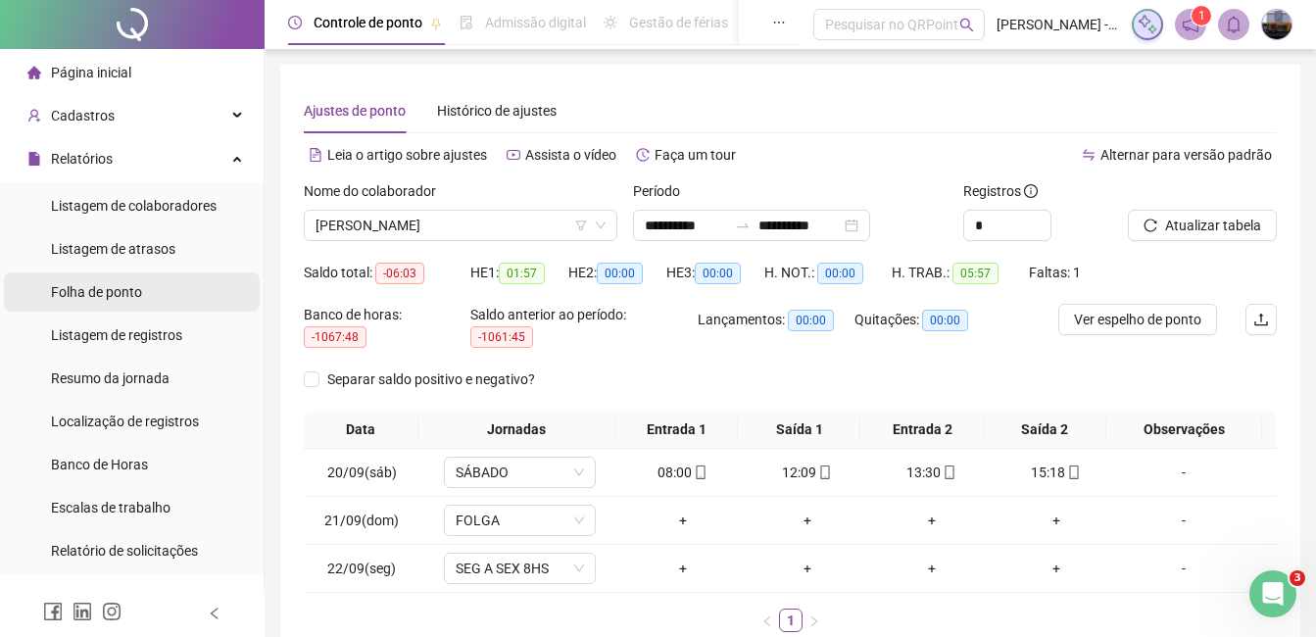
click at [136, 288] on span "Folha de ponto" at bounding box center [96, 292] width 91 height 16
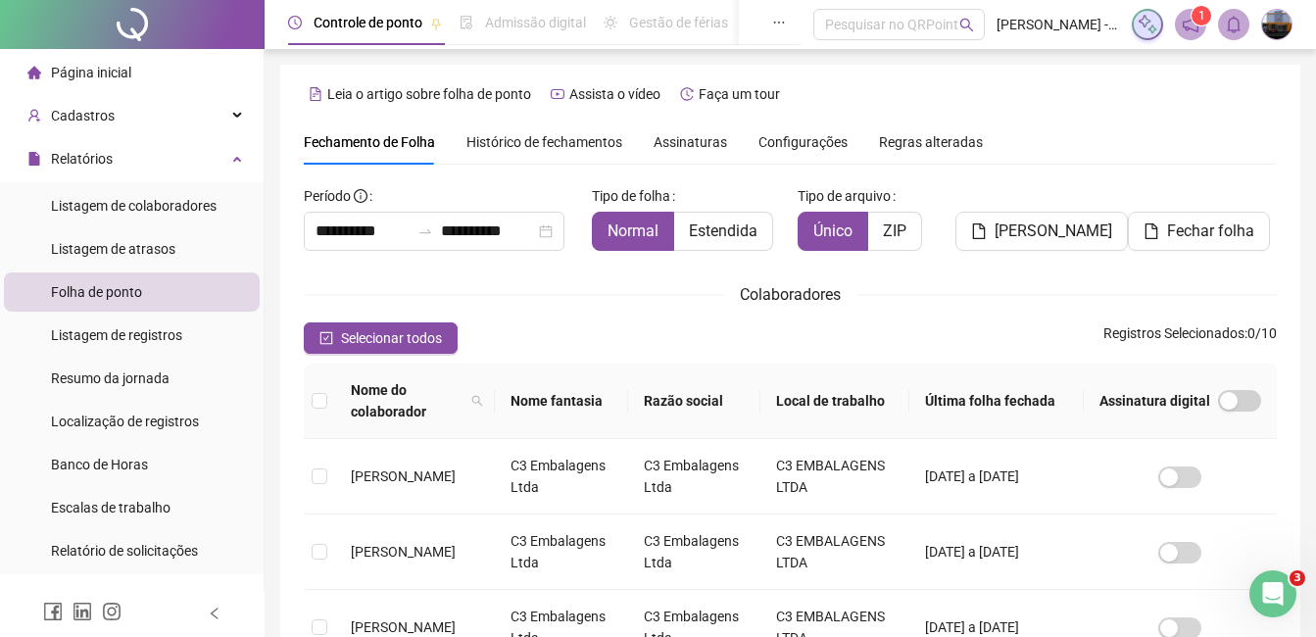
scroll to position [83, 0]
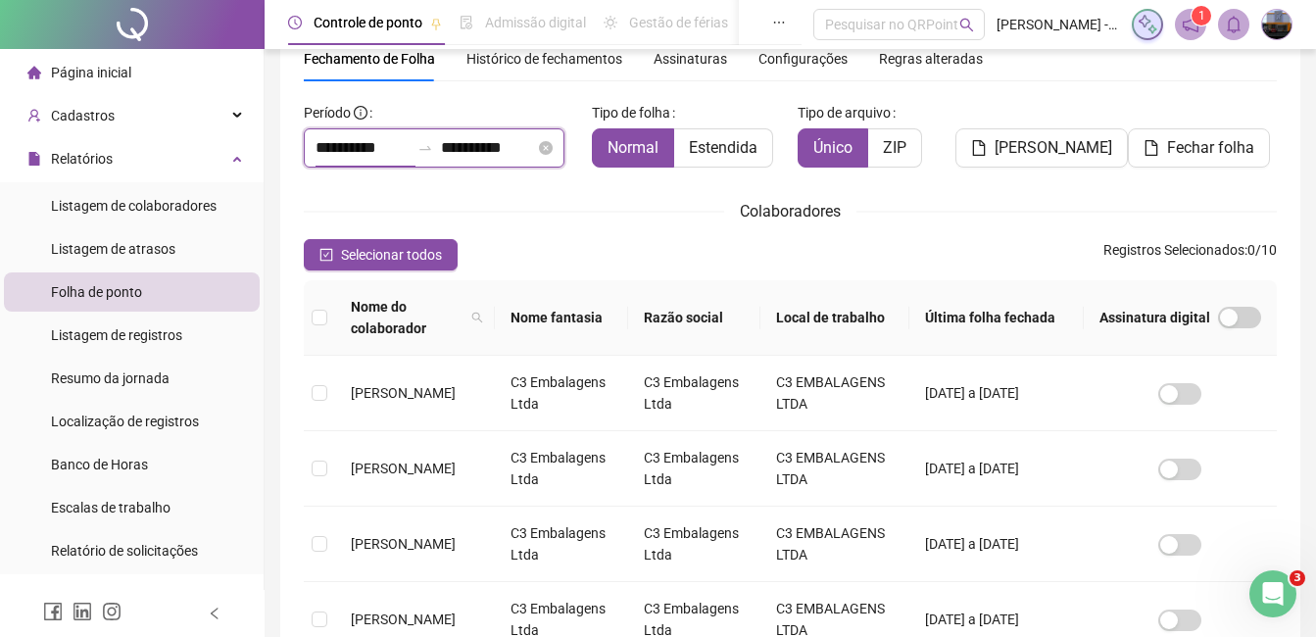
click at [320, 145] on input "**********" at bounding box center [363, 148] width 94 height 24
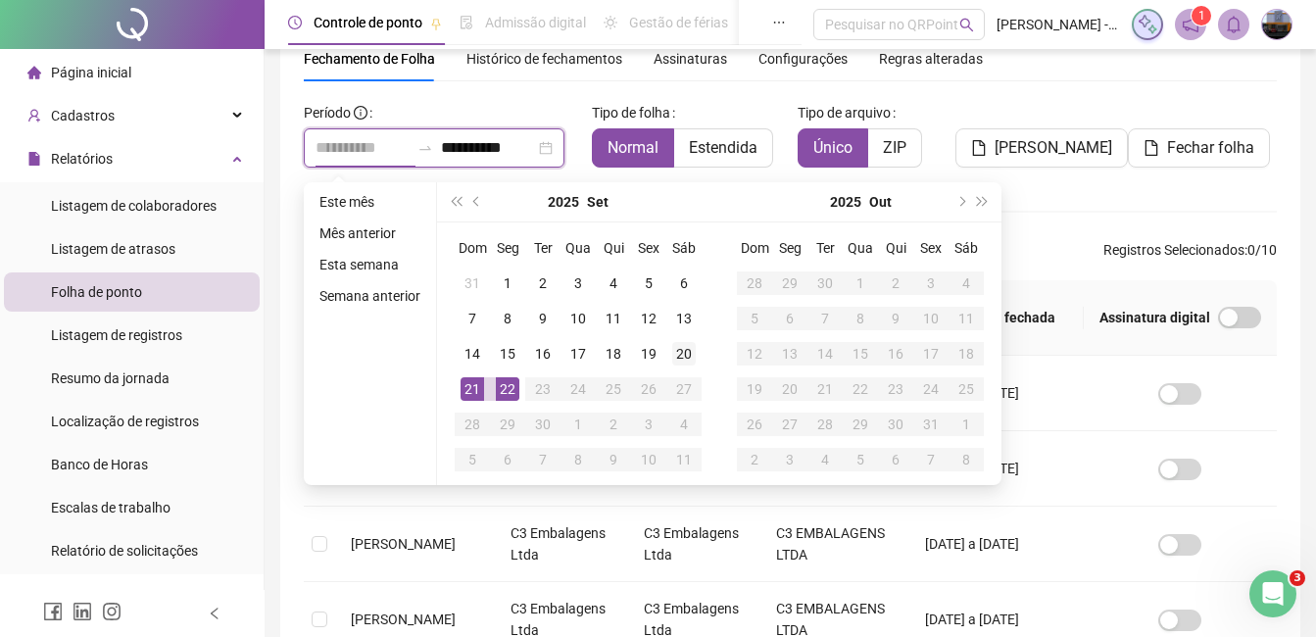
type input "**********"
click at [679, 346] on div "20" at bounding box center [684, 354] width 24 height 24
type input "**********"
click at [510, 391] on div "22" at bounding box center [508, 389] width 24 height 24
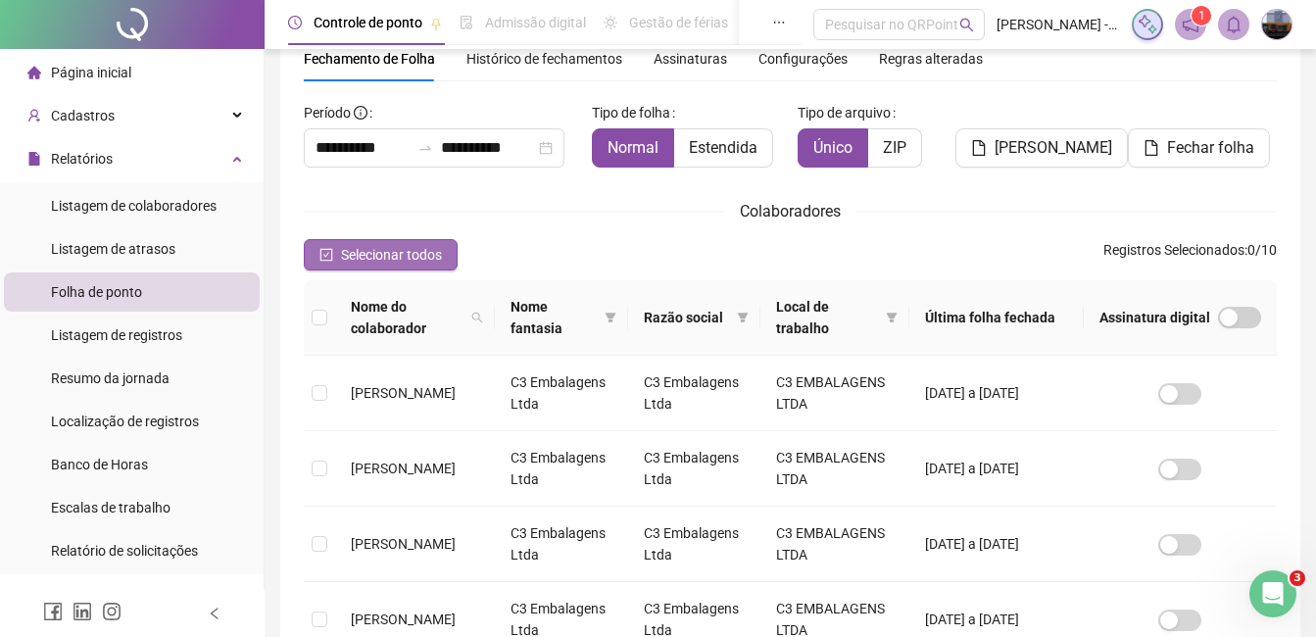
click at [421, 250] on span "Selecionar todos" at bounding box center [391, 255] width 101 height 22
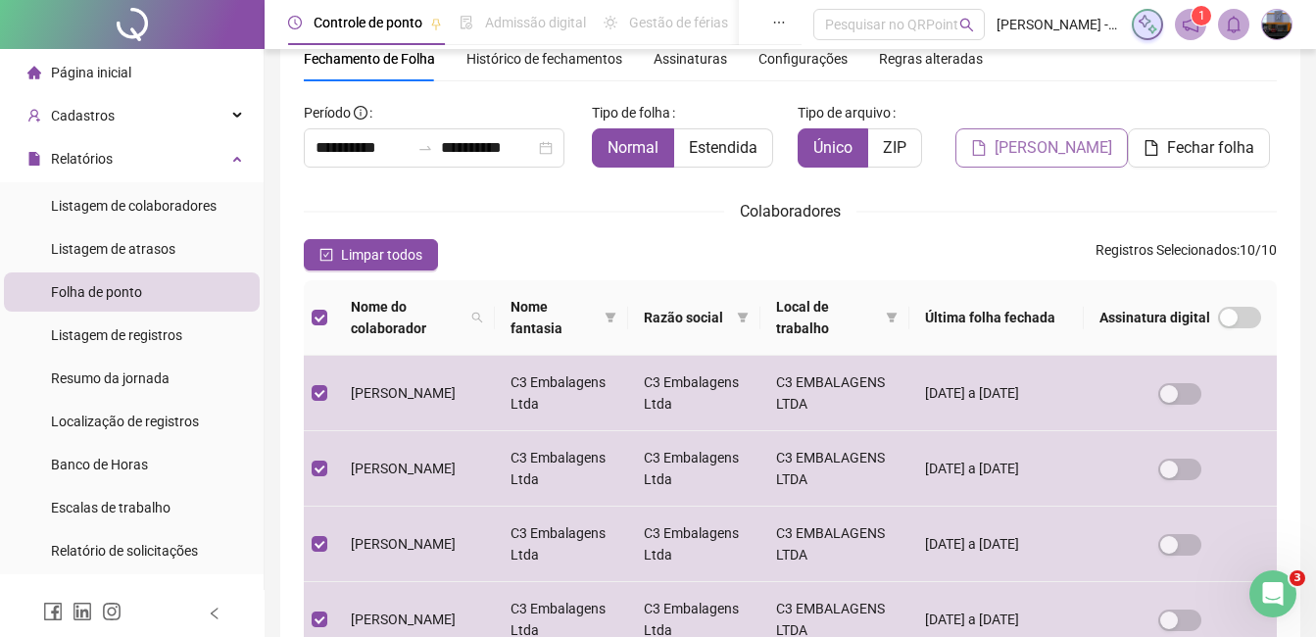
click at [1015, 149] on span "[PERSON_NAME]" at bounding box center [1054, 148] width 118 height 24
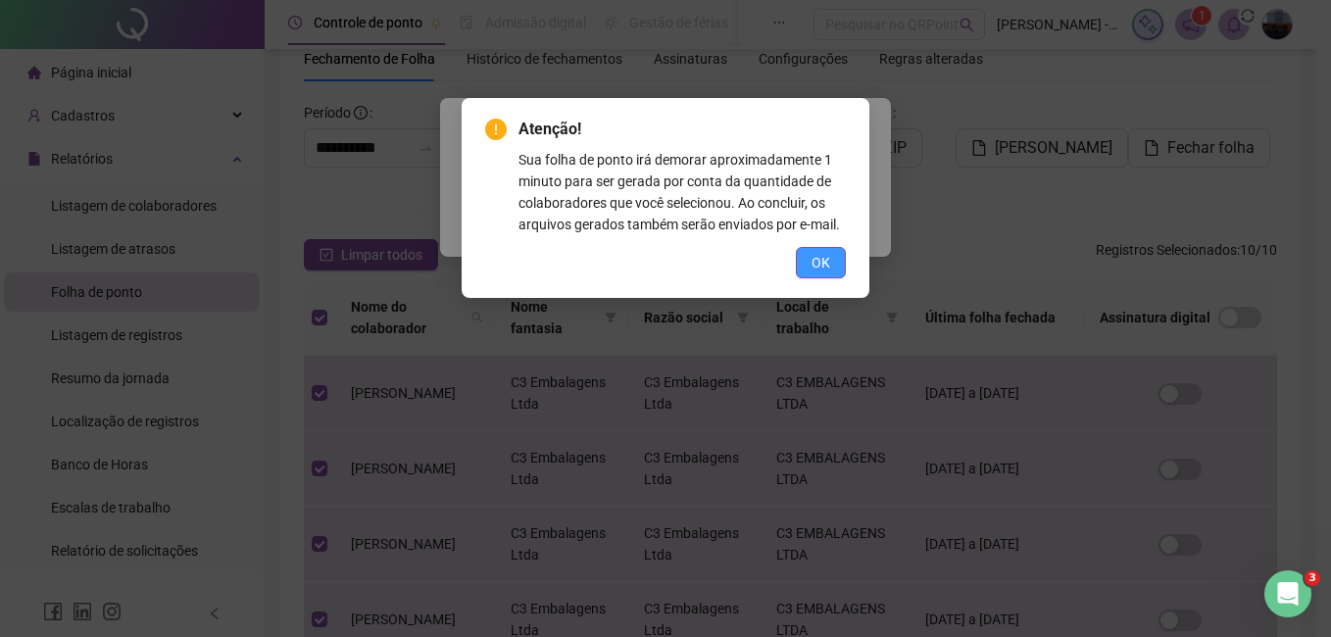
click at [828, 261] on span "OK" at bounding box center [821, 263] width 19 height 22
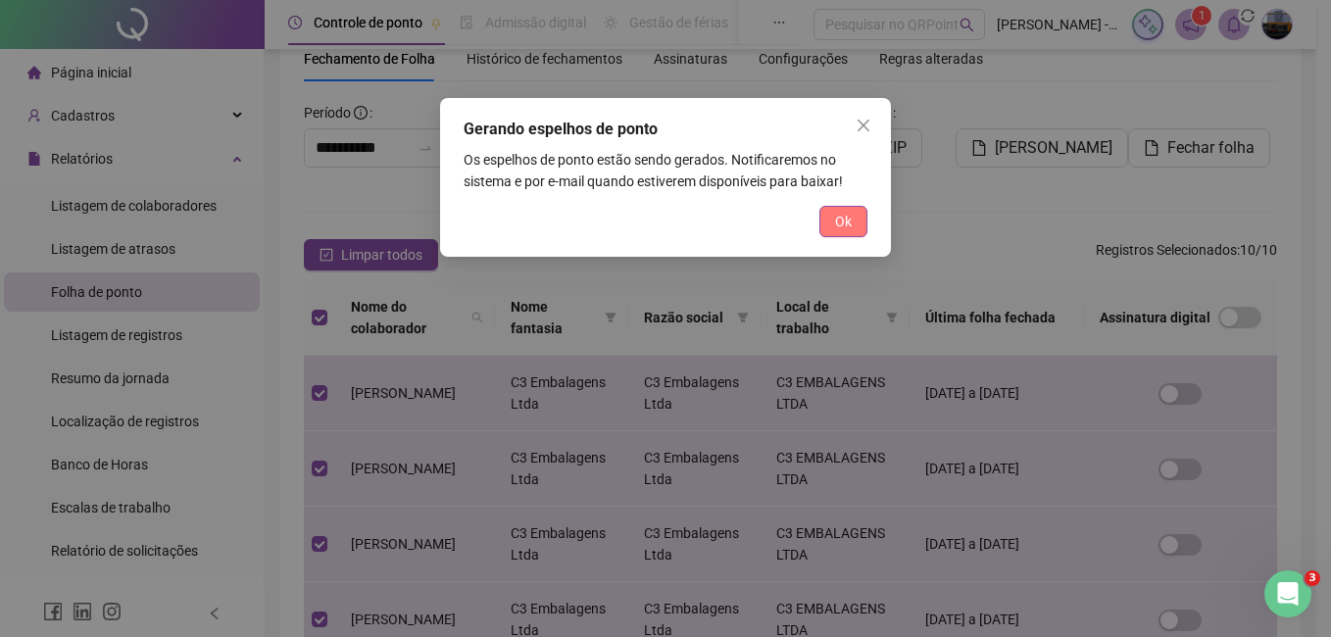
click at [832, 222] on button "Ok" at bounding box center [843, 221] width 48 height 31
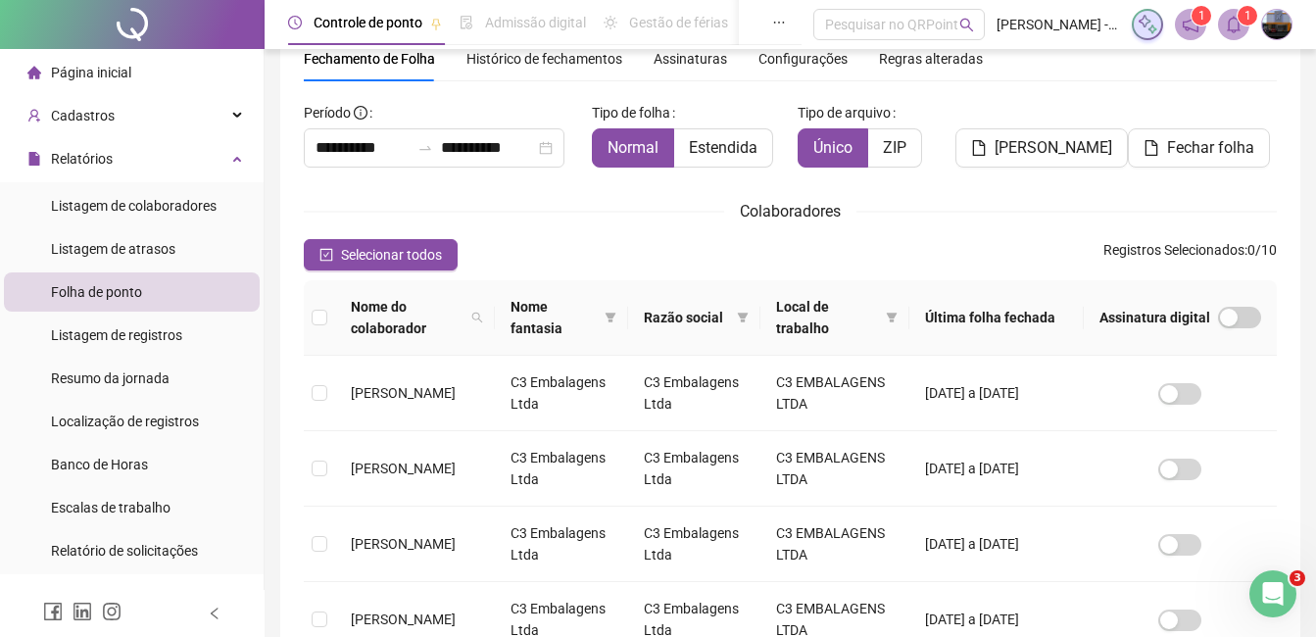
click at [1219, 19] on span at bounding box center [1233, 24] width 31 height 31
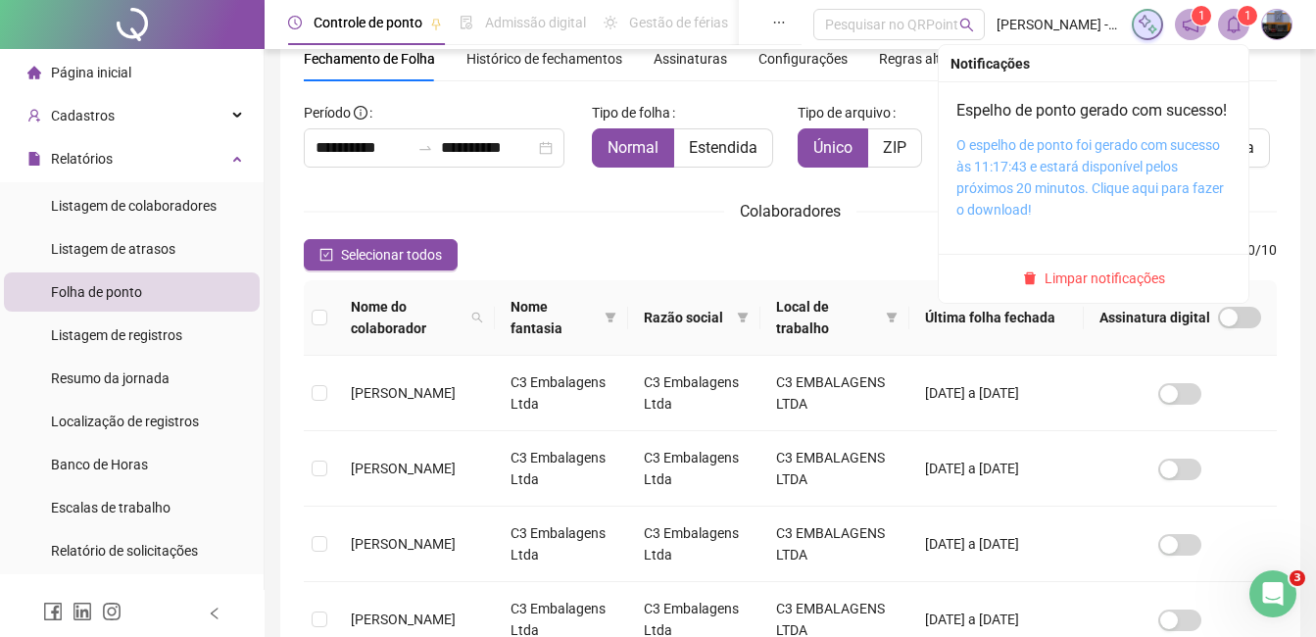
click at [1019, 202] on link "O espelho de ponto foi gerado com sucesso às 11:17:43 e estará disponível pelos…" at bounding box center [1091, 177] width 268 height 80
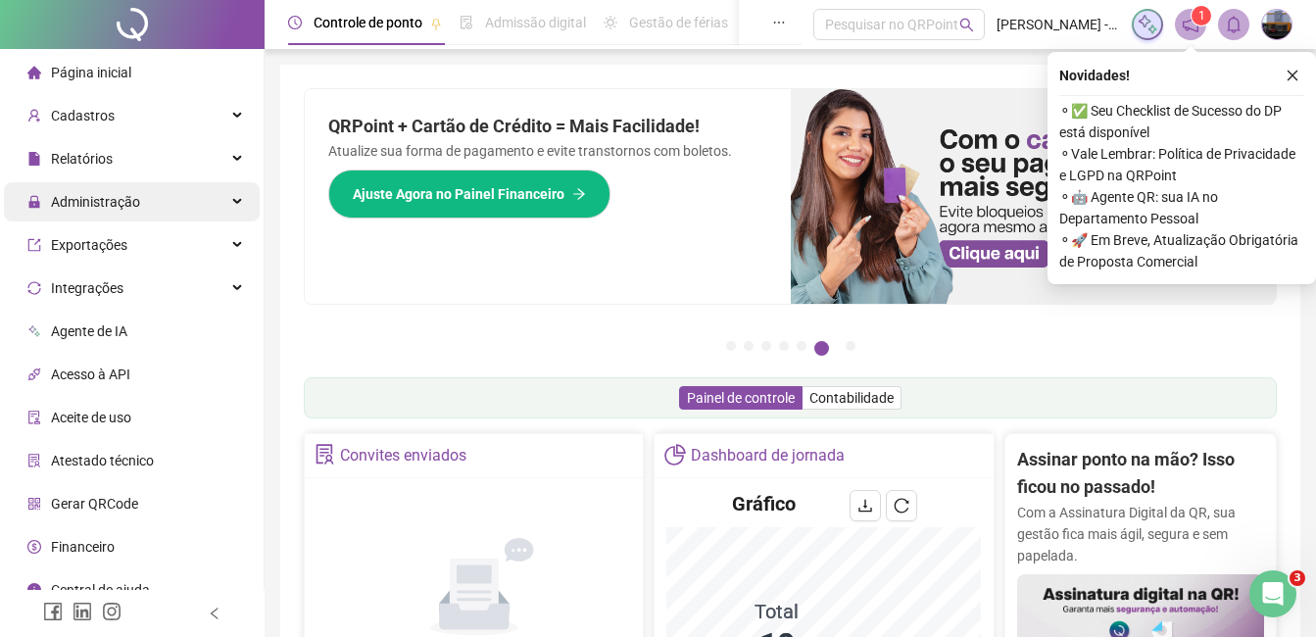
click at [96, 208] on span "Administração" at bounding box center [95, 202] width 89 height 16
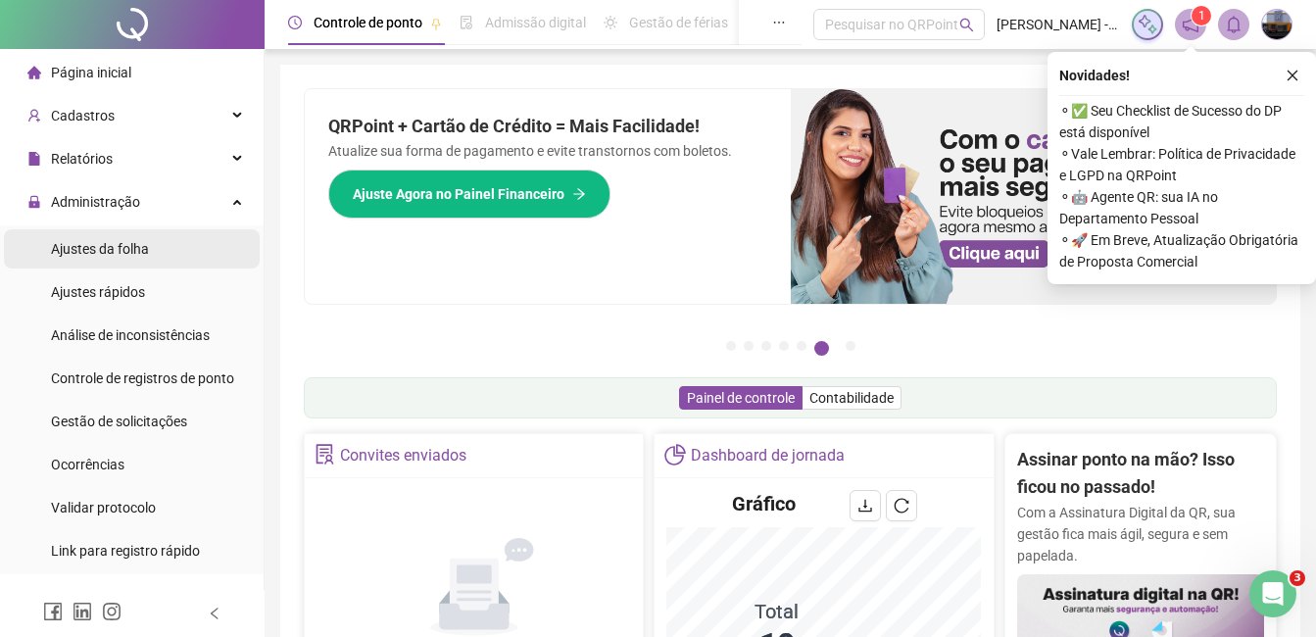
click at [97, 248] on span "Ajustes da folha" at bounding box center [100, 249] width 98 height 16
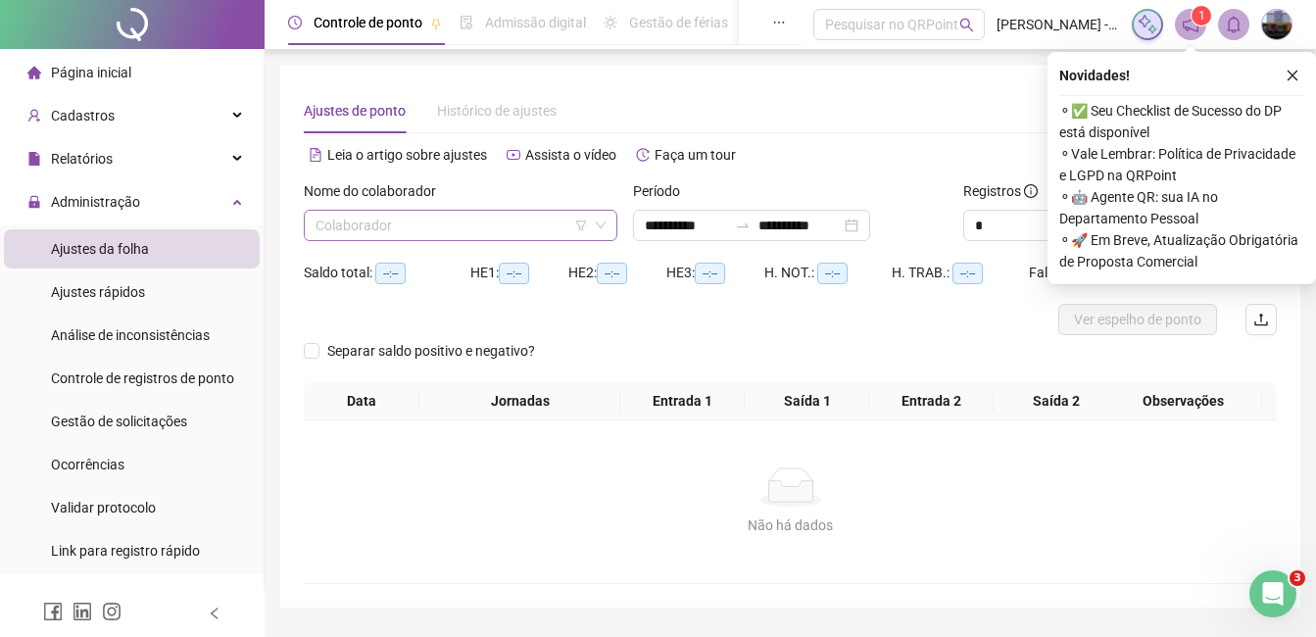
click at [406, 214] on input "search" at bounding box center [452, 225] width 272 height 29
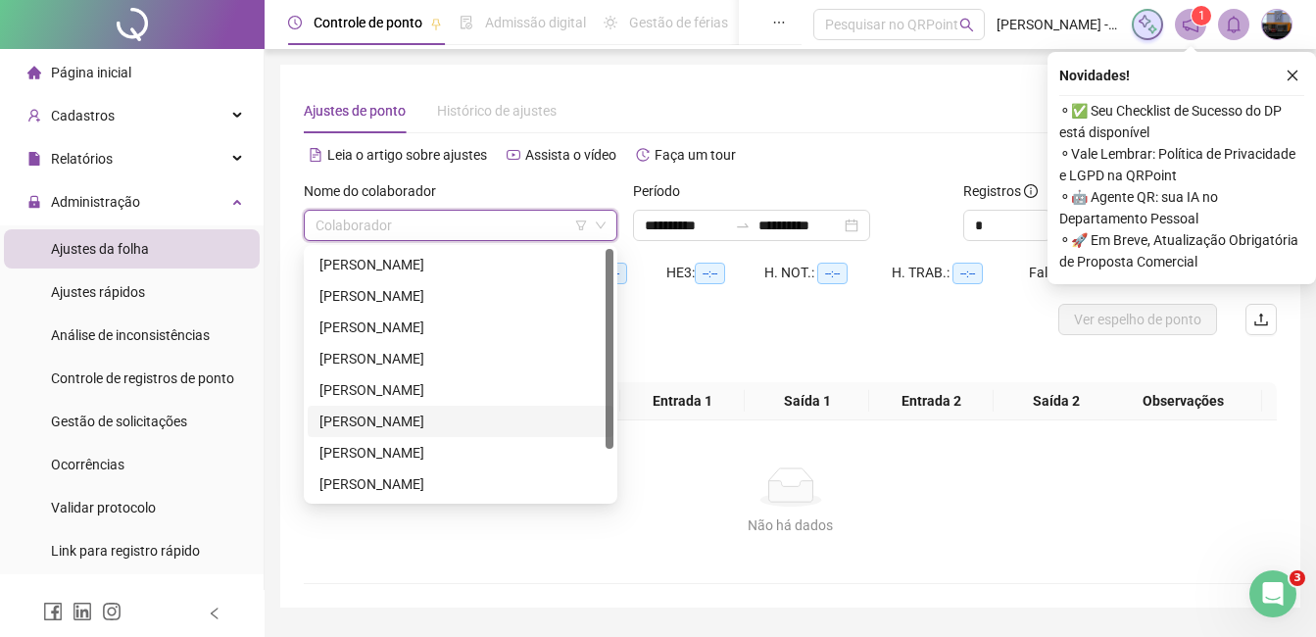
click at [416, 420] on div "[PERSON_NAME]" at bounding box center [461, 422] width 282 height 22
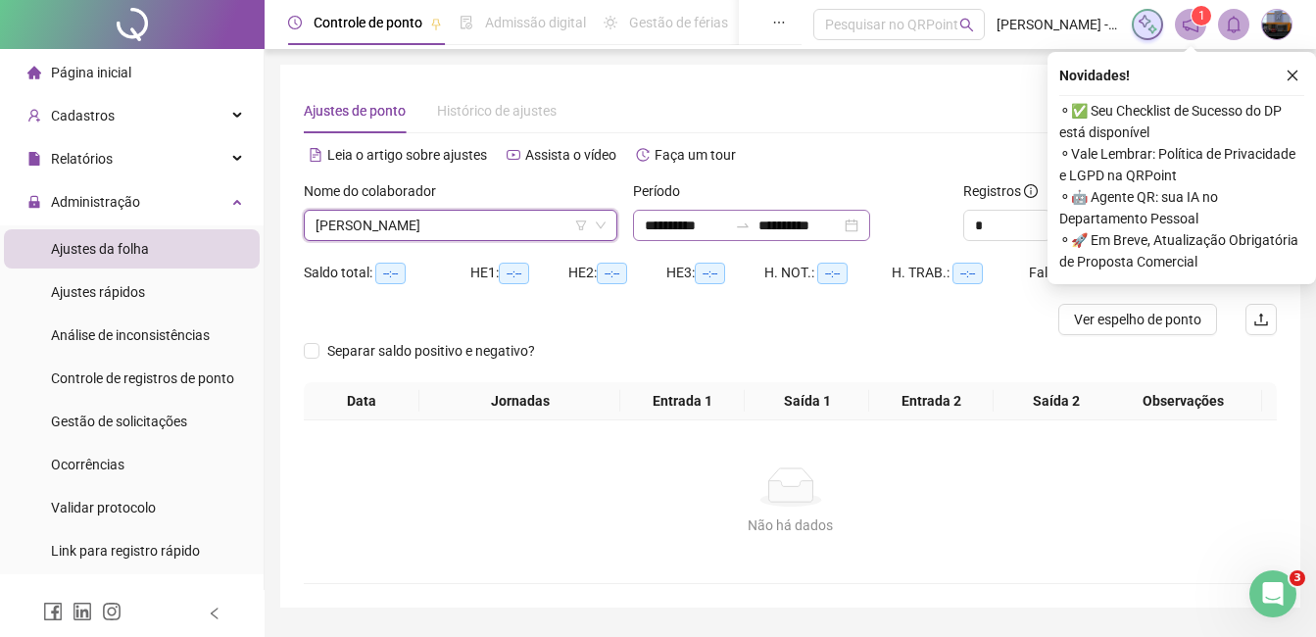
click at [643, 225] on div "**********" at bounding box center [751, 225] width 237 height 31
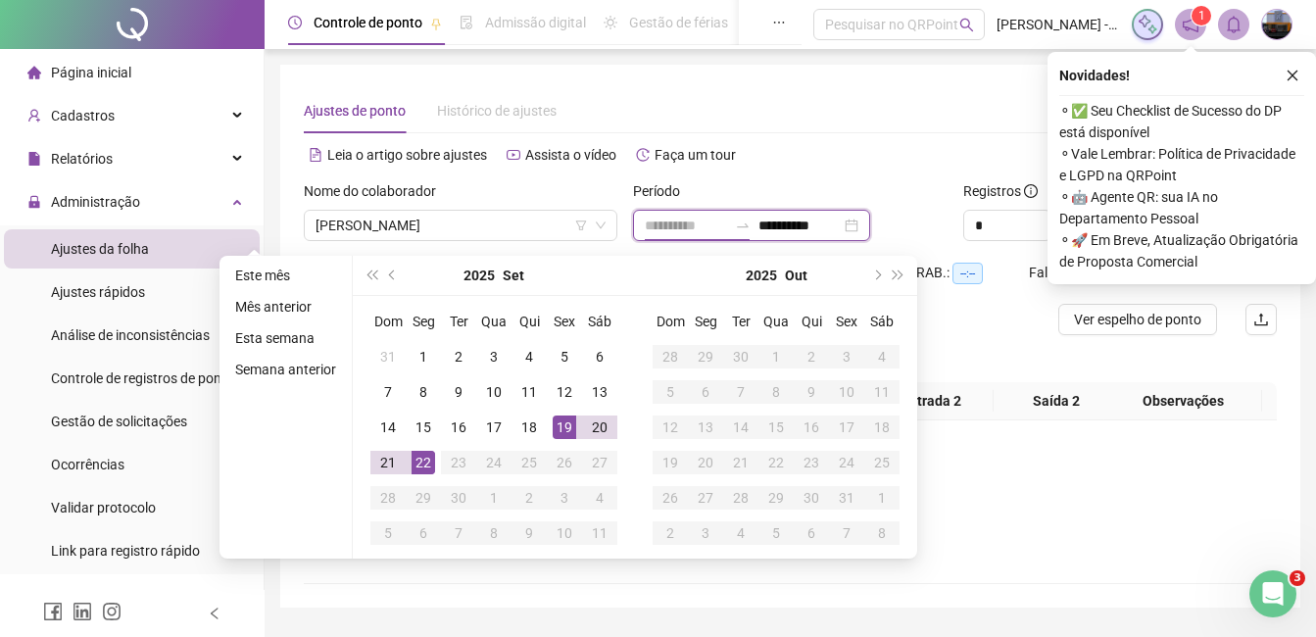
type input "**********"
click at [578, 431] on td "19" at bounding box center [564, 427] width 35 height 35
click at [422, 467] on div "22" at bounding box center [424, 463] width 24 height 24
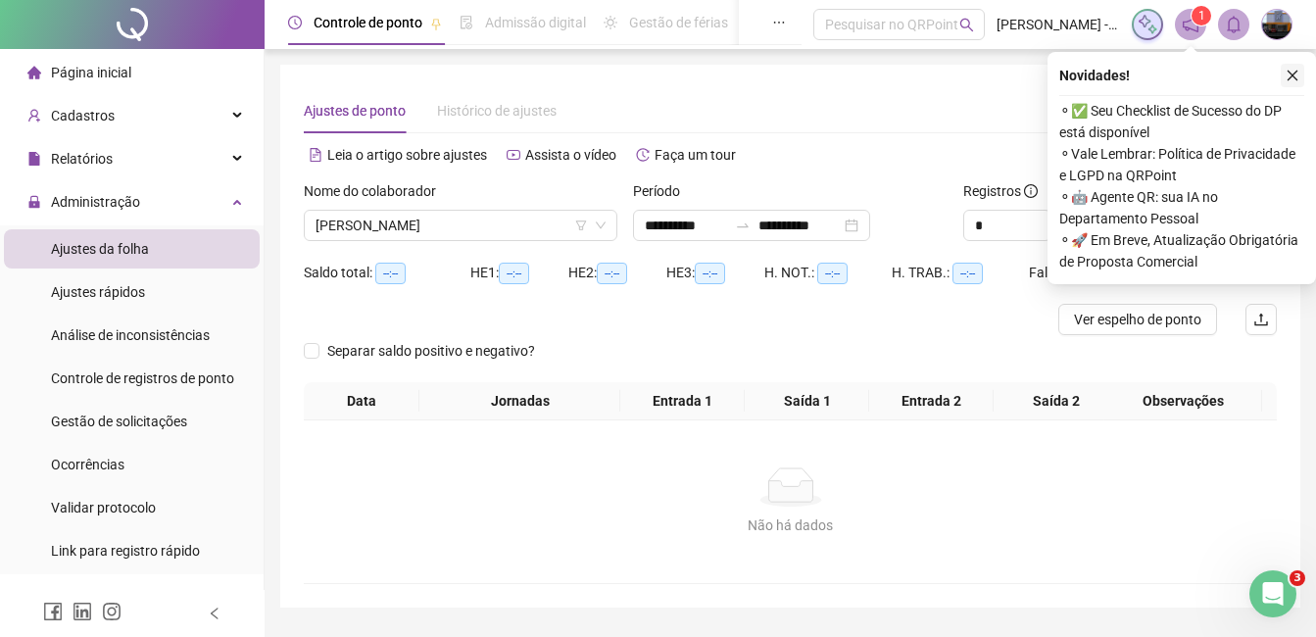
click at [1293, 72] on icon "close" at bounding box center [1293, 76] width 14 height 14
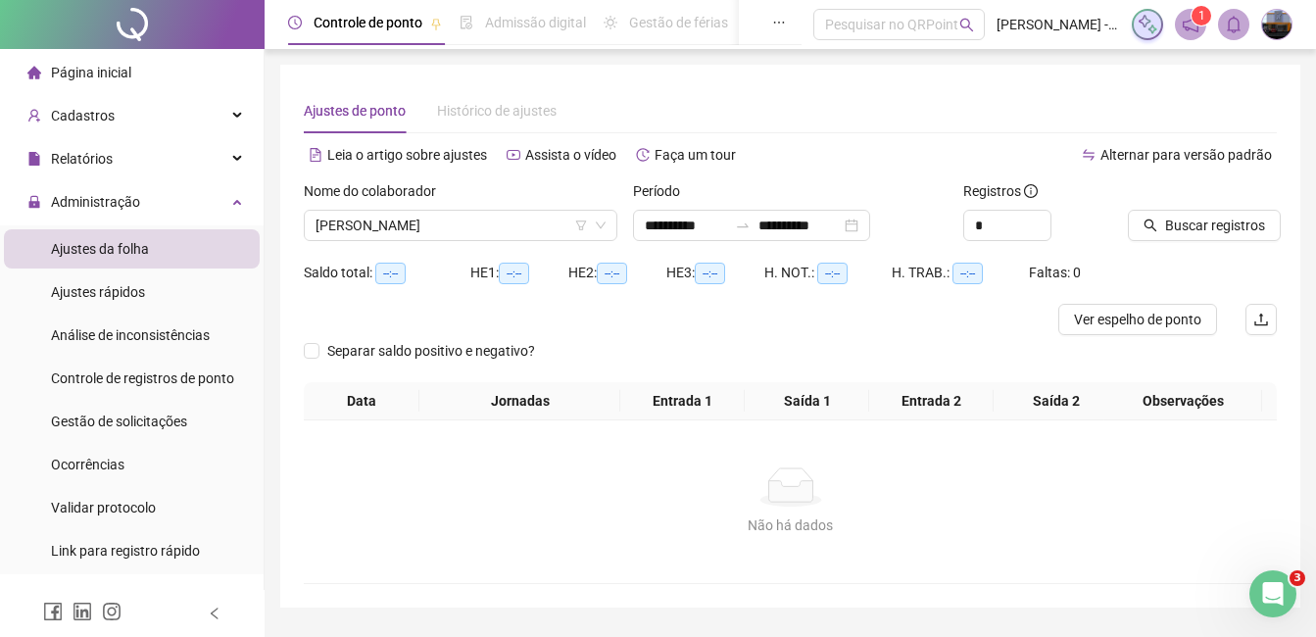
click at [1227, 207] on div at bounding box center [1178, 194] width 100 height 29
click at [1226, 226] on span "Buscar registros" at bounding box center [1215, 226] width 100 height 22
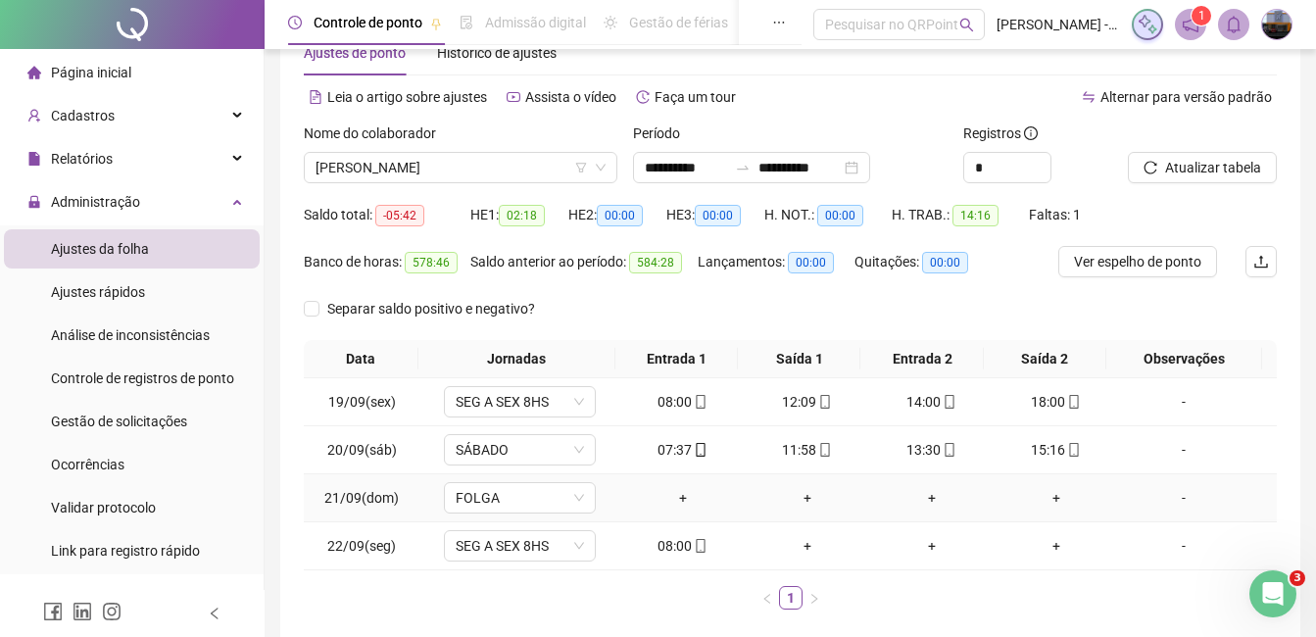
scroll to position [154, 0]
